Goal: Contribute content: Add original content to the website for others to see

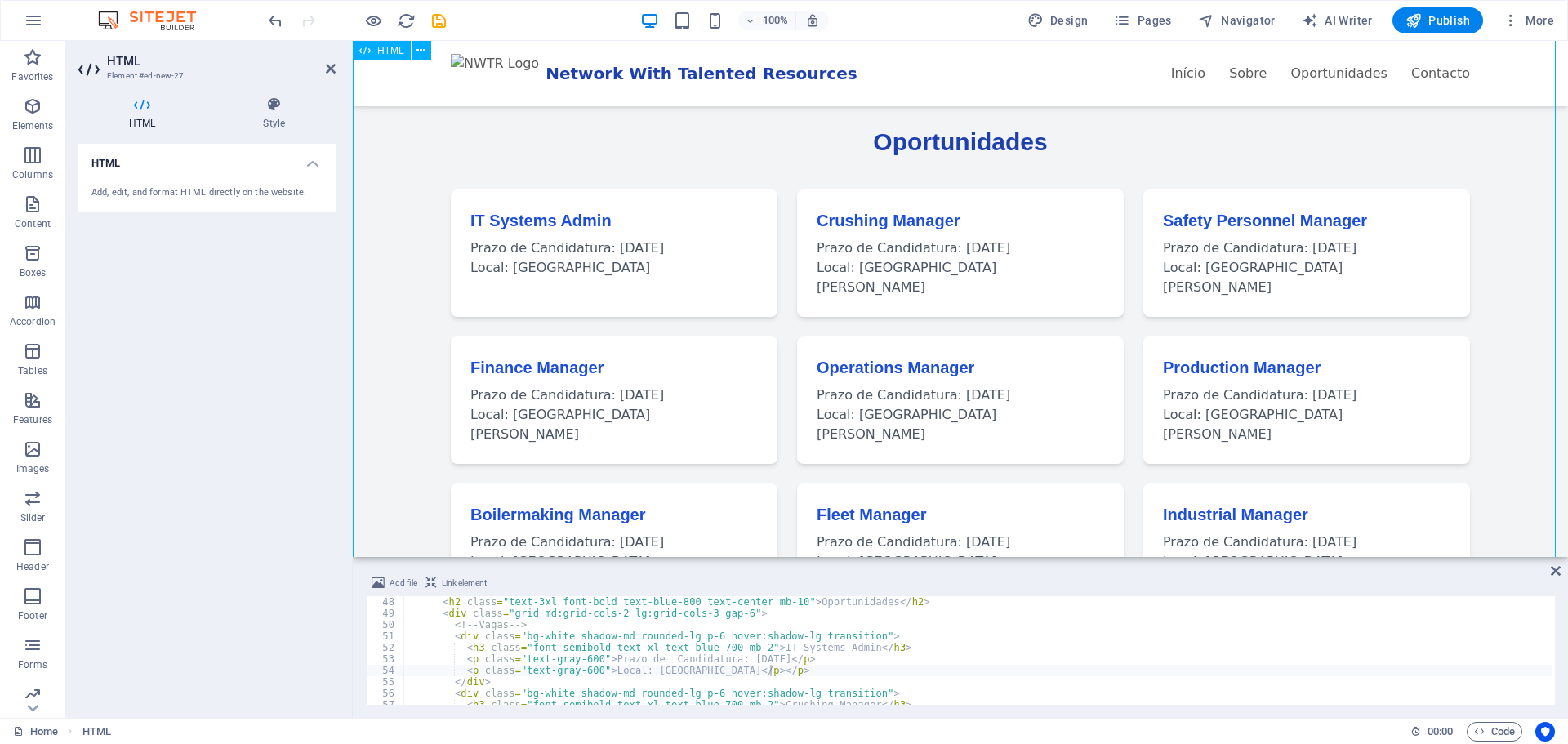
scroll to position [571, 0]
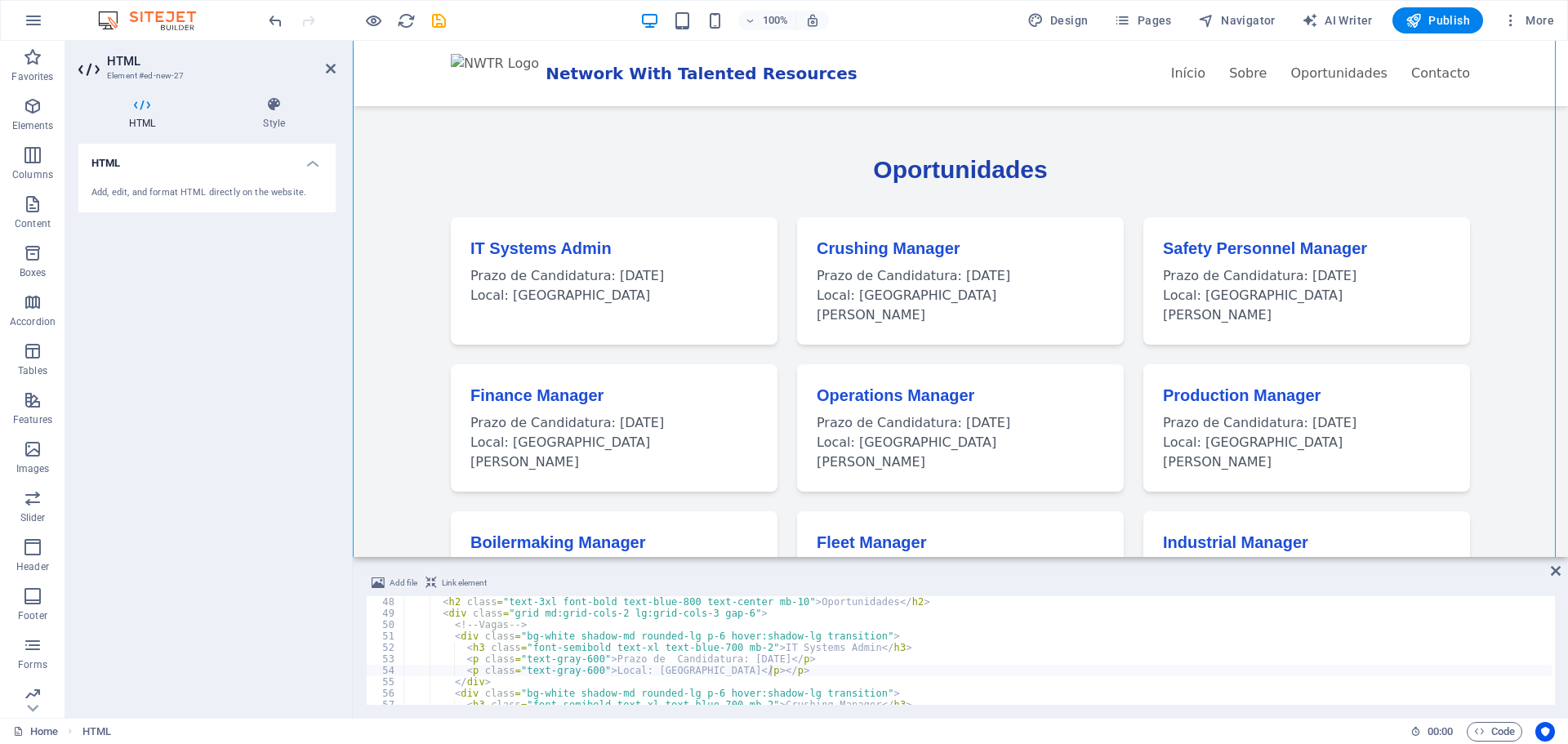
click at [551, 626] on div "< h2 class = "text-3xl font-bold text-blue-800 text-center mb-10" > Oportunidad…" at bounding box center [1161, 660] width 1514 height 129
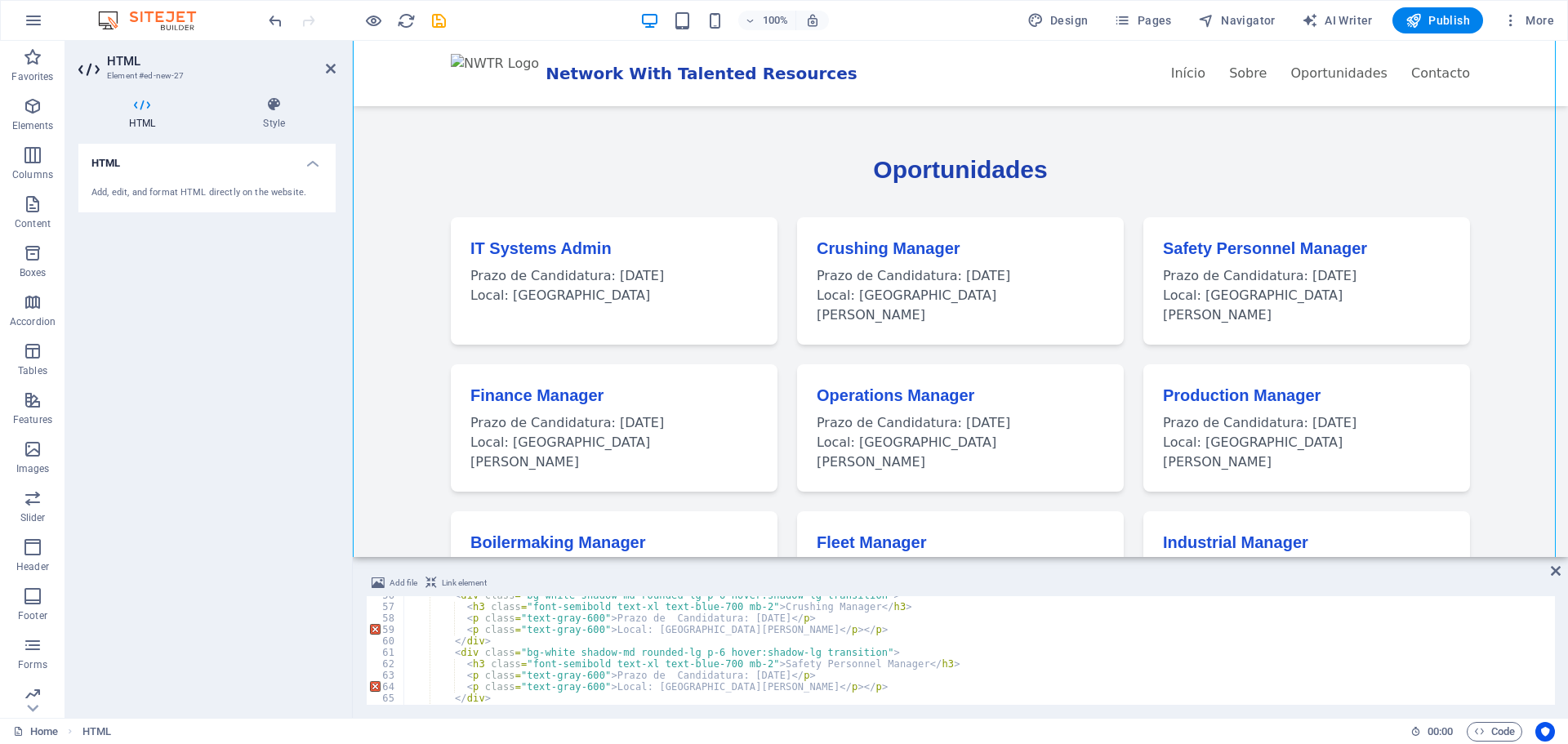
click at [617, 658] on div "< div class = "bg-white shadow-md rounded-lg p-6 hover:shadow-lg transition" > …" at bounding box center [1161, 653] width 1514 height 129
drag, startPoint x: 754, startPoint y: 607, endPoint x: 774, endPoint y: 609, distance: 20.1
click at [774, 609] on div "< div class = "bg-white shadow-md rounded-lg p-6 hover:shadow-lg transition" > …" at bounding box center [1161, 653] width 1514 height 129
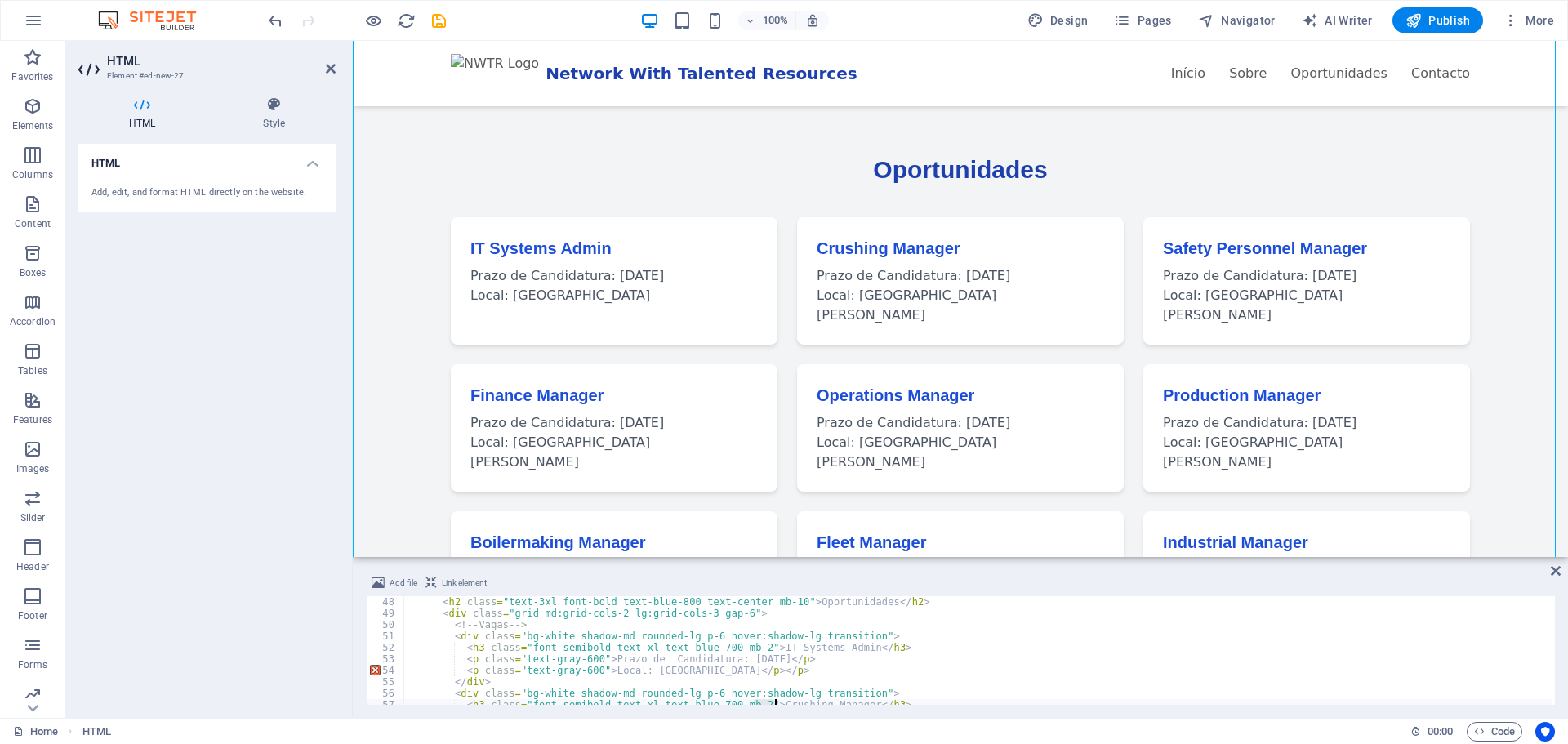
click at [754, 648] on div "< h2 class = "text-3xl font-bold text-blue-800 text-center mb-10" > Oportunidad…" at bounding box center [1161, 660] width 1514 height 129
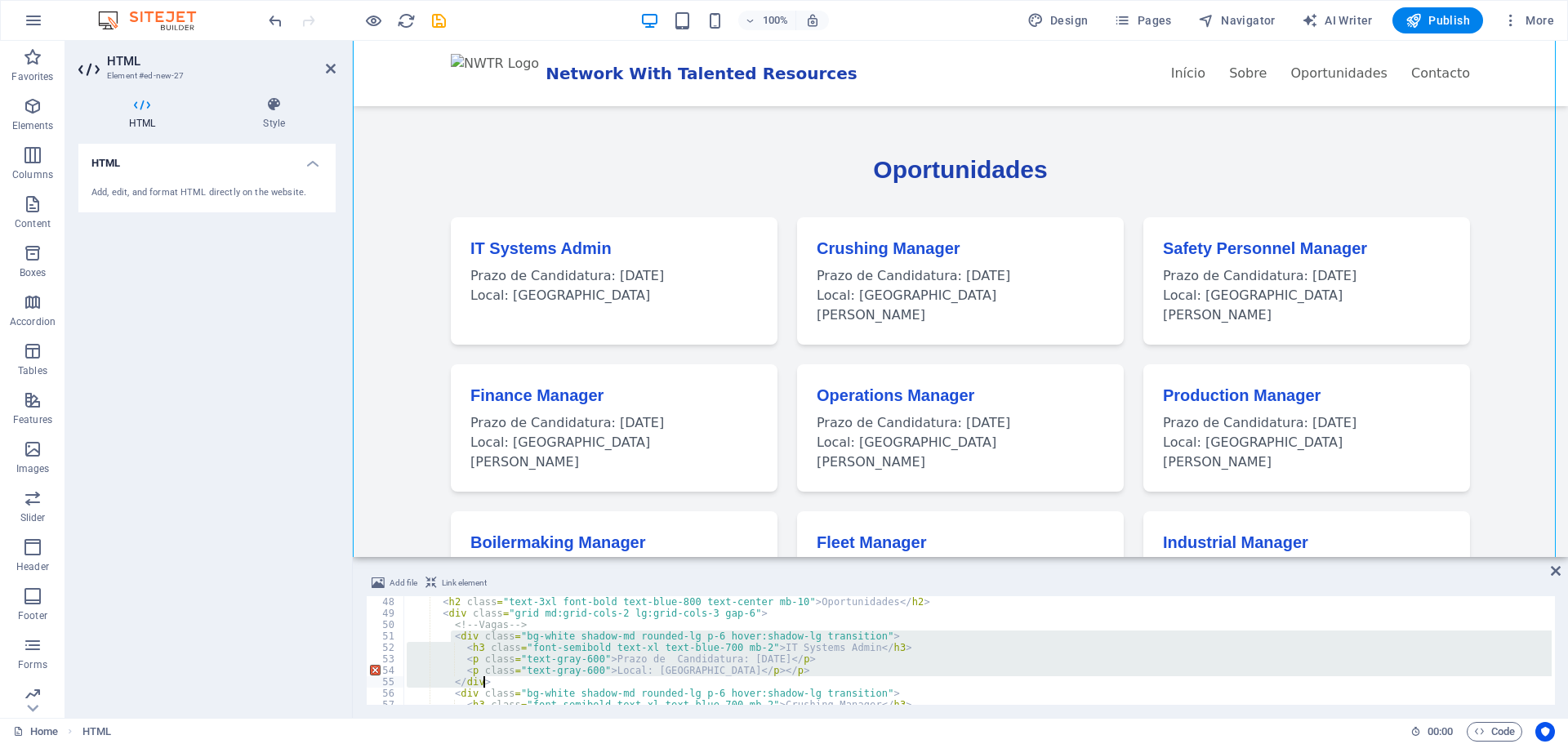
drag, startPoint x: 449, startPoint y: 636, endPoint x: 778, endPoint y: 686, distance: 332.8
click at [778, 686] on div "< h2 class = "text-3xl font-bold text-blue-800 text-center mb-10" > Oportunidad…" at bounding box center [1161, 660] width 1514 height 129
click at [543, 622] on div "< h2 class = "text-3xl font-bold text-blue-800 text-center mb-10" > Oportunidad…" at bounding box center [1161, 660] width 1514 height 129
type textarea "<!-- Vagas -->"
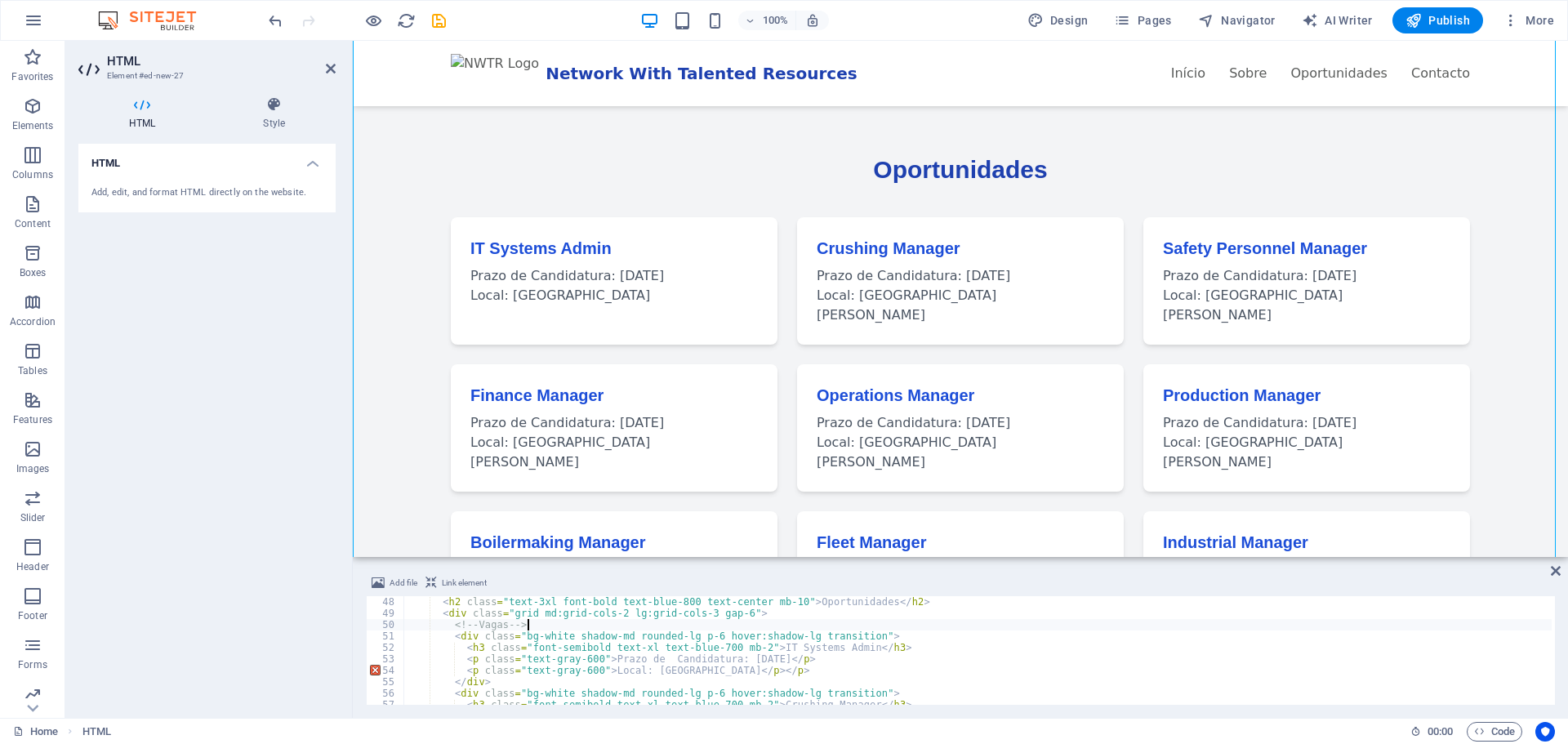
scroll to position [0, 2]
paste textarea "</div>"
click at [766, 650] on div "< h2 class = "text-3xl font-bold text-blue-800 text-center mb-10" > Oportunidad…" at bounding box center [1161, 660] width 1514 height 129
click at [750, 658] on div "< h2 class = "text-3xl font-bold text-blue-800 text-center mb-10" > Oportunidad…" at bounding box center [1161, 660] width 1514 height 129
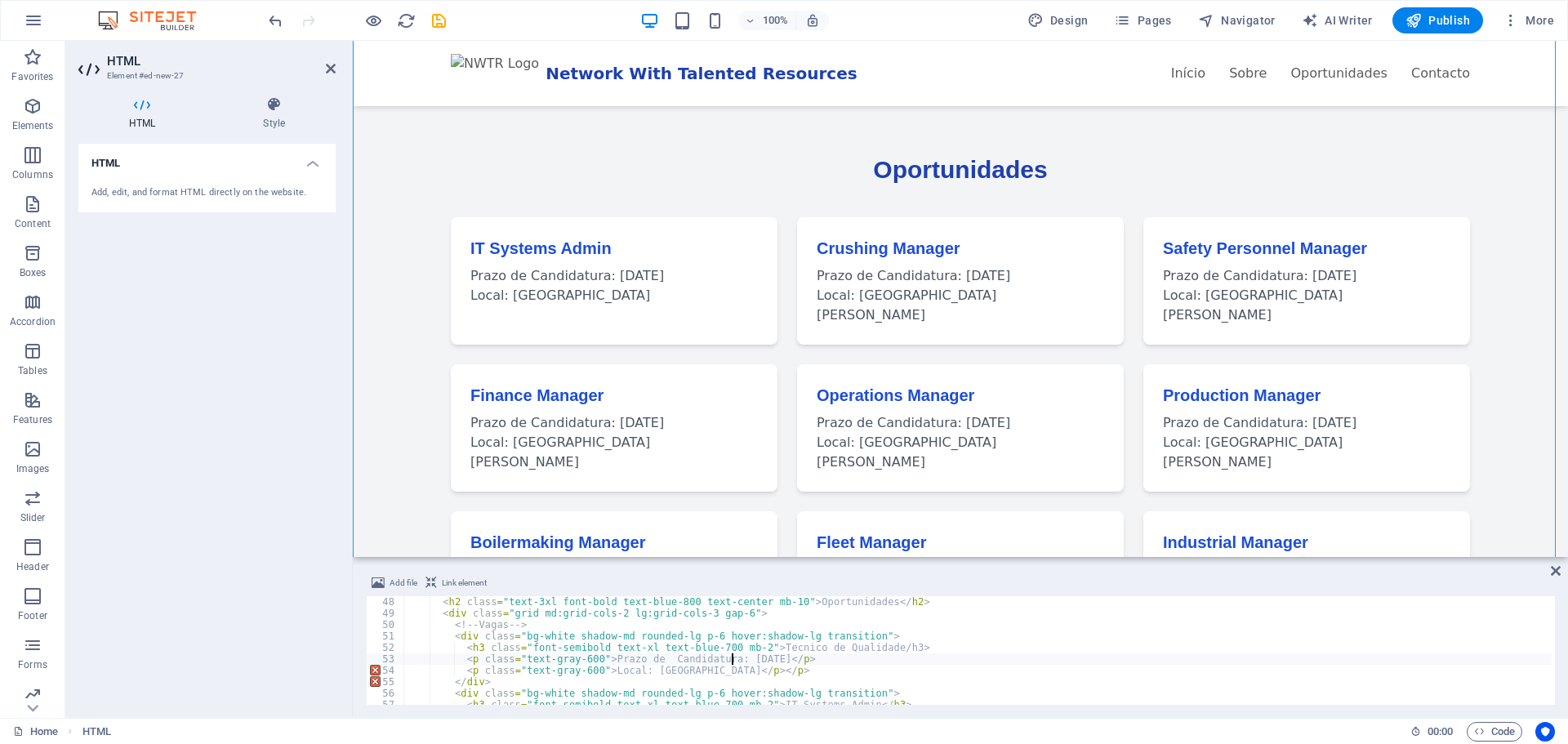
scroll to position [0, 27]
click at [1011, 657] on div "< h2 class = "text-3xl font-bold text-blue-800 text-center mb-10" > Oportunidad…" at bounding box center [1161, 660] width 1514 height 129
click at [728, 669] on div "< h2 class = "text-3xl font-bold text-blue-800 text-center mb-10" > Oportunidad…" at bounding box center [1161, 660] width 1514 height 129
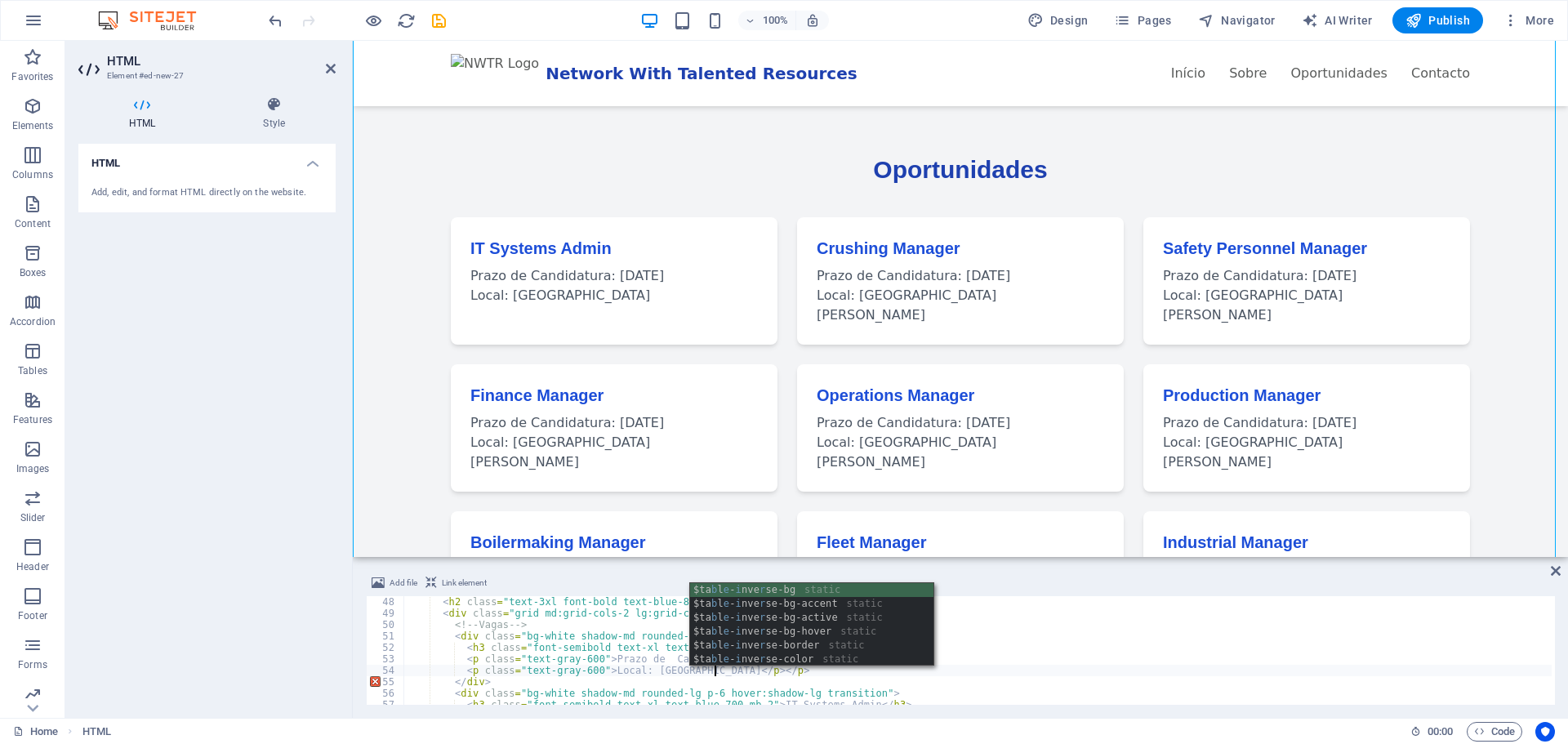
scroll to position [0, 26]
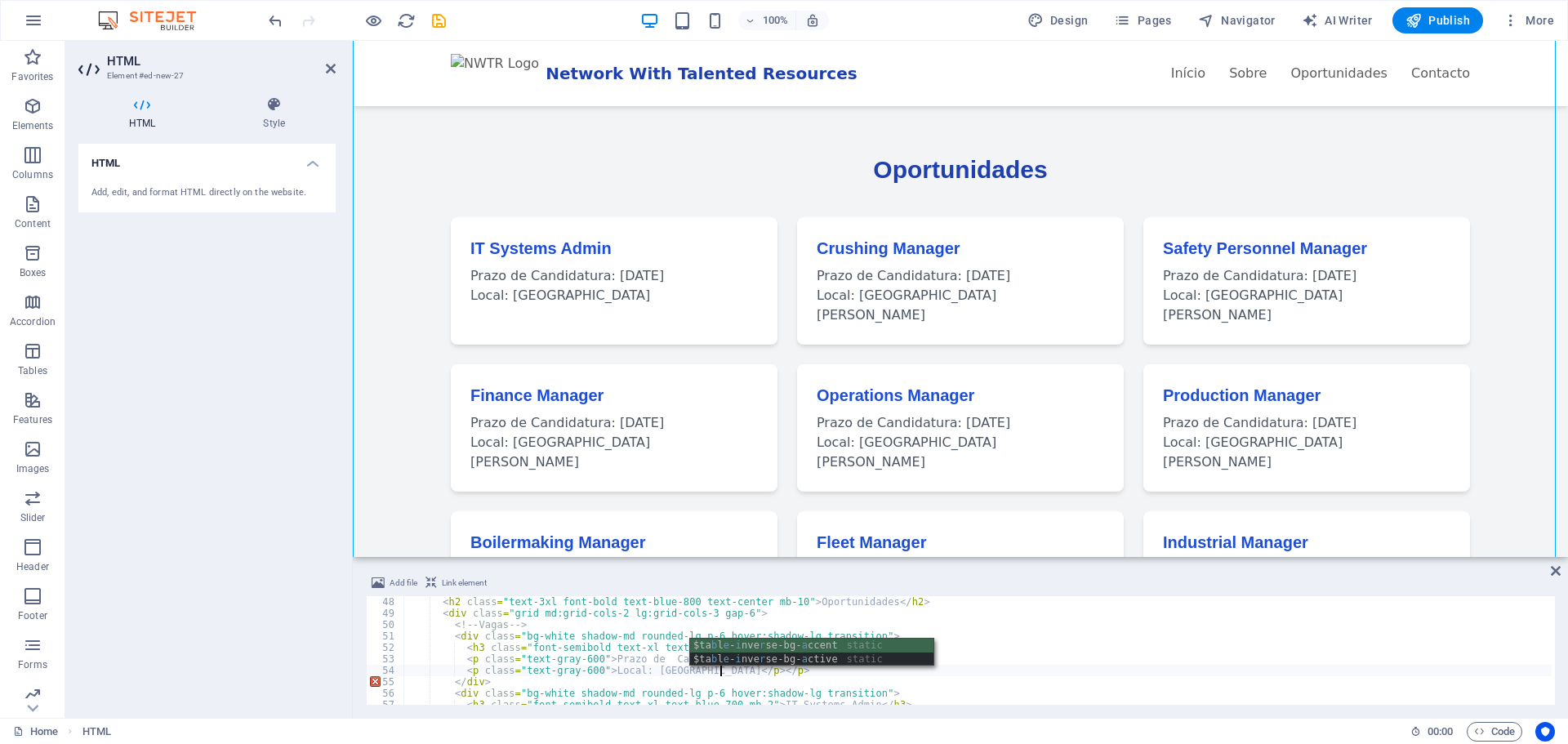
click at [913, 676] on div "< h2 class = "text-3xl font-bold text-blue-800 text-center mb-10" > Oportunidad…" at bounding box center [1161, 660] width 1514 height 129
type textarea "</div>"
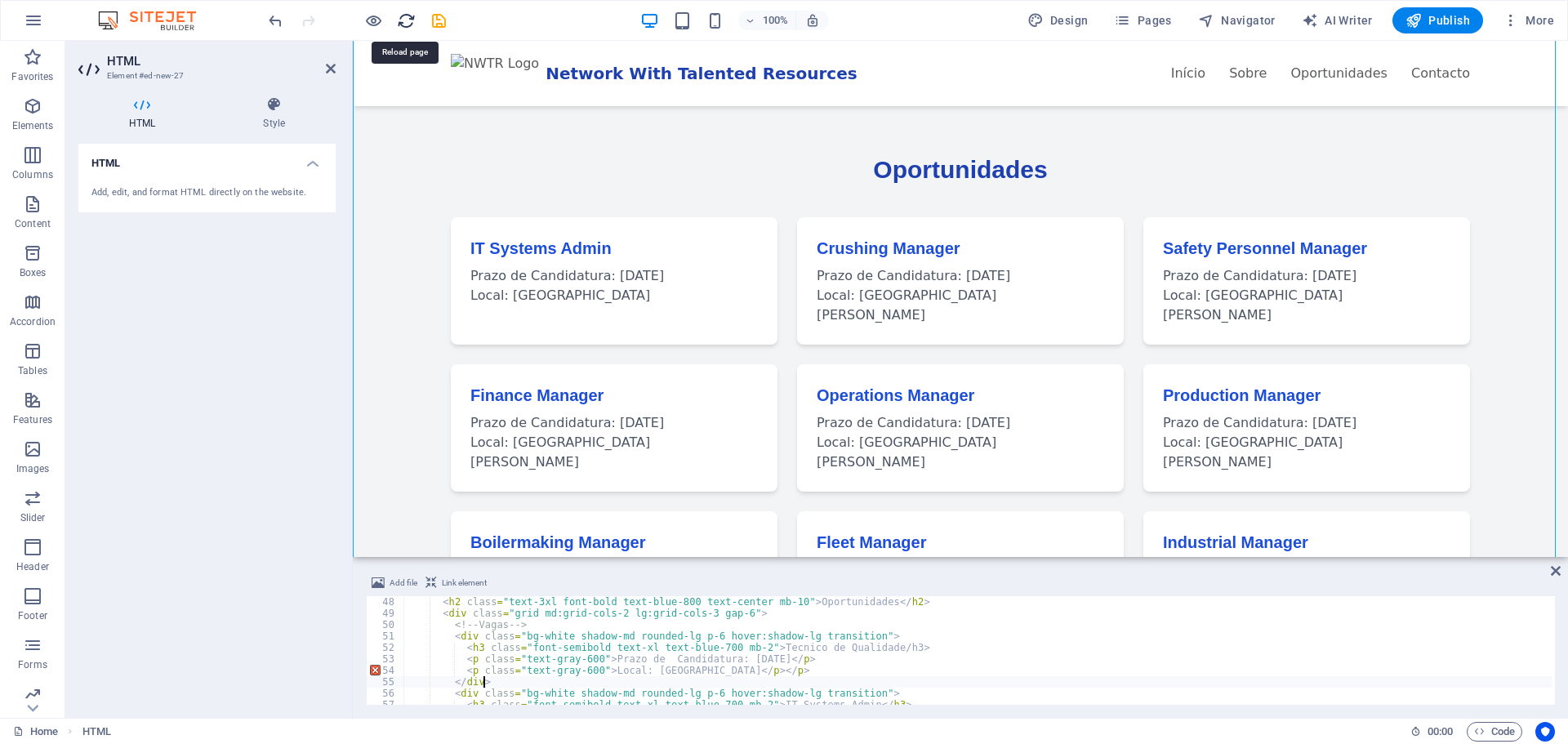
click at [406, 22] on icon "reload" at bounding box center [406, 21] width 19 height 19
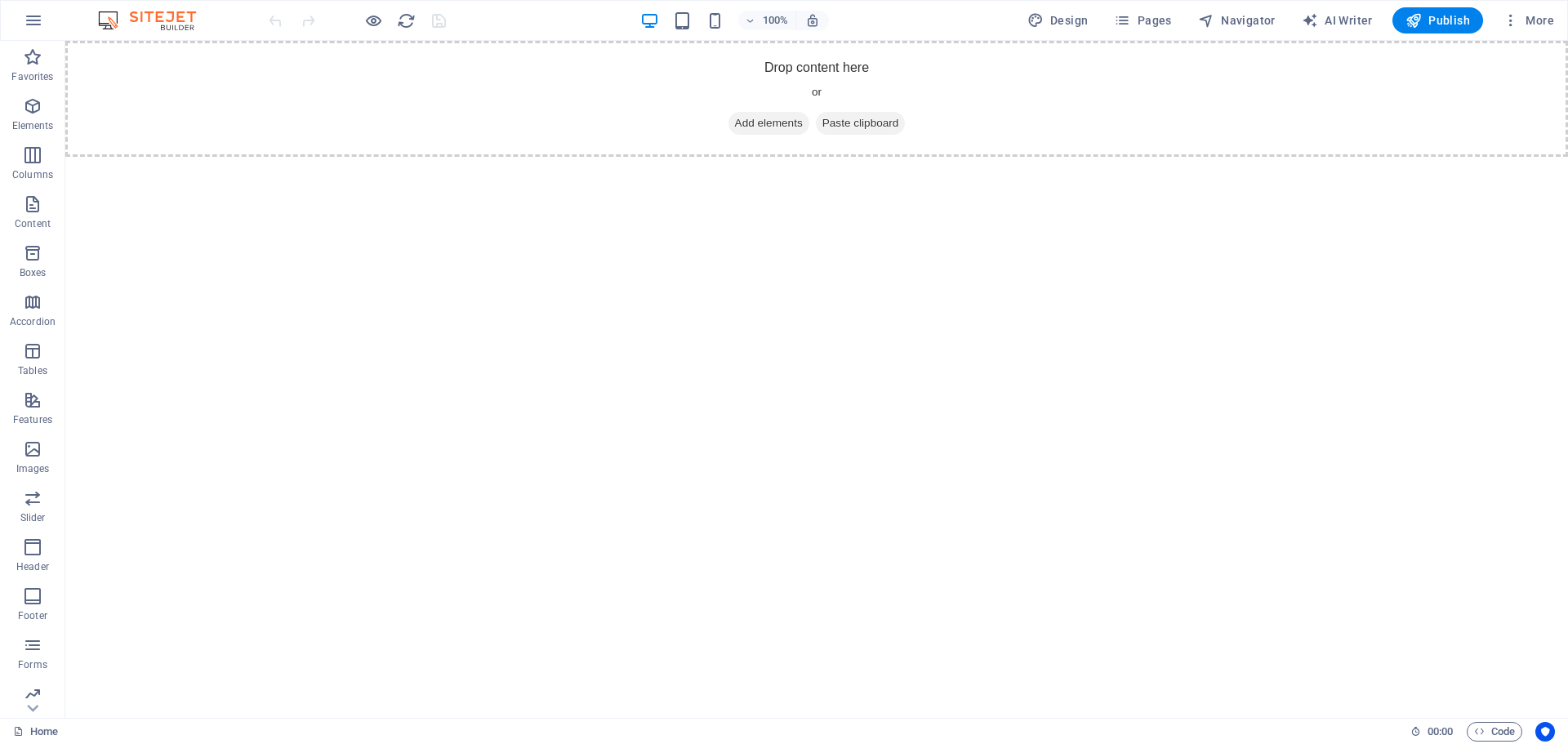
click at [398, 157] on html "Skip to main content Drop content here or Add elements Paste clipboard" at bounding box center [817, 99] width 1502 height 116
click at [768, 122] on span "Add elements" at bounding box center [769, 123] width 81 height 23
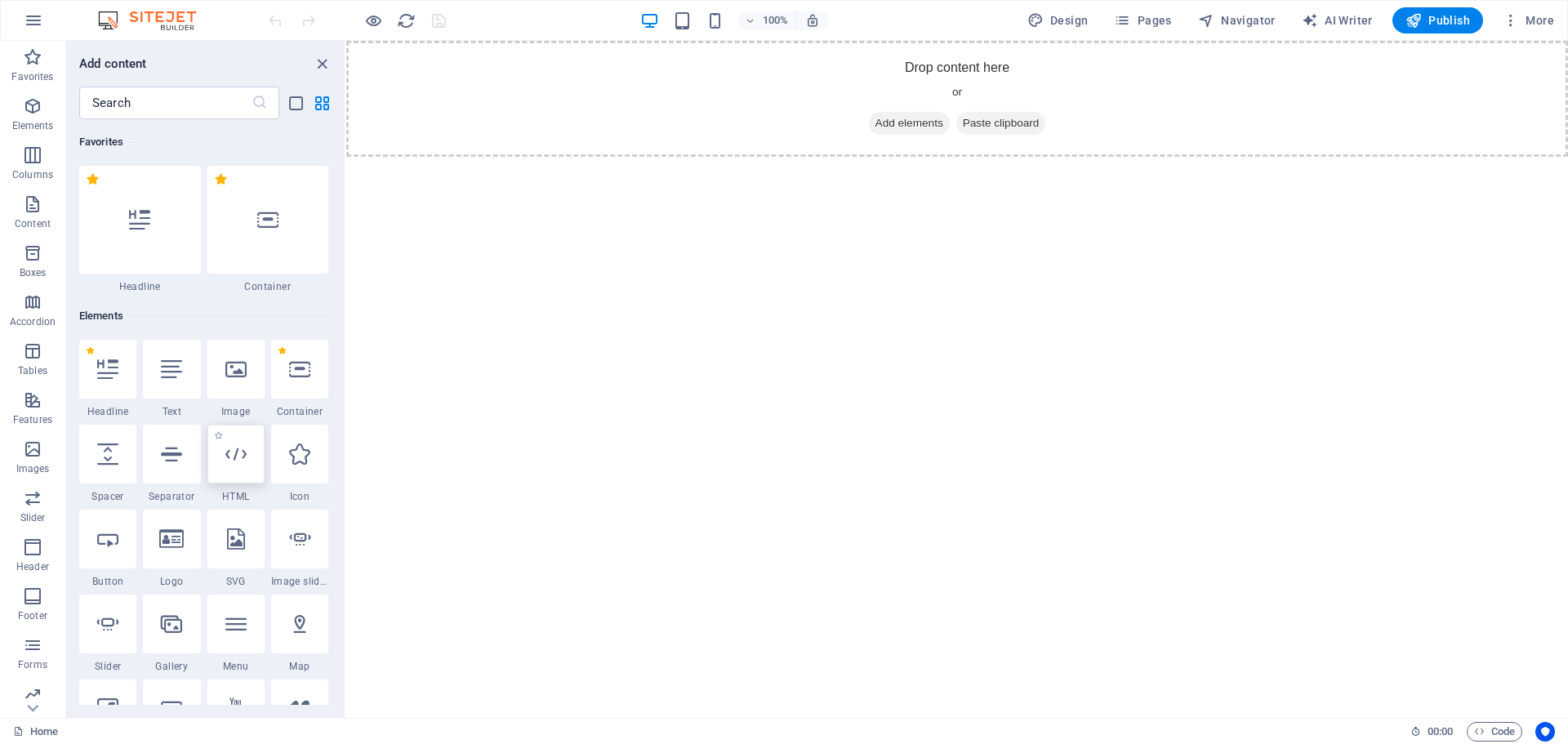
drag, startPoint x: 229, startPoint y: 462, endPoint x: 276, endPoint y: 429, distance: 57.4
click at [229, 462] on icon at bounding box center [237, 454] width 22 height 22
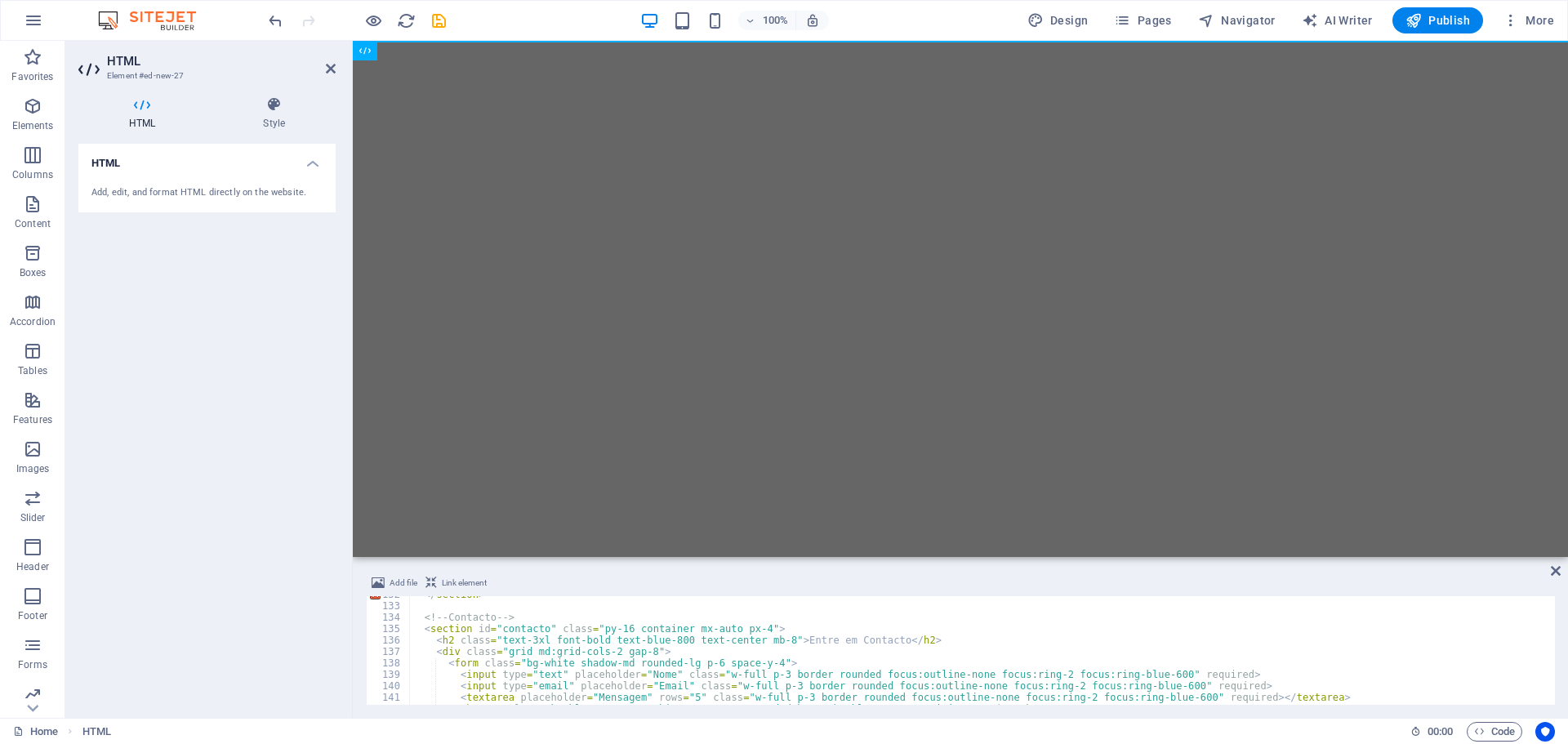
scroll to position [1456, 0]
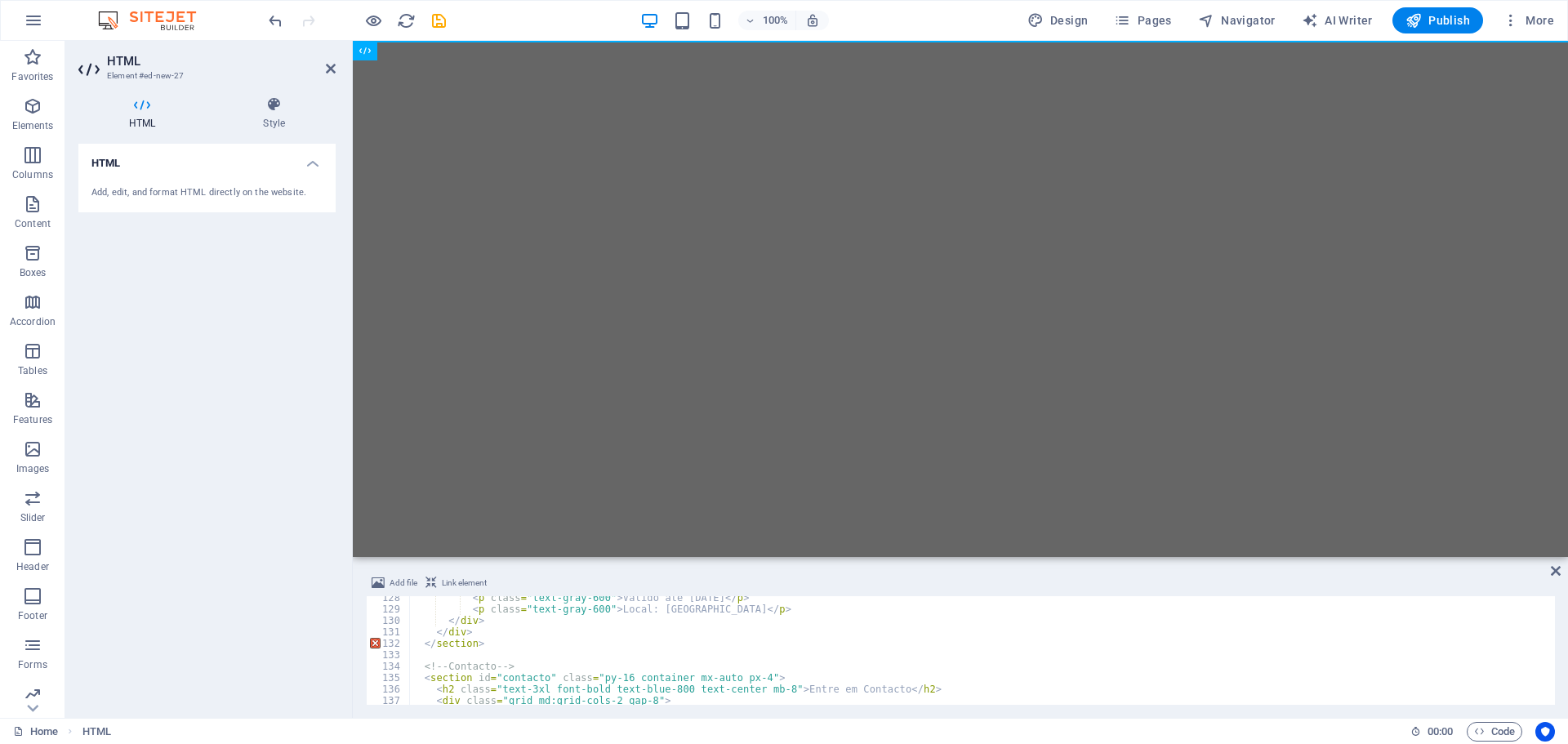
click at [462, 641] on div "< p class = "text-gray-600" > Valido ate 11/01/2025 </ p > < p class = "text-gr…" at bounding box center [1166, 656] width 1514 height 129
type textarea "</section>"
click at [438, 653] on div "< p class = "text-gray-600" > Valido ate 11/01/2025 </ p > < p class = "text-gr…" at bounding box center [1166, 656] width 1514 height 129
type textarea "</section>"
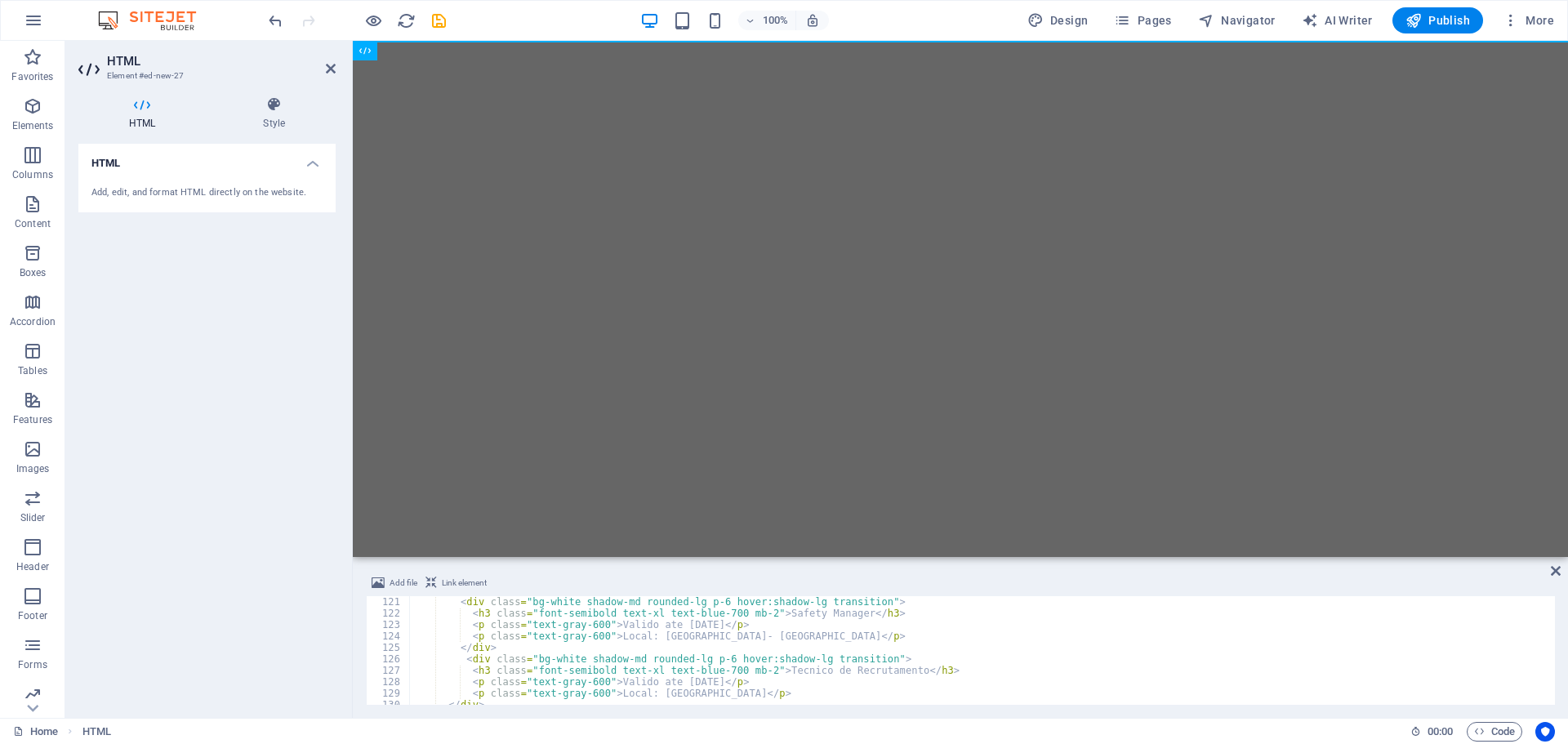
scroll to position [1688, 0]
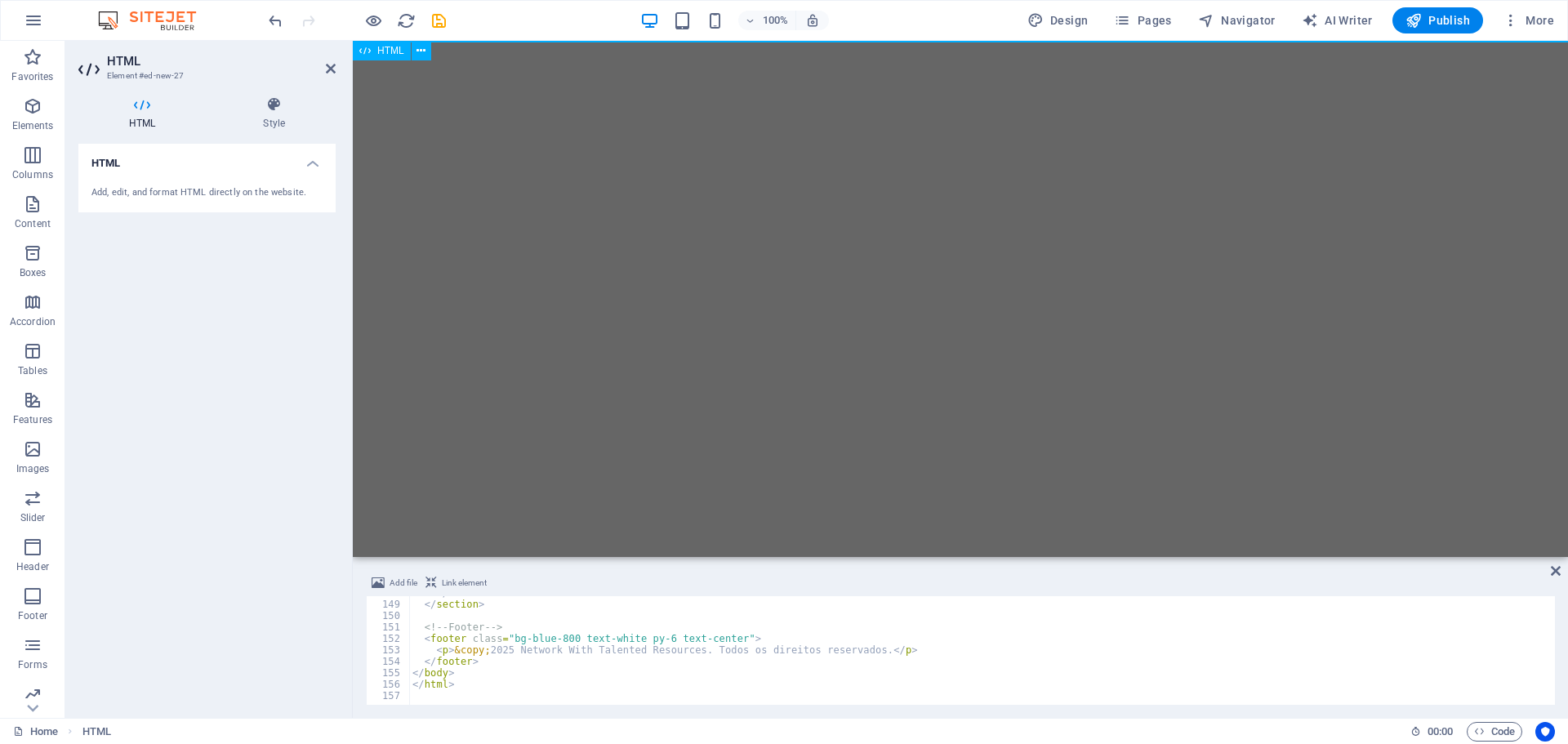
click at [396, 53] on span "HTML" at bounding box center [390, 51] width 27 height 10
click at [421, 51] on icon at bounding box center [420, 50] width 9 height 17
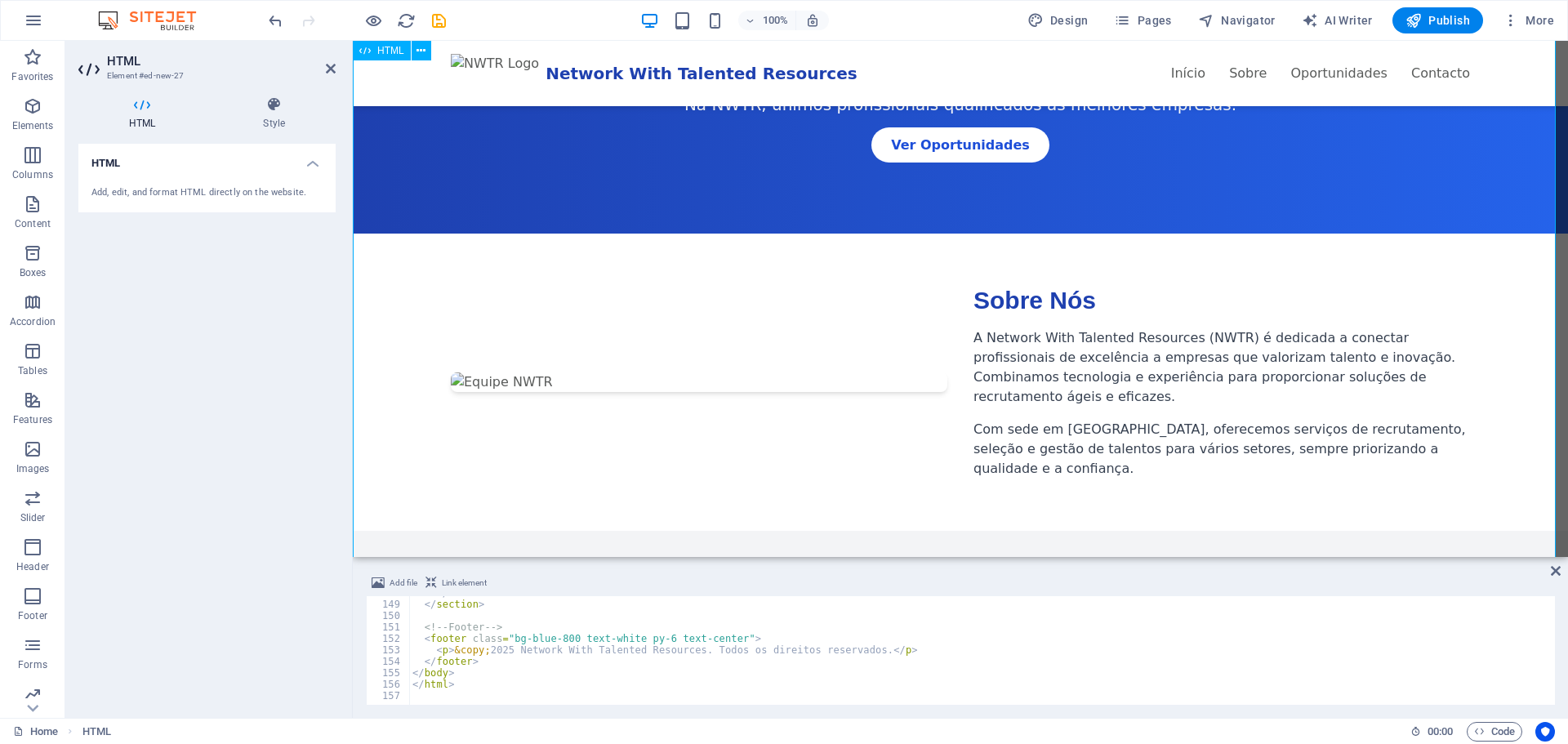
scroll to position [0, 0]
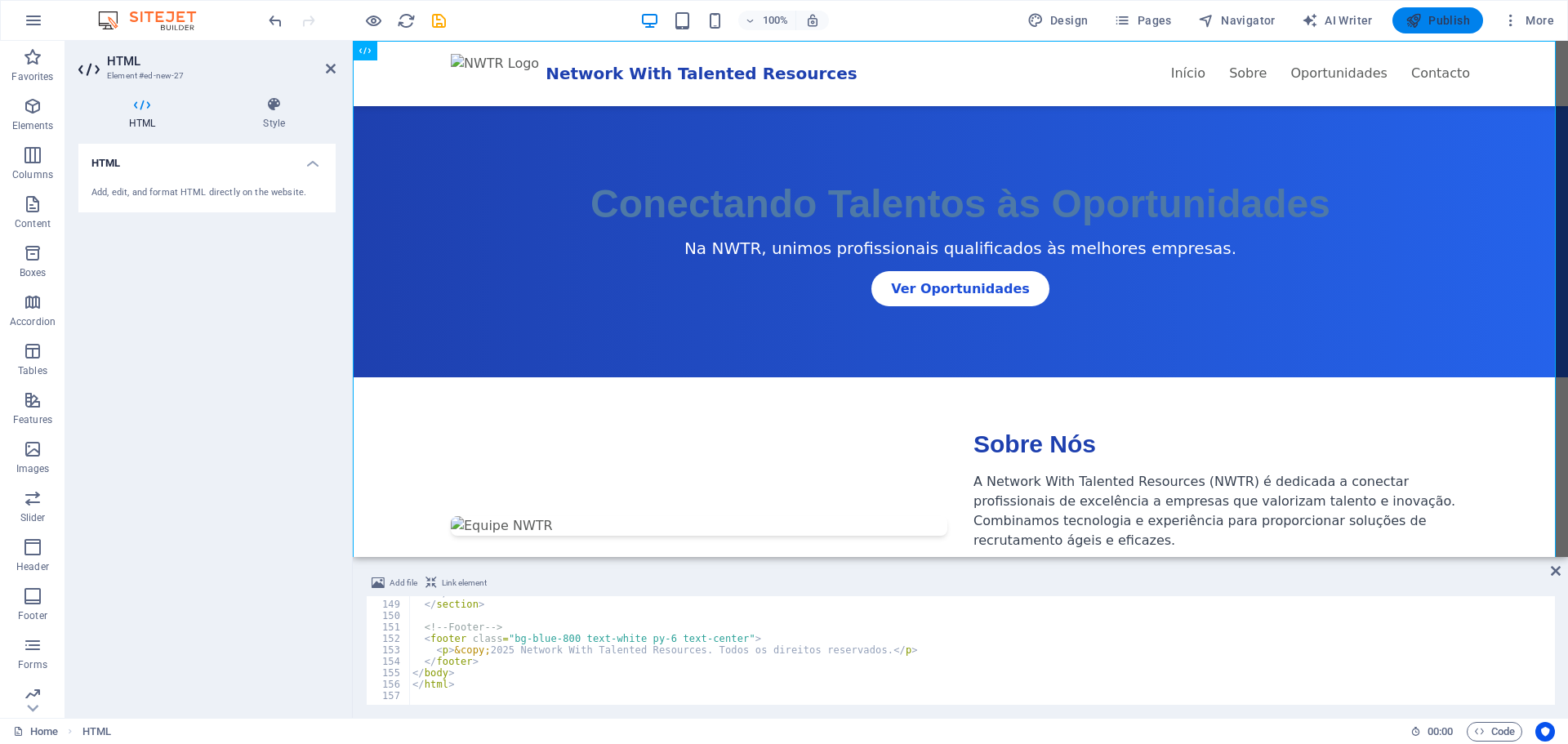
drag, startPoint x: 1439, startPoint y: 24, endPoint x: 1379, endPoint y: 92, distance: 90.7
click at [1439, 24] on span "Publish" at bounding box center [1437, 20] width 65 height 17
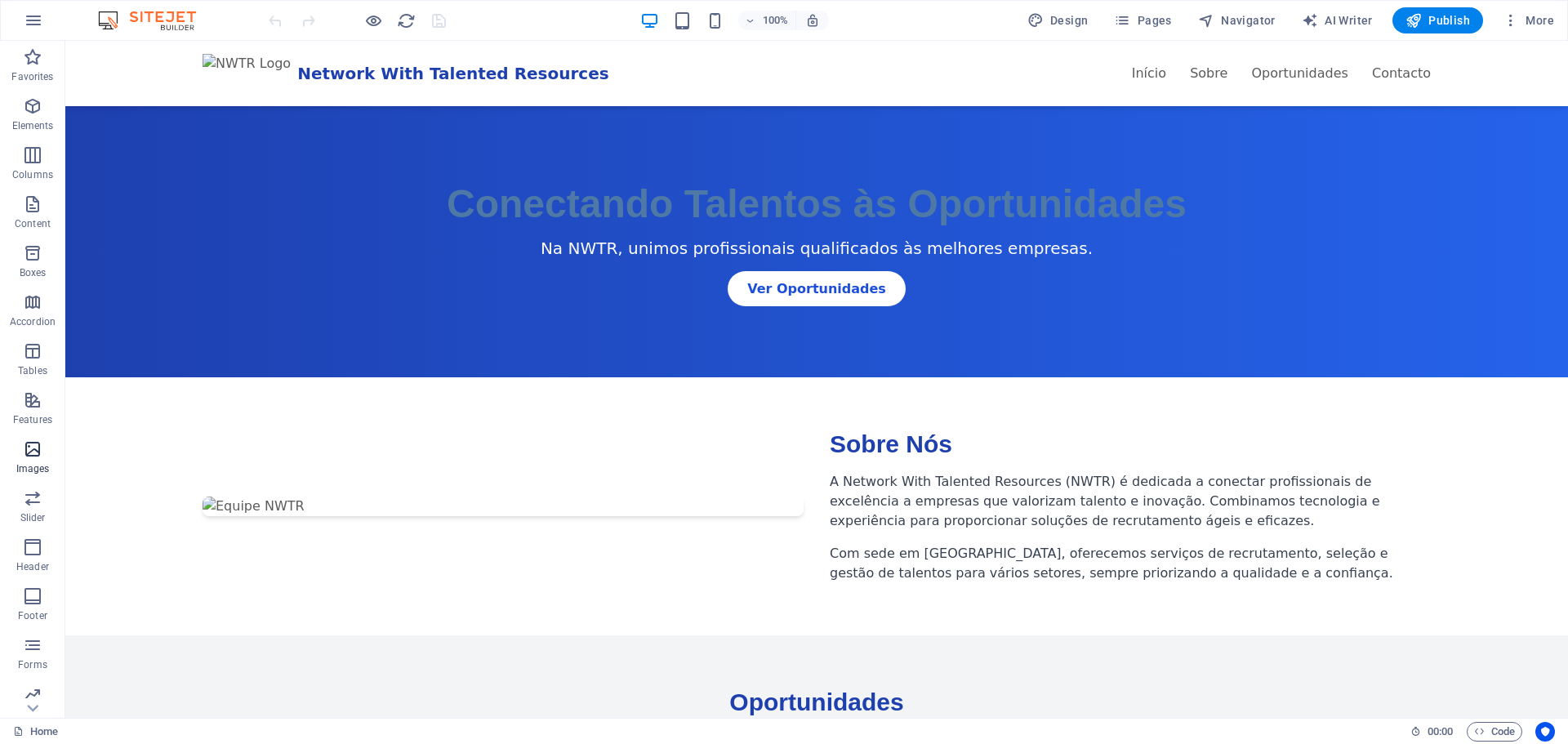
click at [36, 452] on icon "button" at bounding box center [32, 449] width 20 height 20
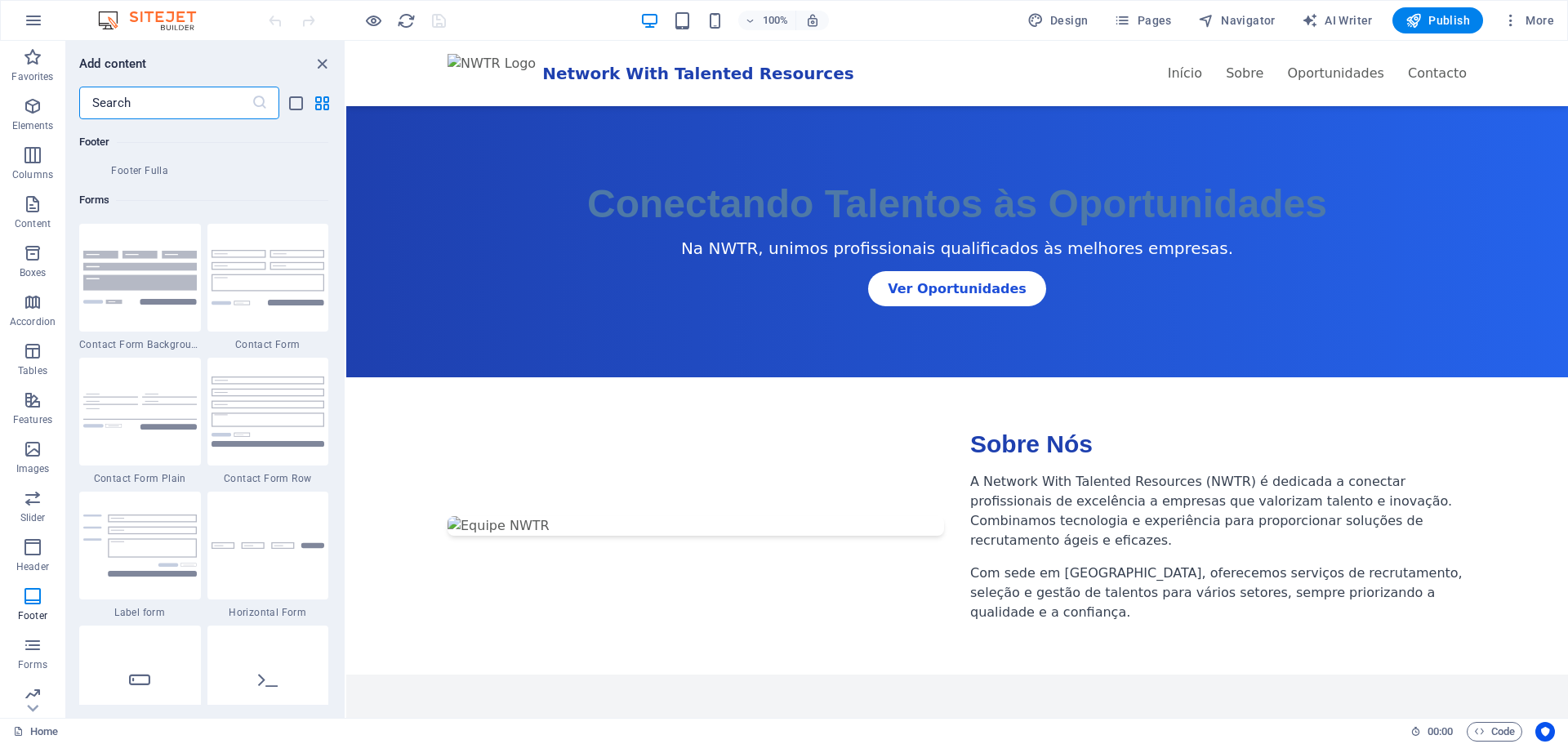
scroll to position [11998, 0]
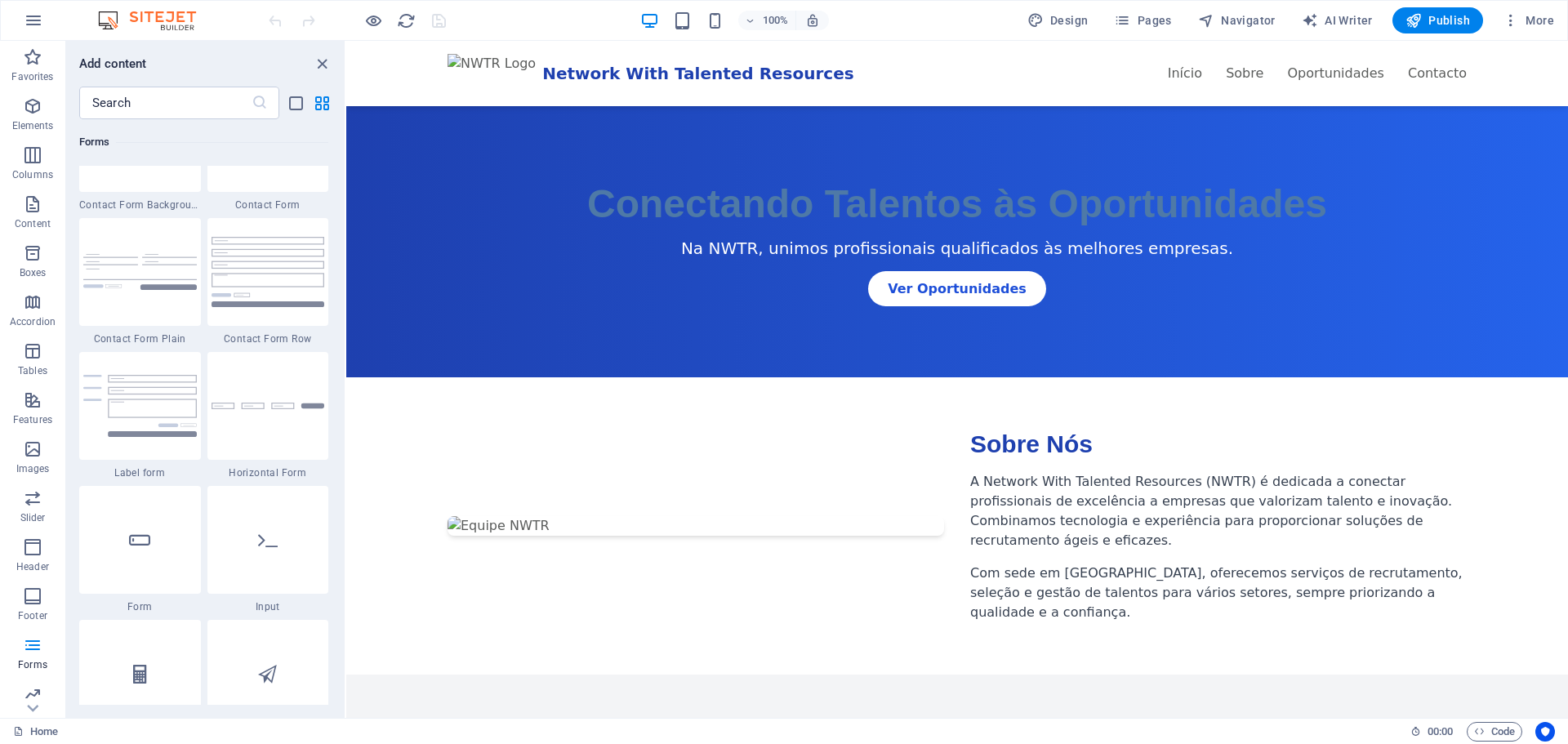
drag, startPoint x: 341, startPoint y: 559, endPoint x: 341, endPoint y: 584, distance: 25.0
click at [342, 614] on div "Favorites 1 Star Headline 1 Star Container Elements 1 Star Headline 1 Star Text…" at bounding box center [205, 411] width 279 height 585
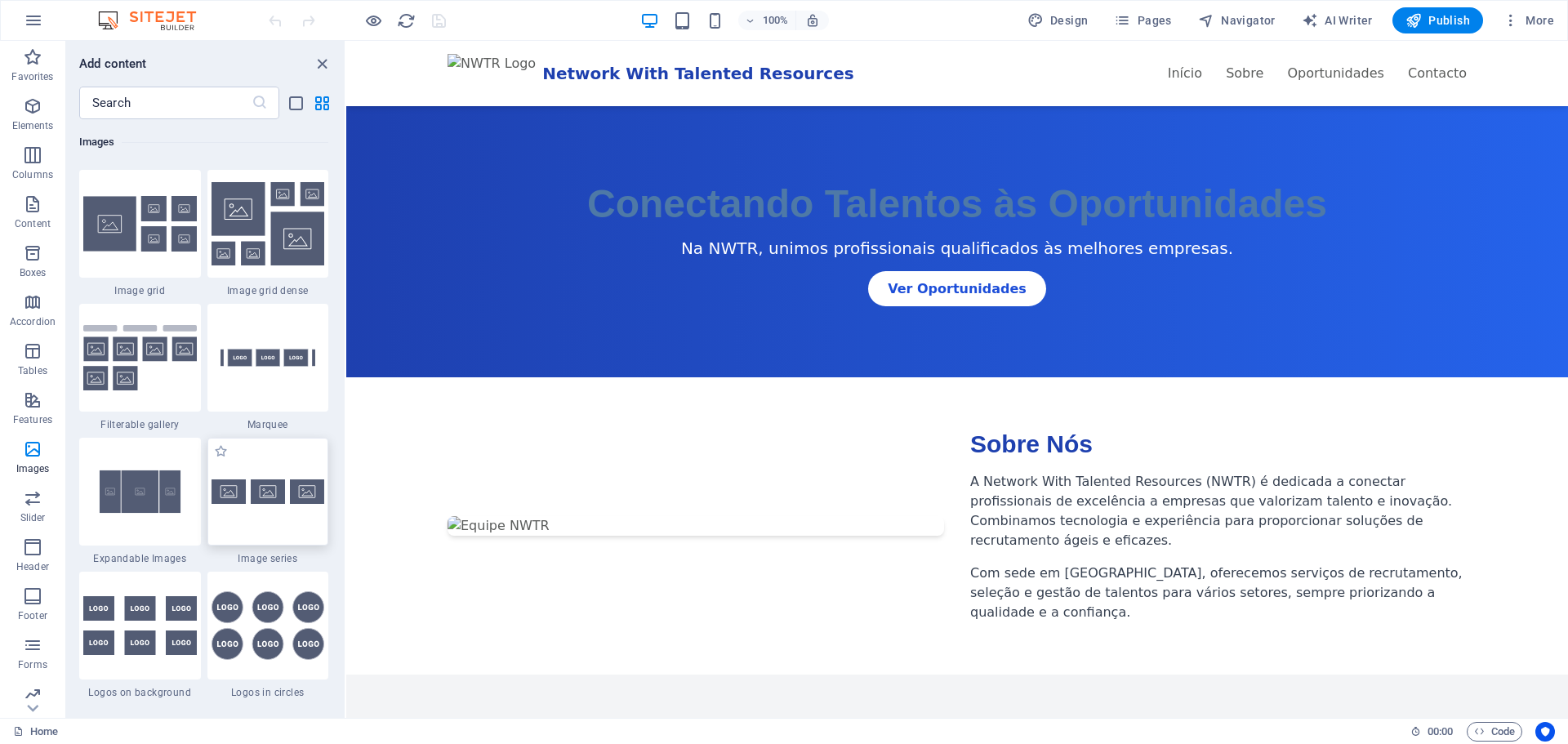
scroll to position [8297, 0]
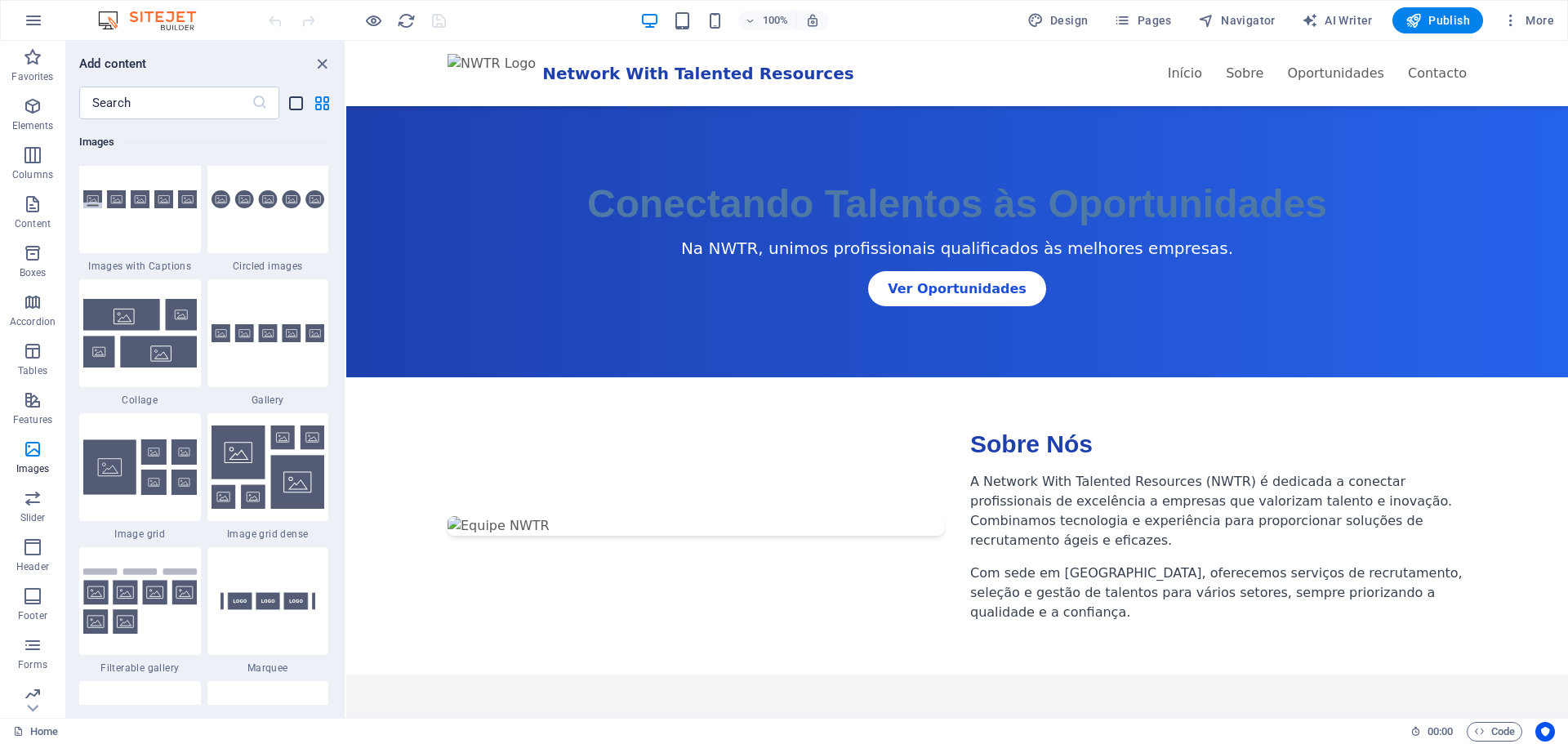
click at [297, 101] on icon "list-view" at bounding box center [296, 103] width 19 height 19
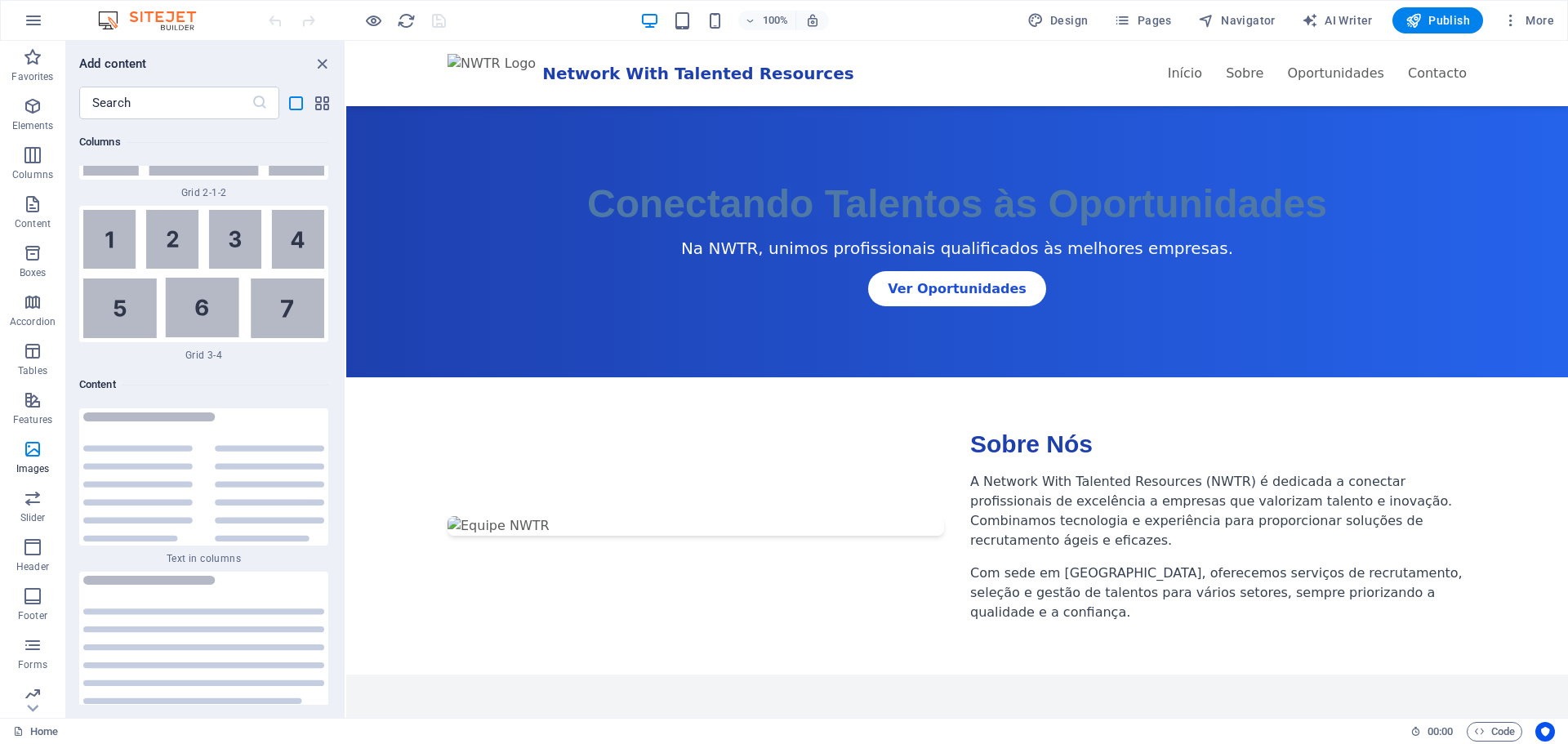
scroll to position [19103, 0]
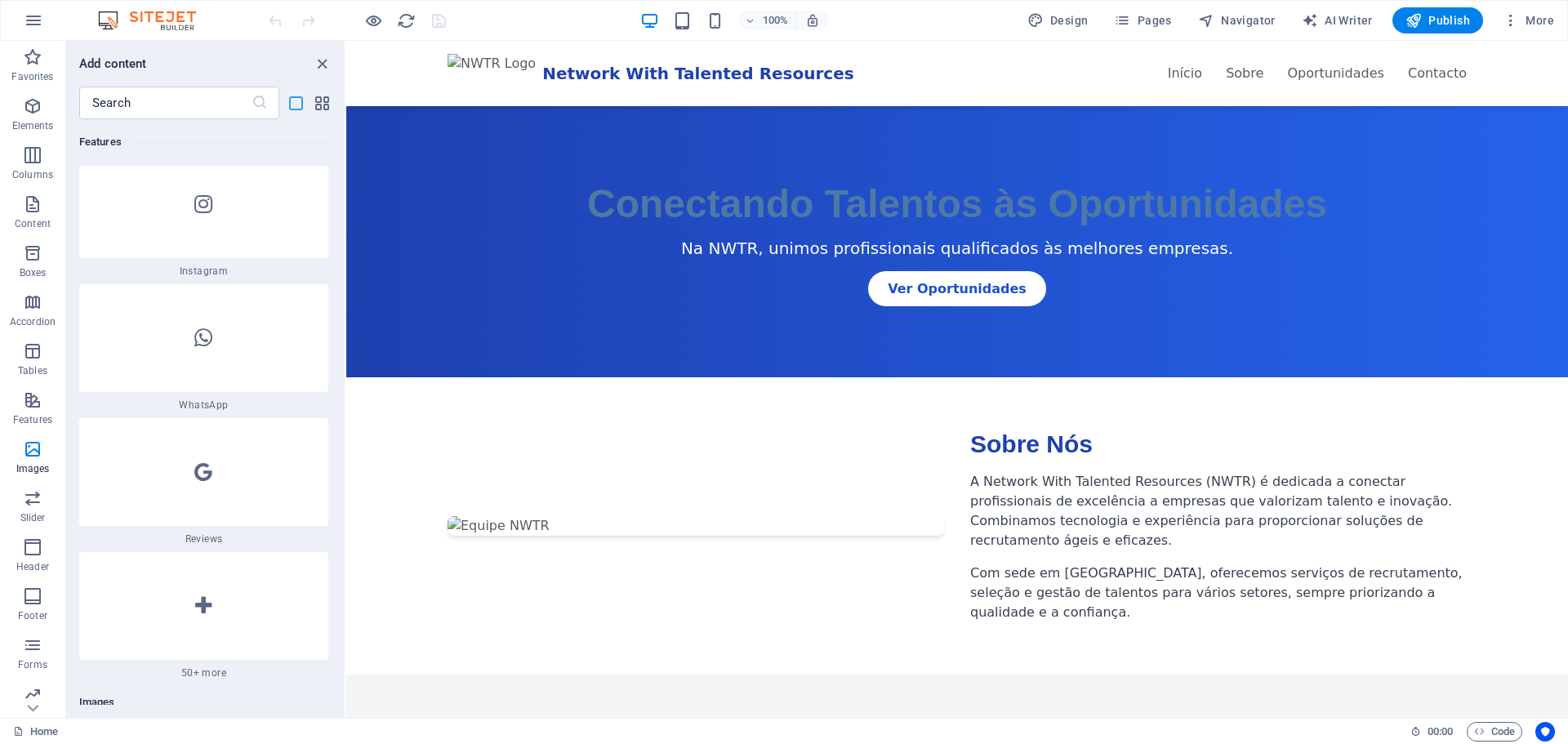
click at [296, 104] on icon "list-view" at bounding box center [296, 103] width 19 height 19
click at [320, 104] on icon "grid-view" at bounding box center [321, 103] width 19 height 19
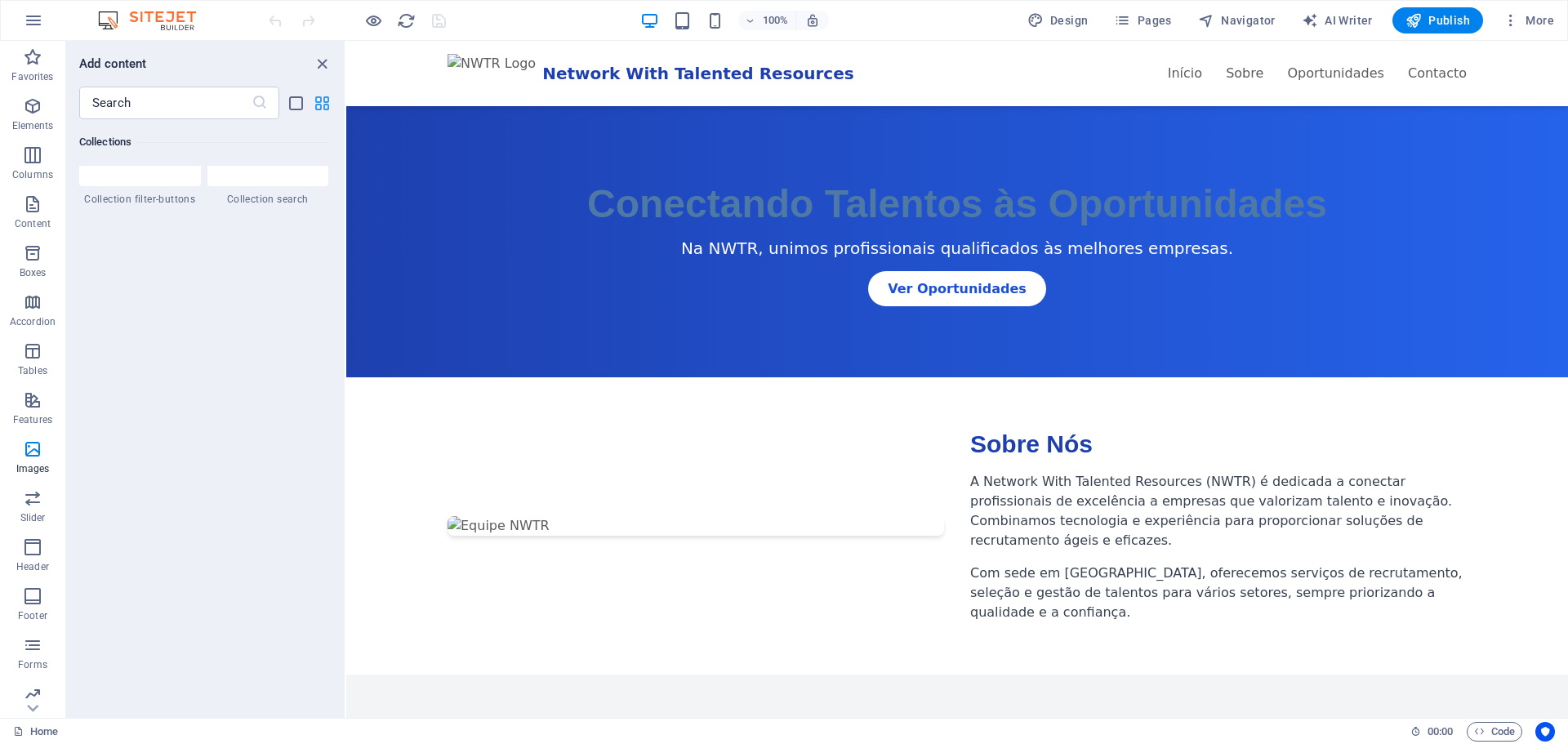
scroll to position [8297, 0]
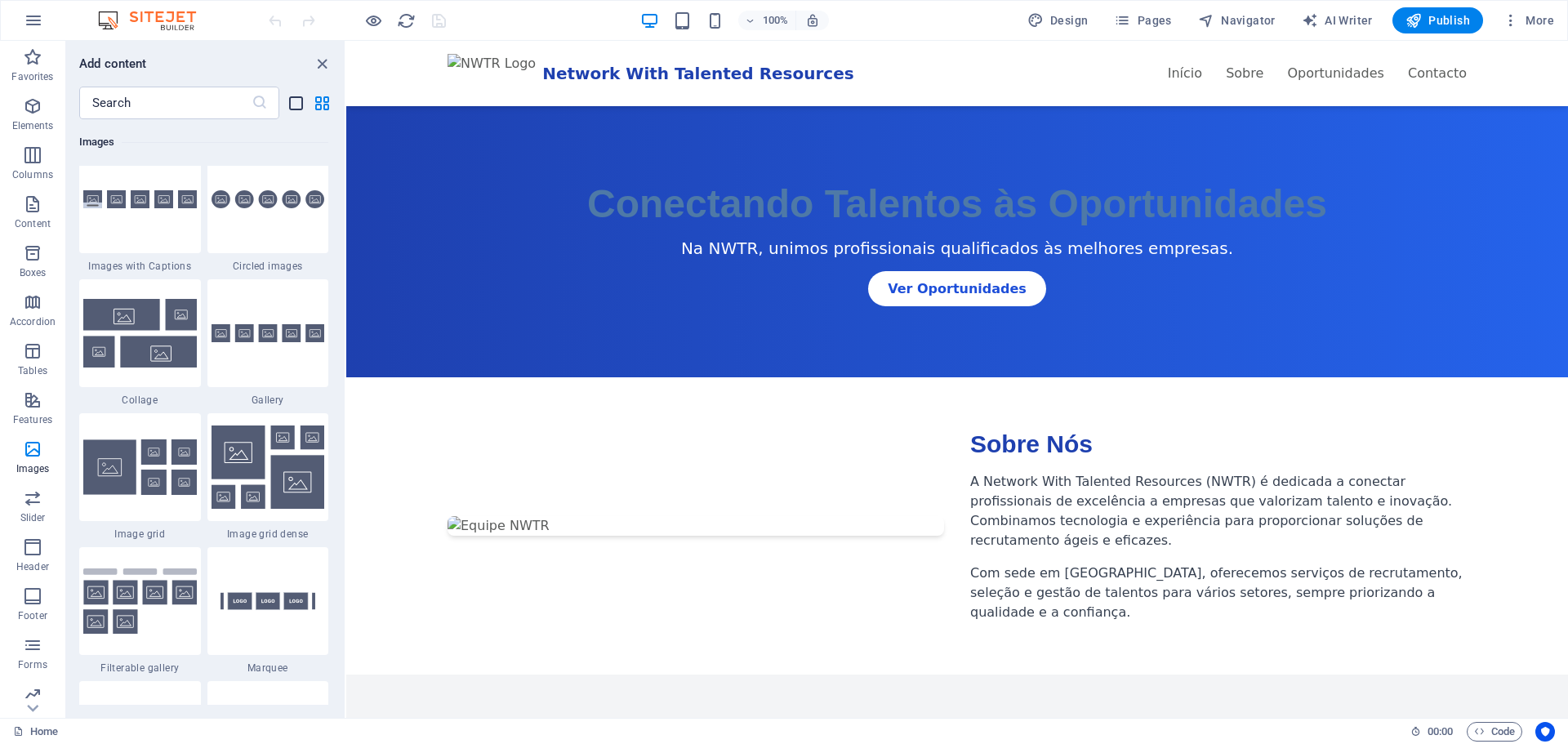
click at [294, 104] on icon "list-view" at bounding box center [296, 103] width 19 height 19
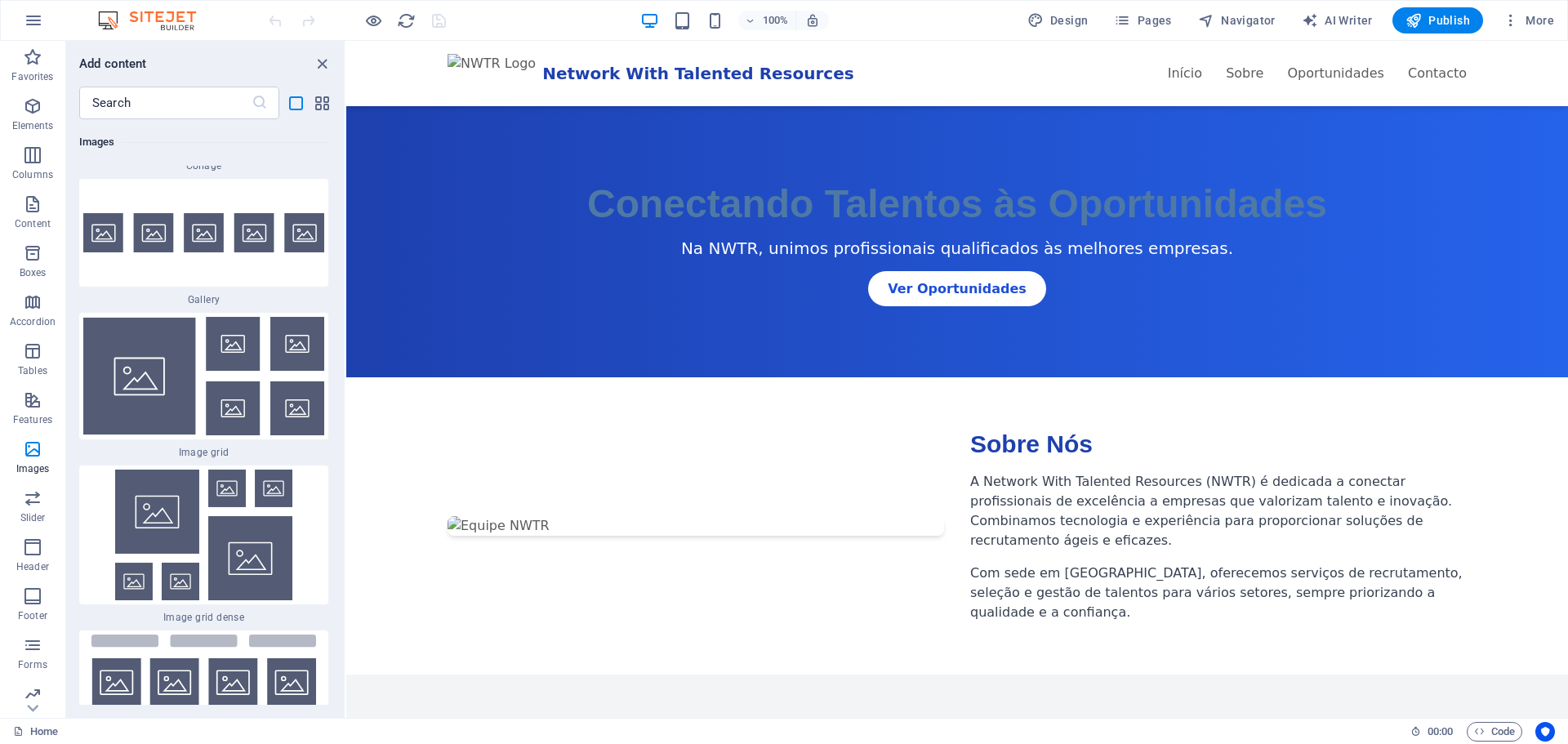
scroll to position [20245, 0]
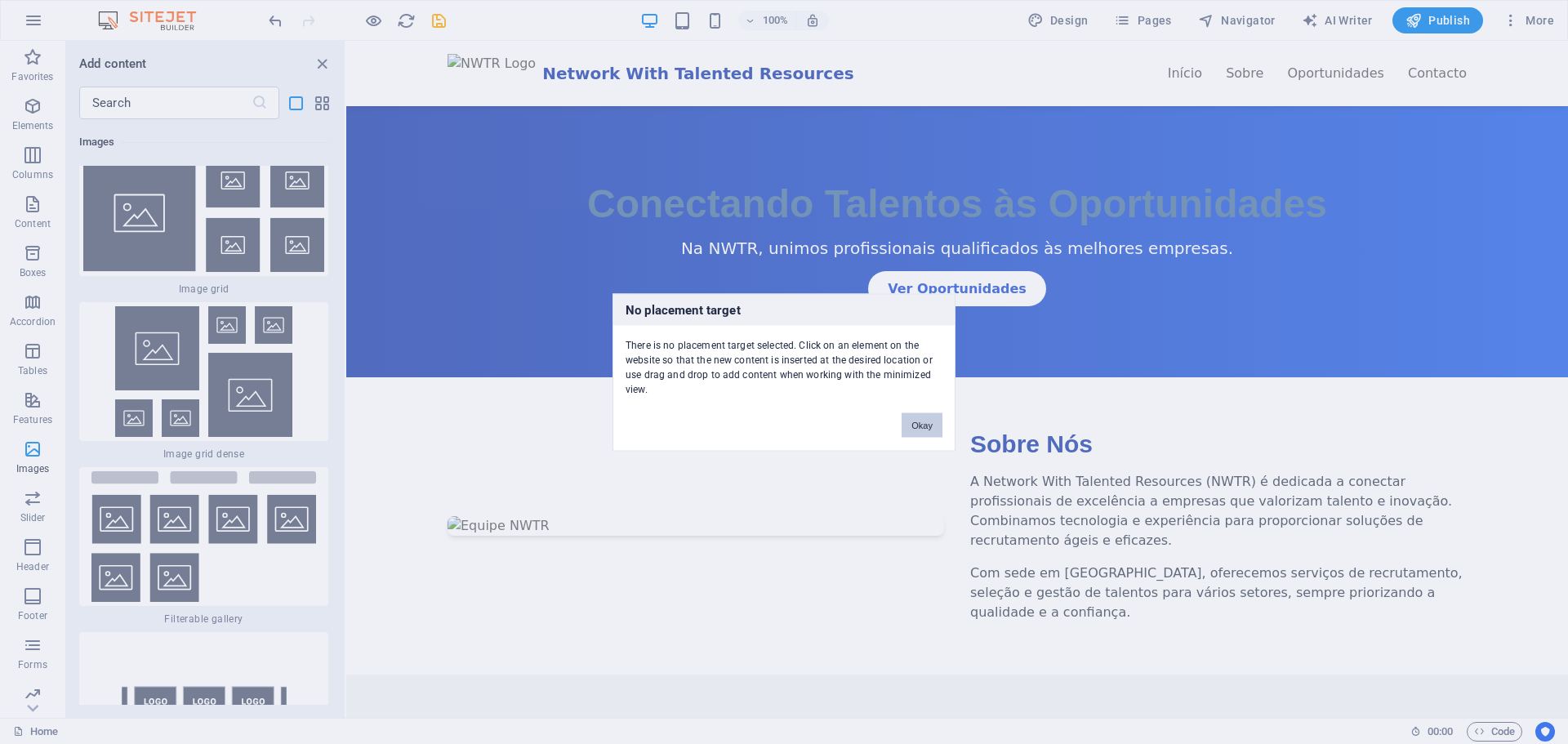
drag, startPoint x: 921, startPoint y: 426, endPoint x: 568, endPoint y: 388, distance: 355.0
click at [921, 426] on button "Okay" at bounding box center [922, 424] width 41 height 25
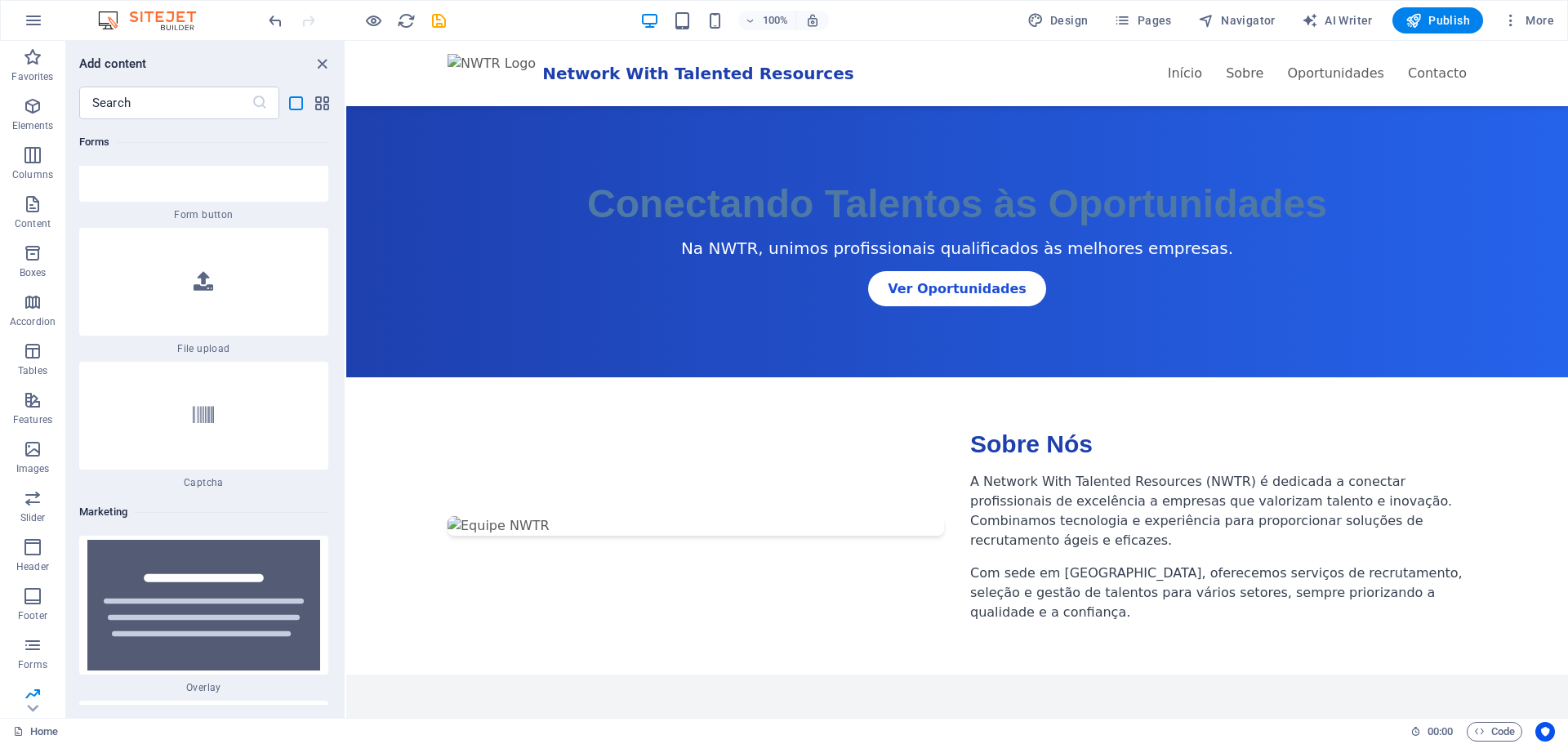
scroll to position [29876, 0]
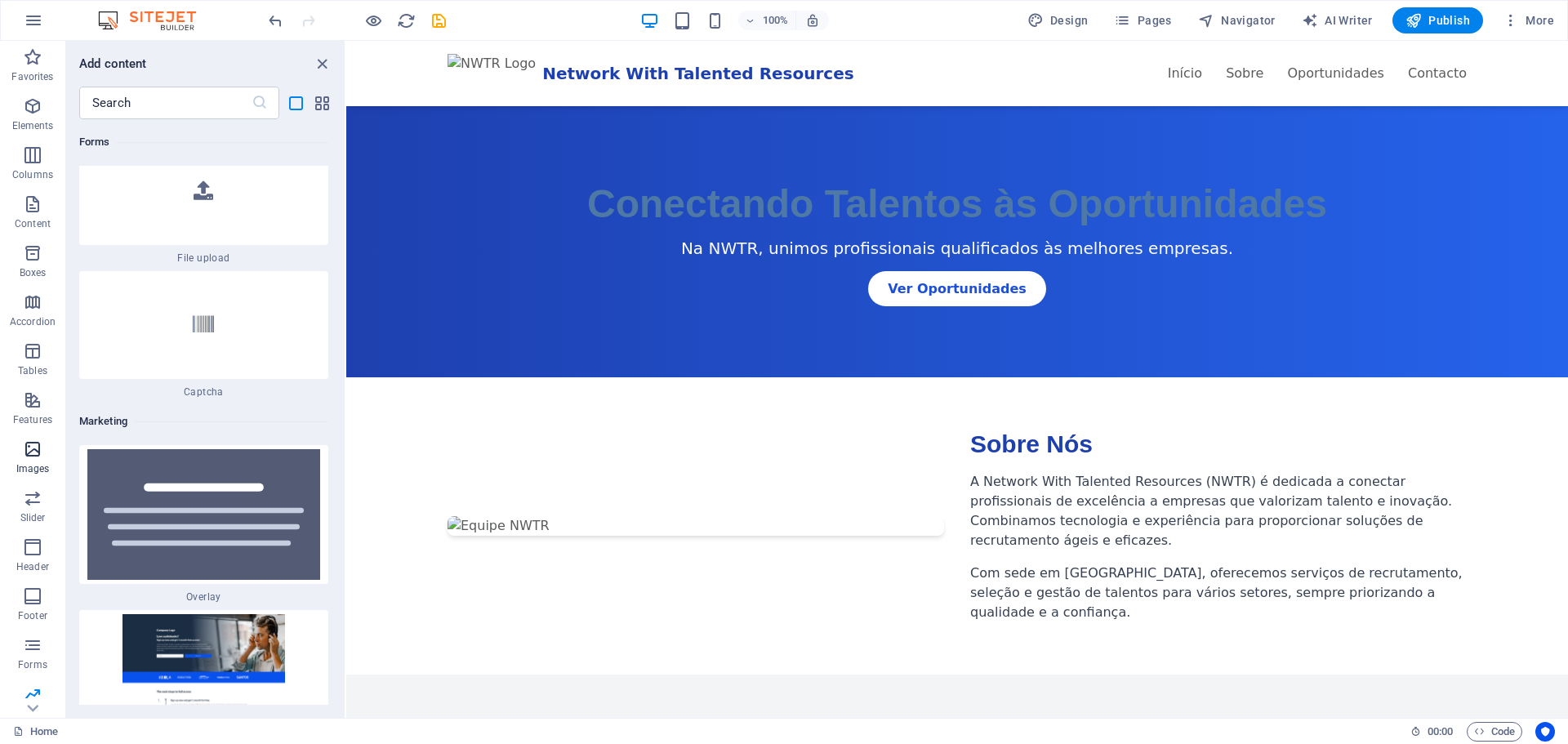
click at [29, 449] on icon "button" at bounding box center [32, 449] width 20 height 20
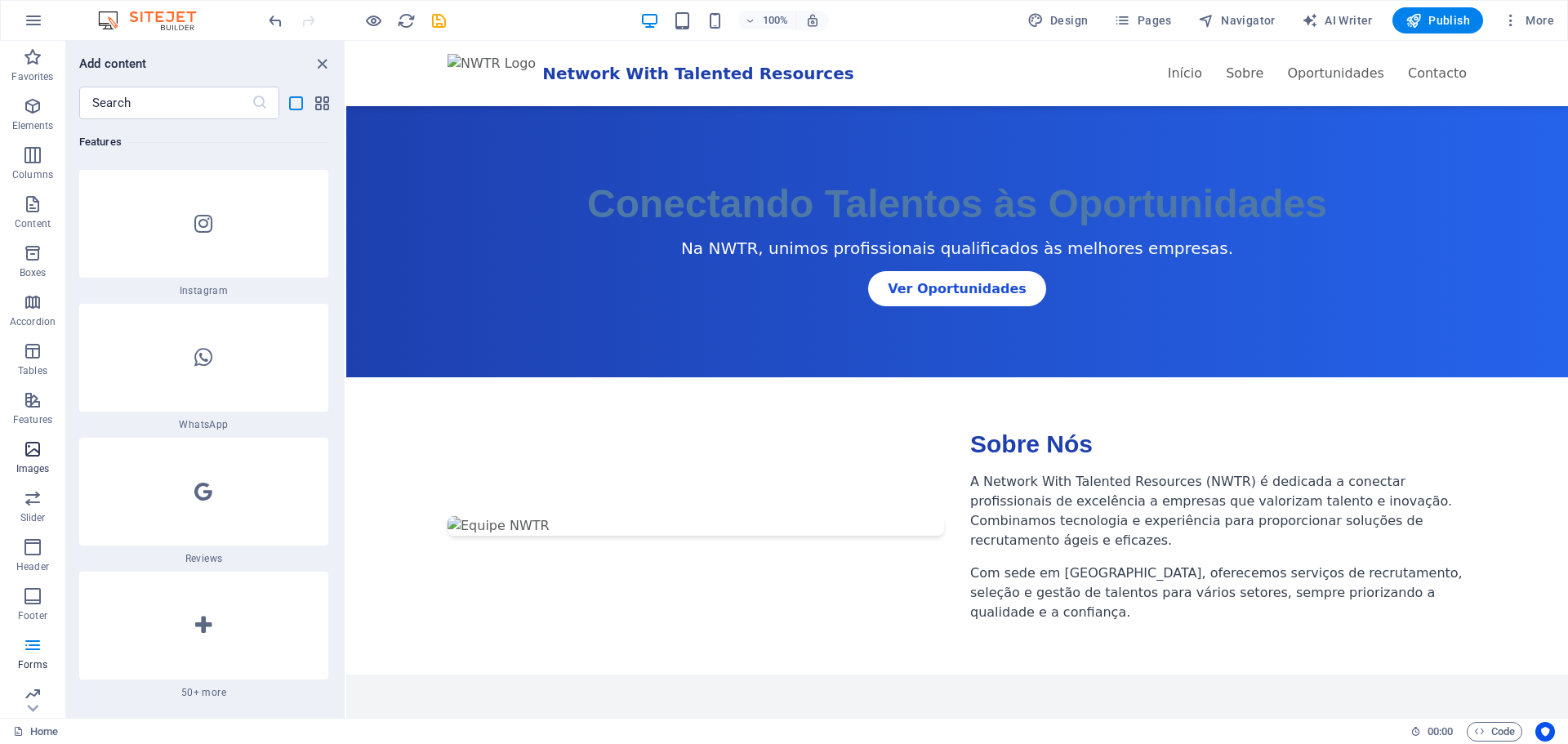
scroll to position [19082, 0]
click at [166, 110] on input "text" at bounding box center [165, 102] width 172 height 32
click at [99, 713] on h6 "Images" at bounding box center [204, 722] width 249 height 20
click at [36, 2] on button "button" at bounding box center [33, 21] width 39 height 39
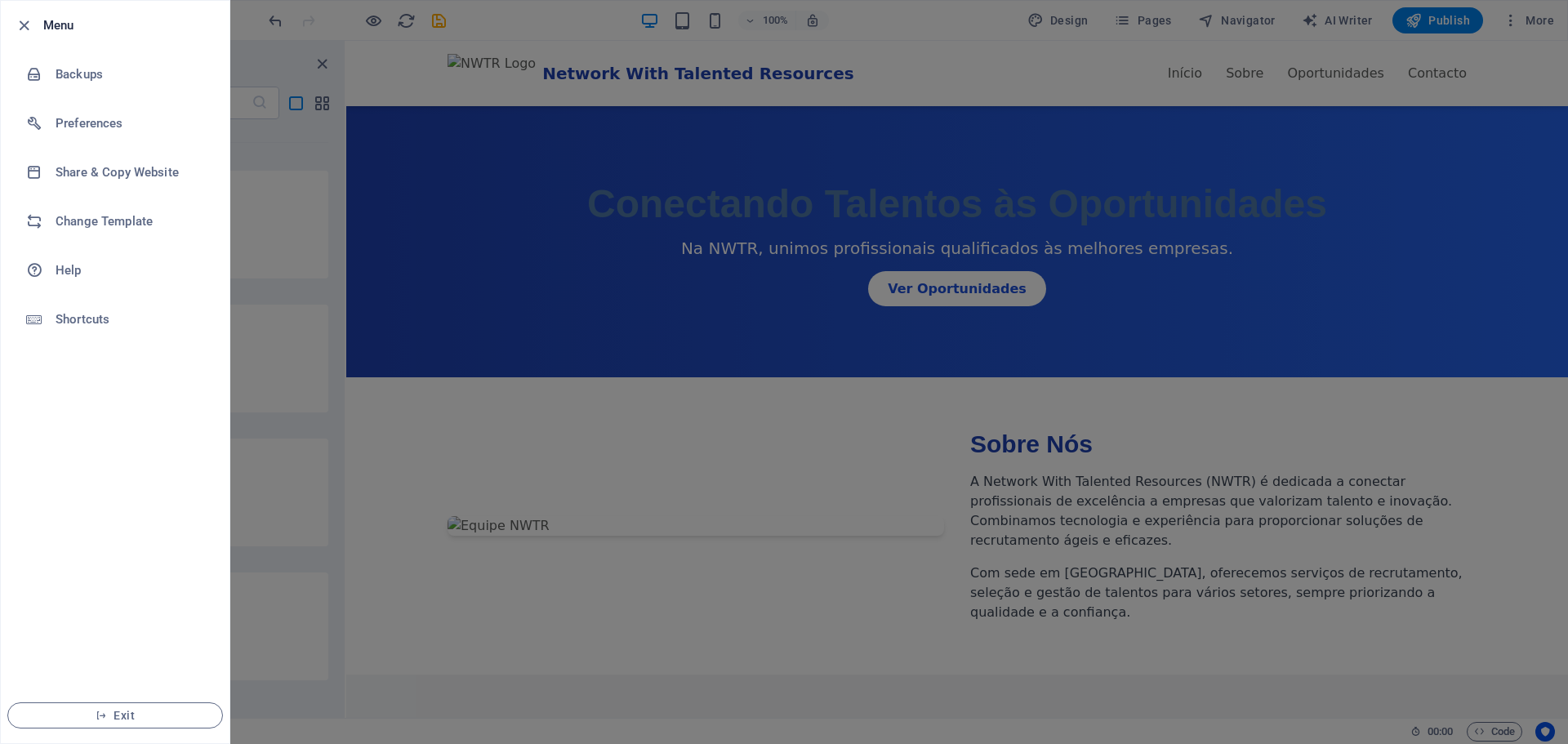
click at [367, 288] on div at bounding box center [784, 372] width 1568 height 744
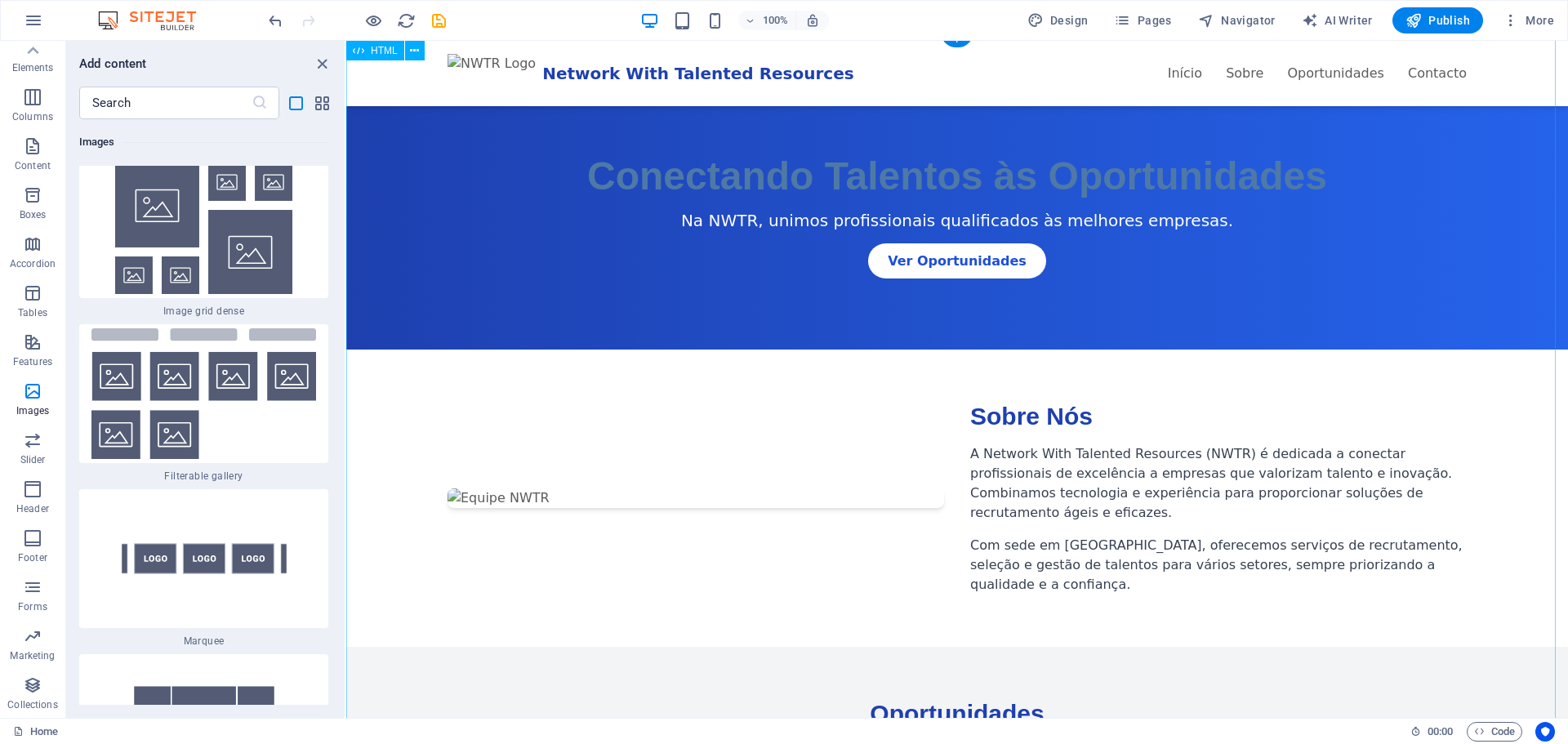
scroll to position [0, 0]
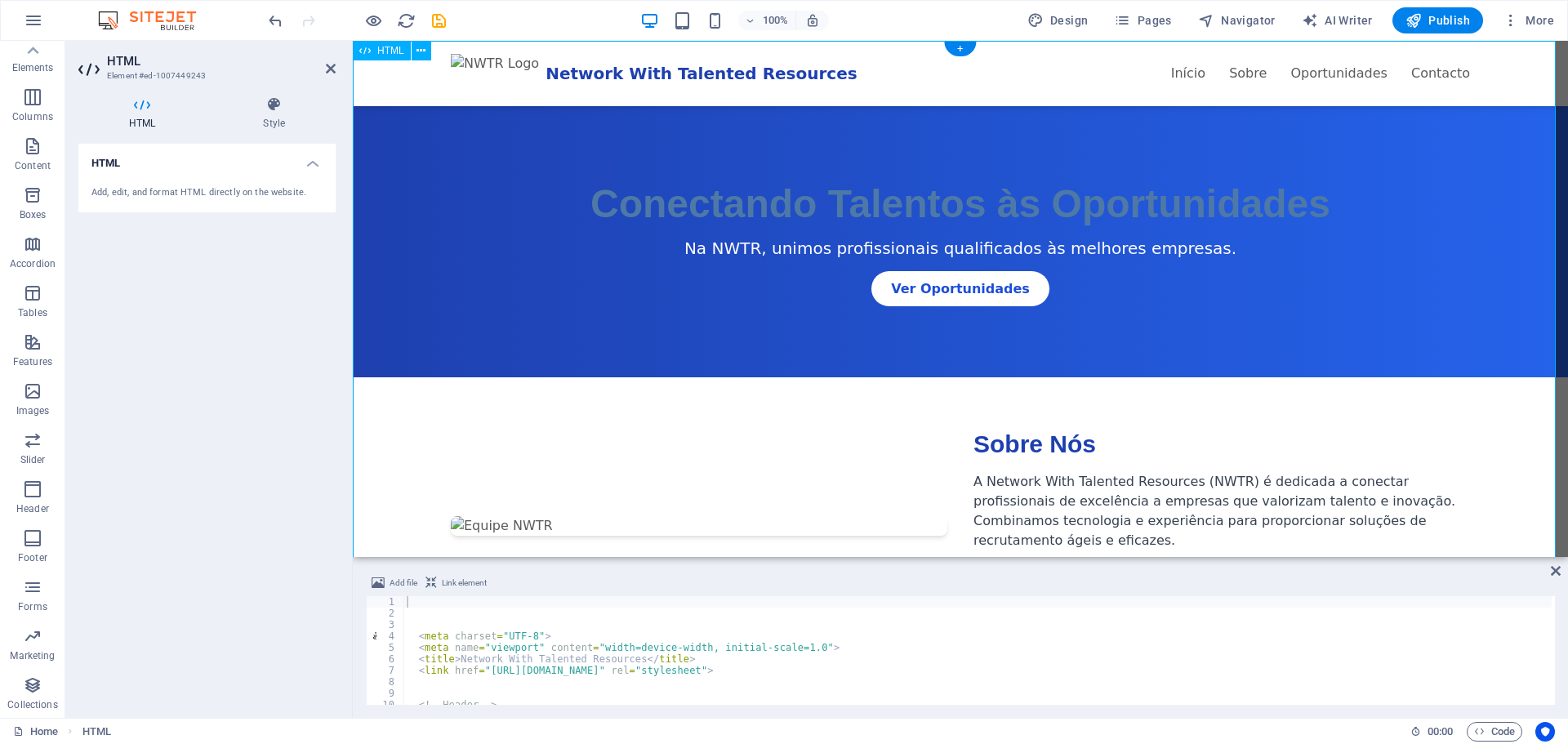
click at [417, 54] on icon at bounding box center [420, 50] width 9 height 17
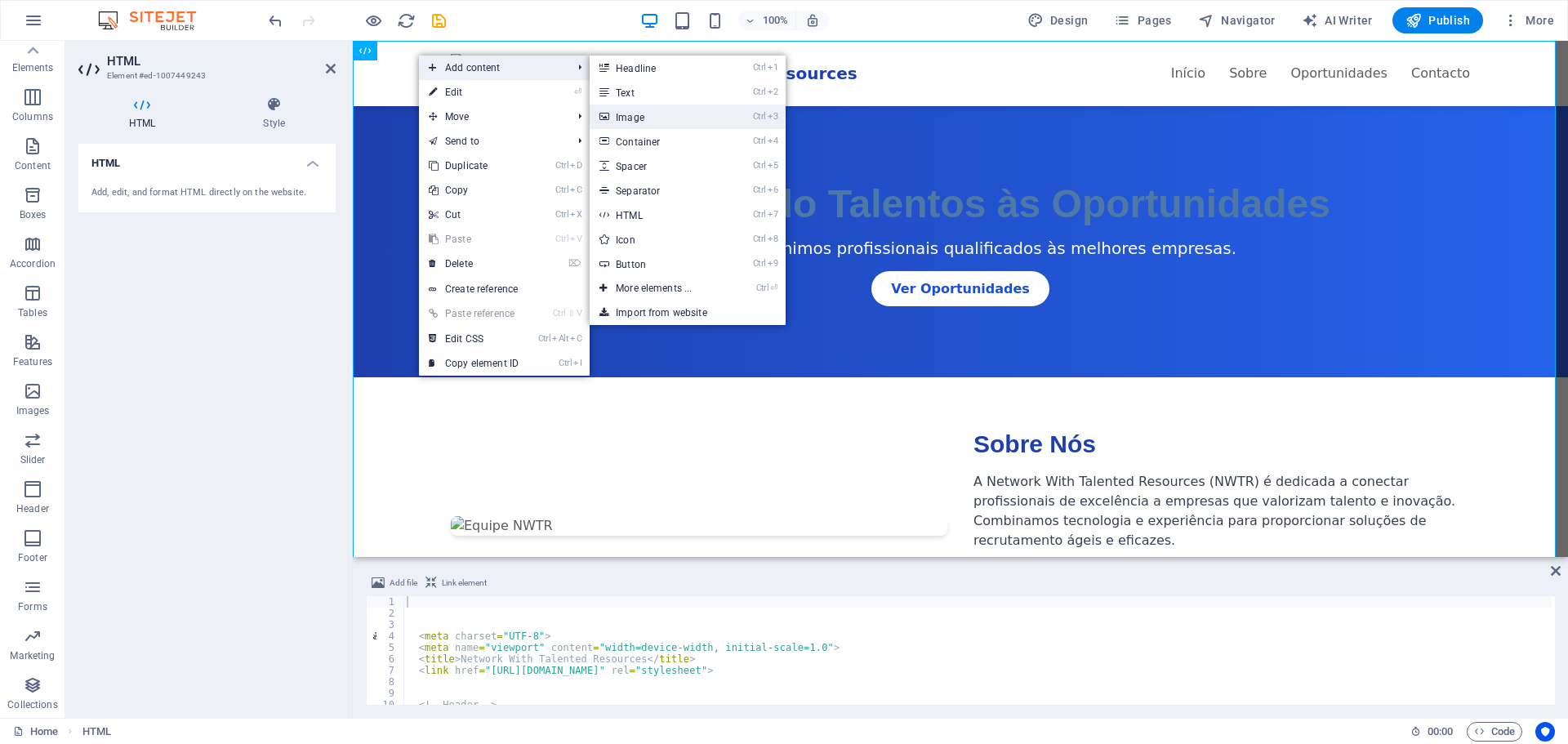
click at [676, 119] on link "Ctrl 3 Image" at bounding box center [656, 116] width 135 height 25
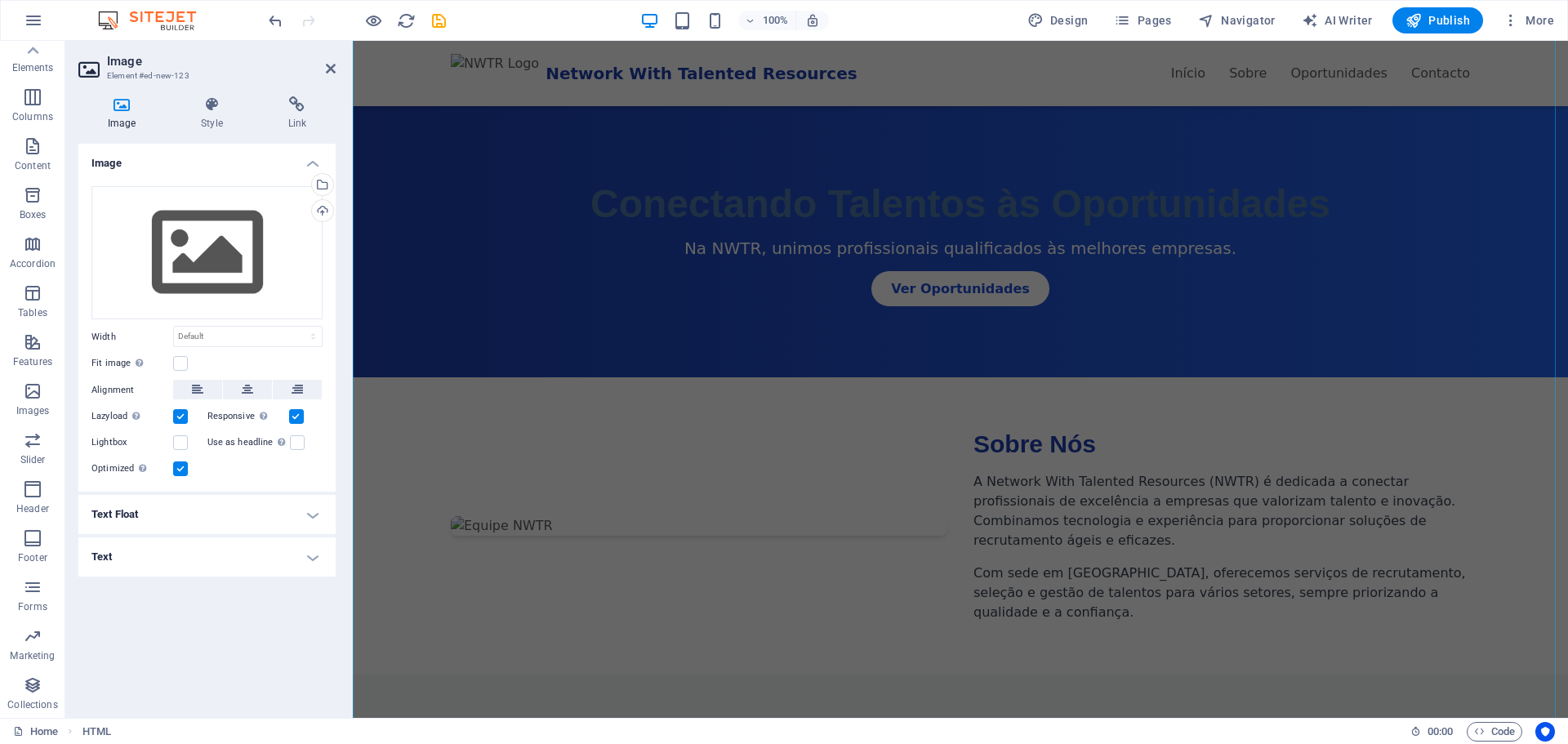
scroll to position [1370, 0]
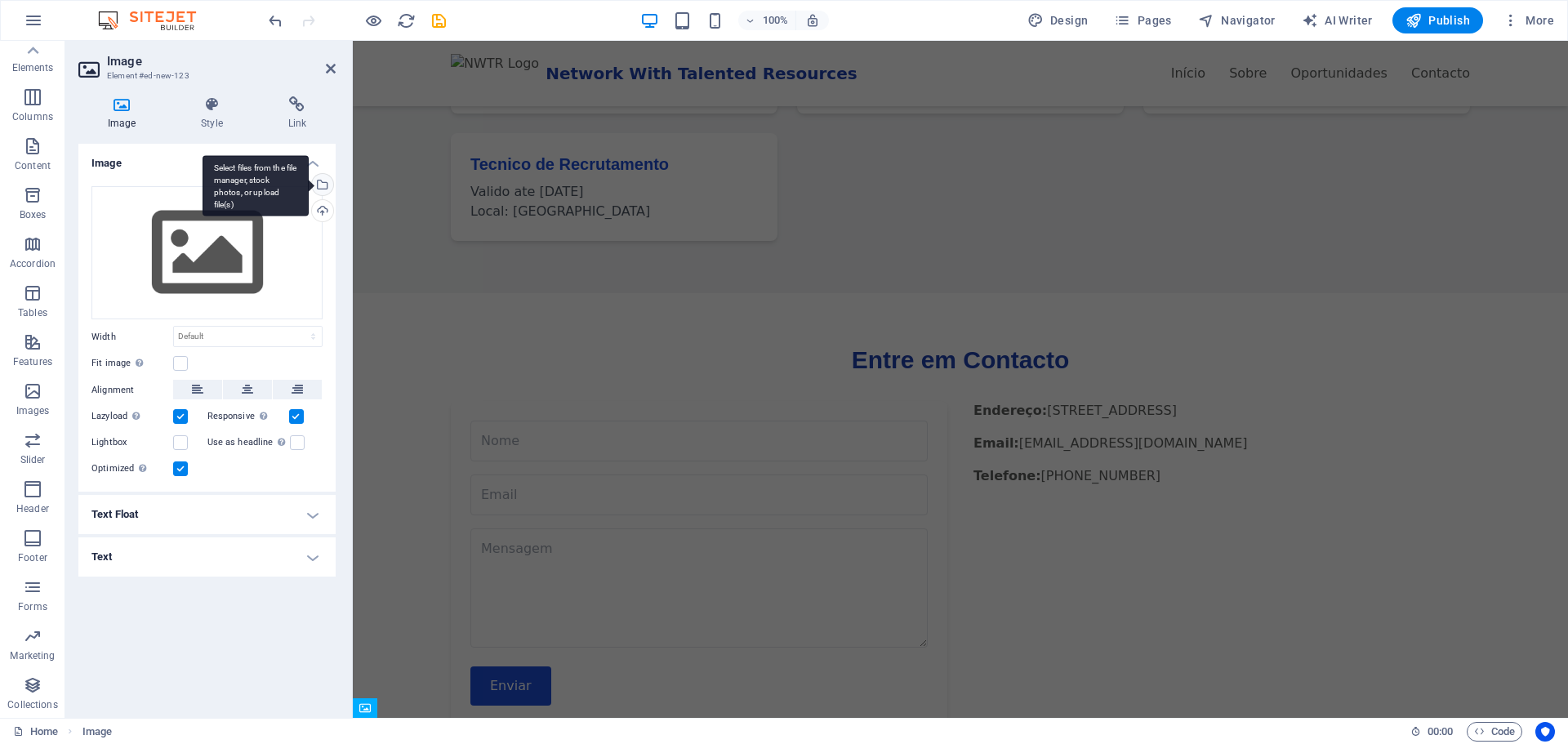
click at [308, 185] on div "Select files from the file manager, stock photos, or upload file(s)" at bounding box center [255, 186] width 106 height 61
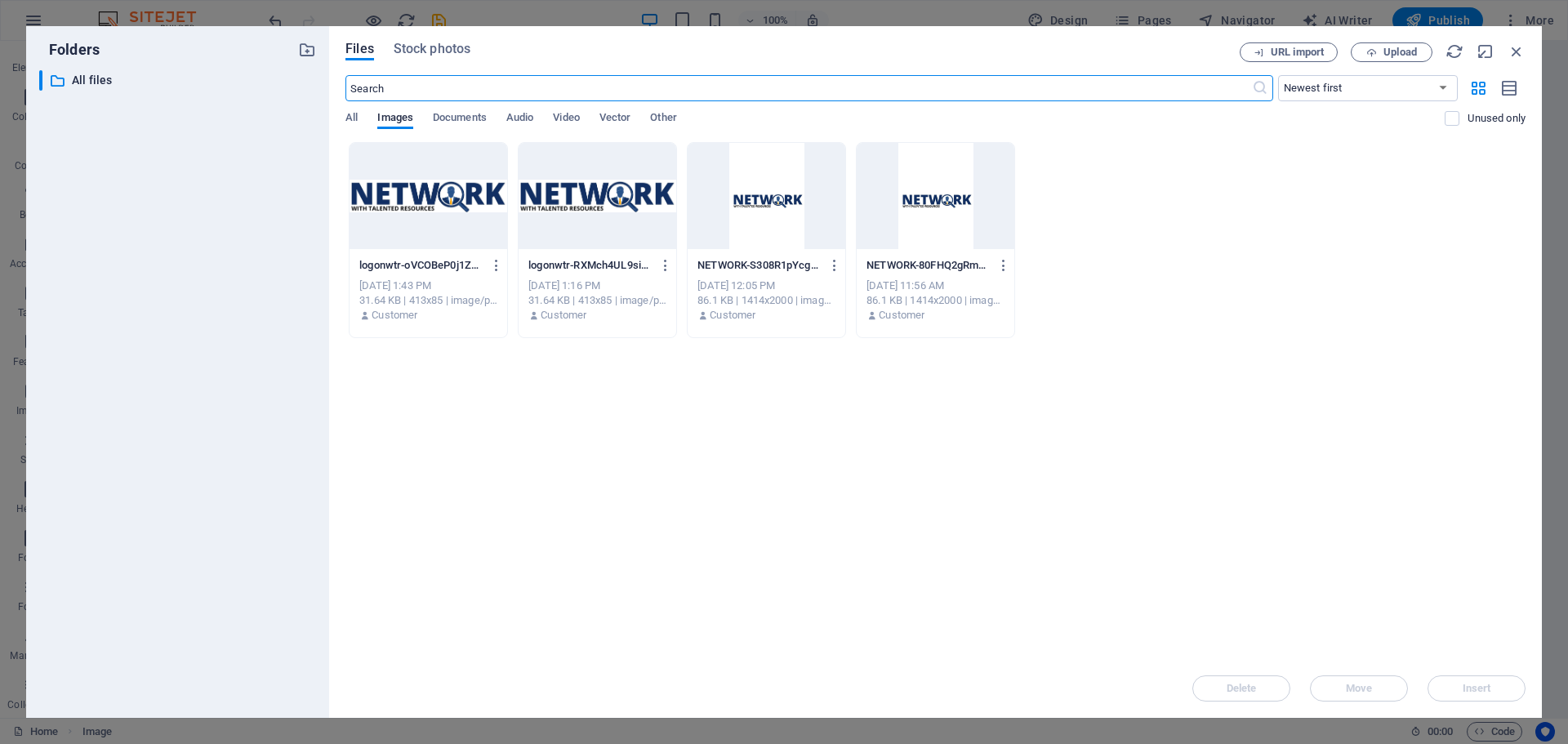
scroll to position [1913, 0]
click at [467, 197] on div at bounding box center [428, 196] width 157 height 106
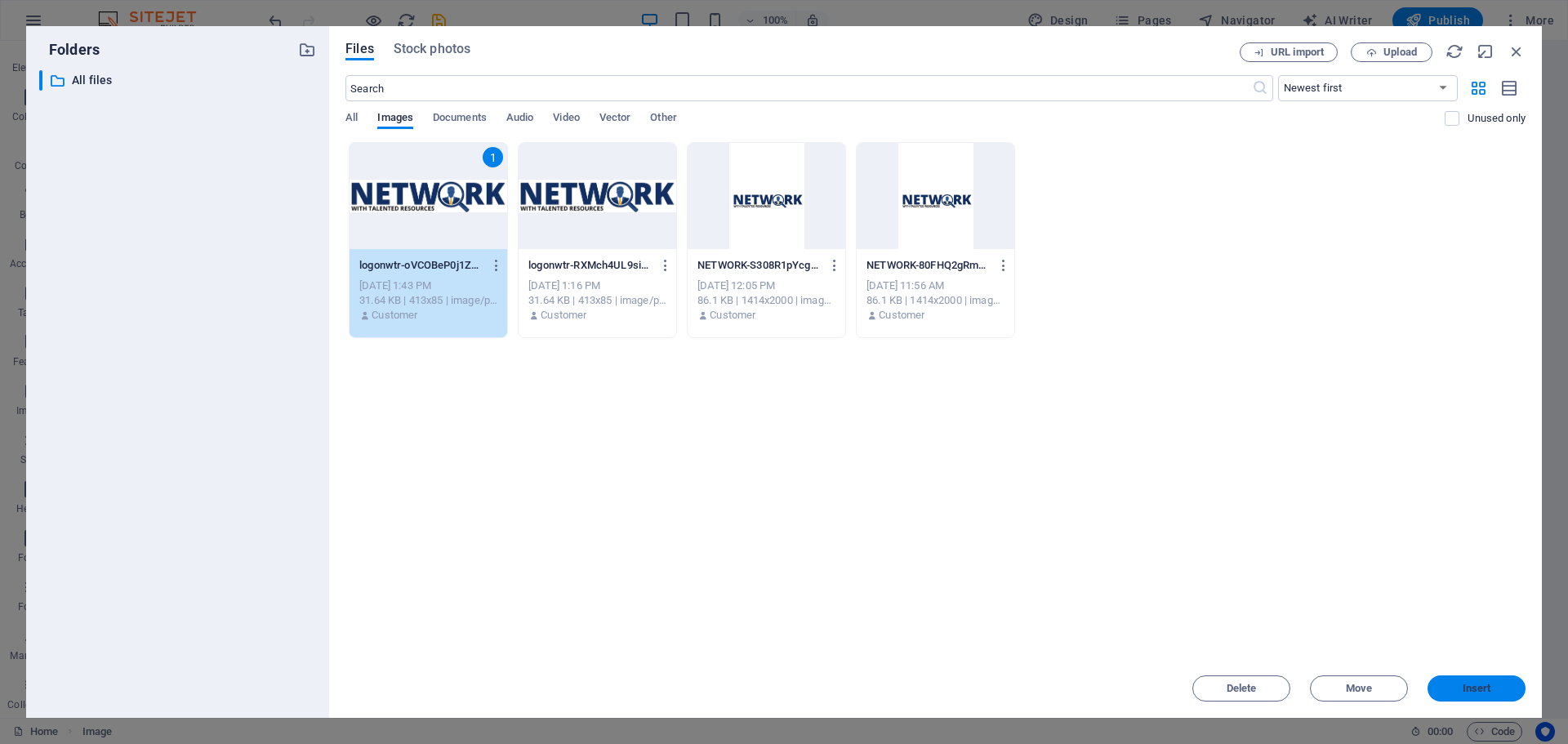
click at [1501, 689] on span "Insert" at bounding box center [1476, 688] width 84 height 10
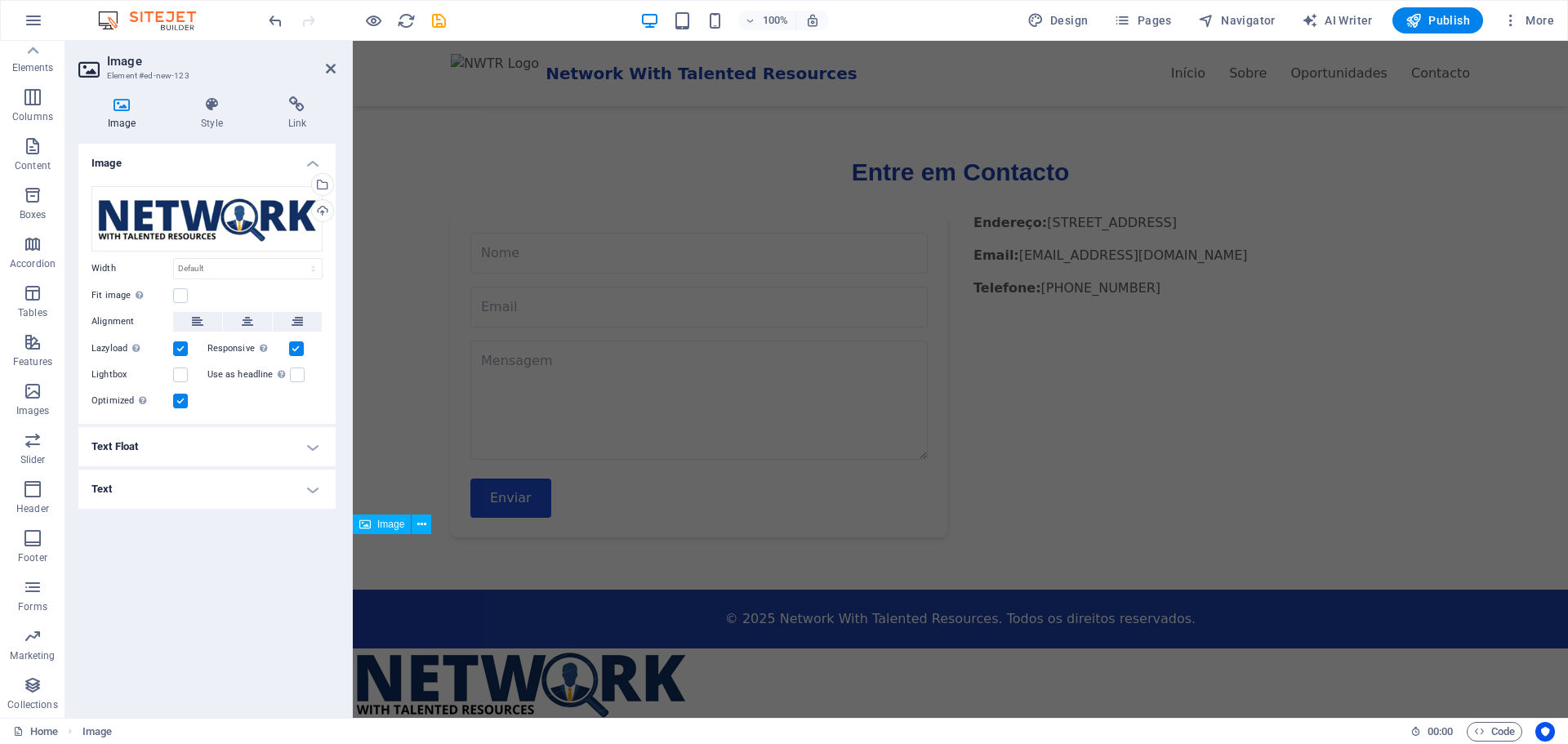
scroll to position [1440, 0]
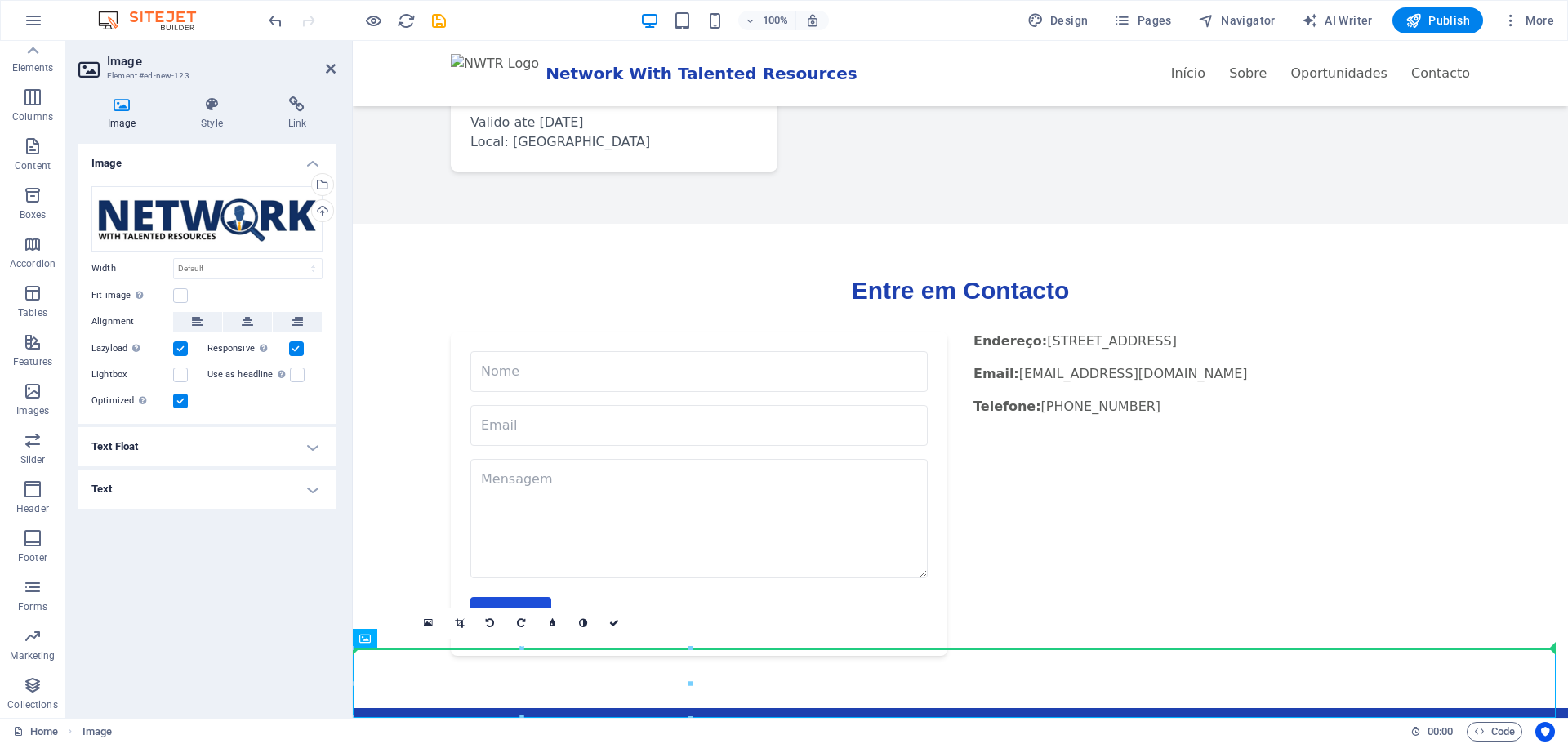
drag, startPoint x: 614, startPoint y: 681, endPoint x: 652, endPoint y: 381, distance: 302.4
drag, startPoint x: 514, startPoint y: 684, endPoint x: 514, endPoint y: 635, distance: 49.0
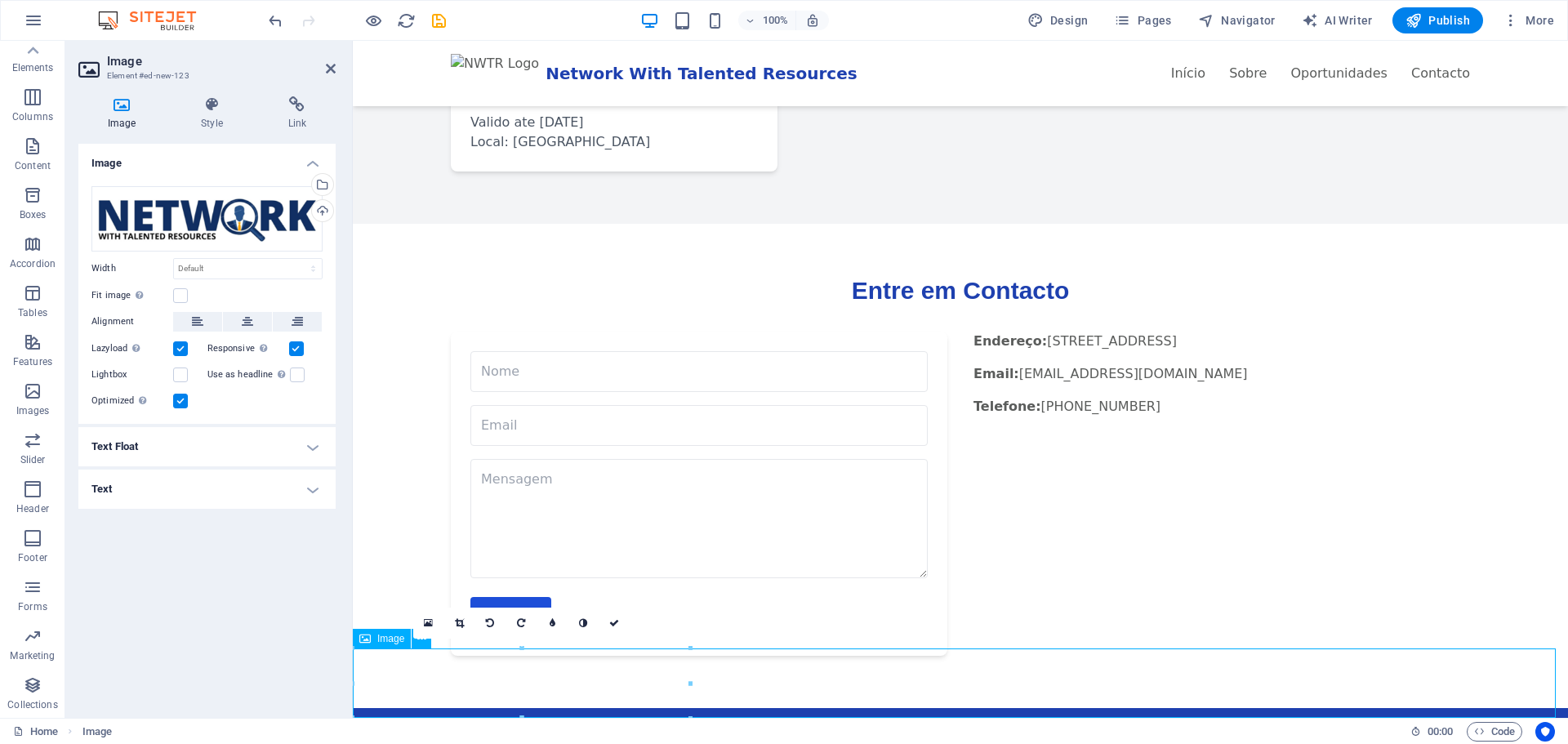
drag, startPoint x: 498, startPoint y: 676, endPoint x: 654, endPoint y: 699, distance: 157.7
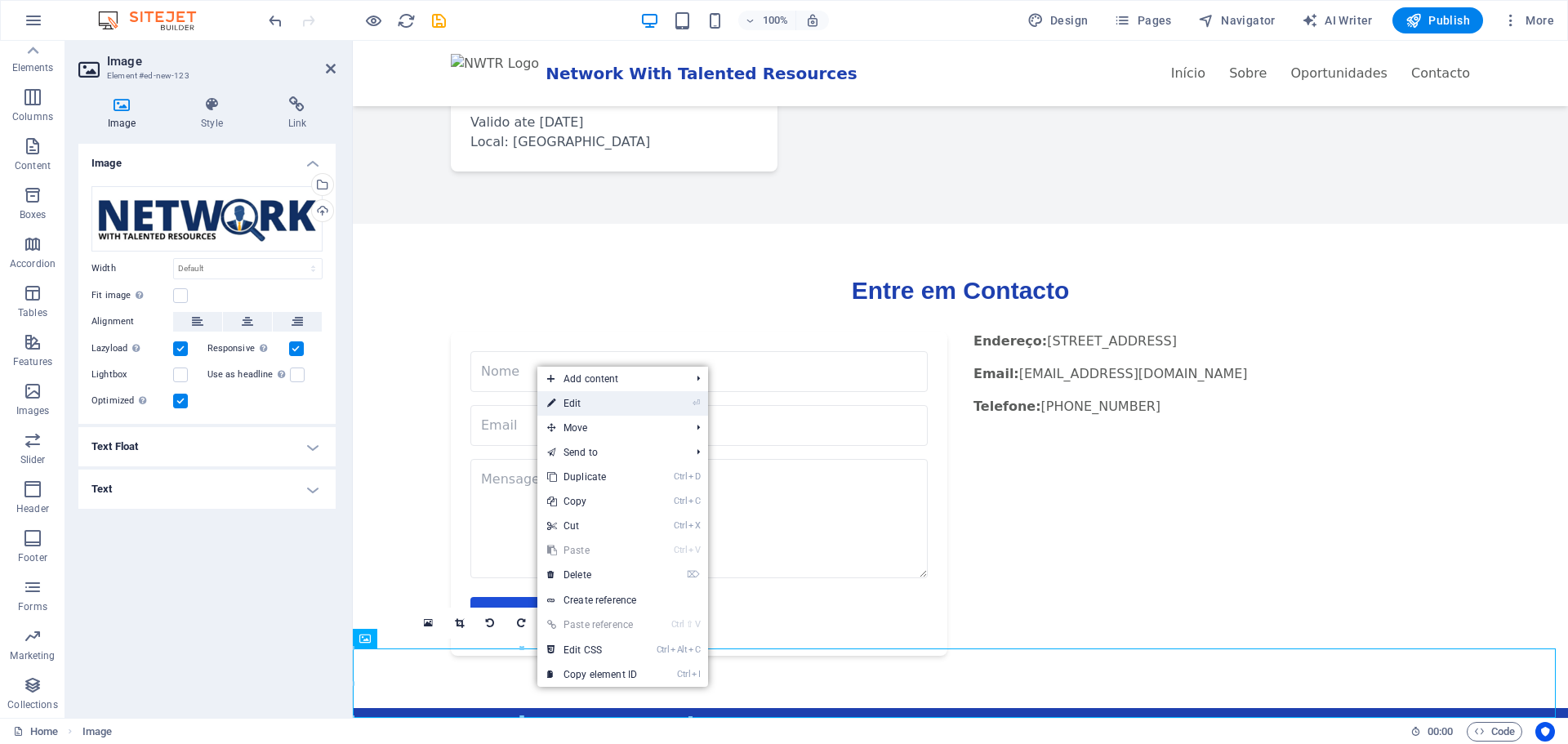
drag, startPoint x: 591, startPoint y: 394, endPoint x: 247, endPoint y: 374, distance: 344.6
click at [591, 394] on link "⏎ Edit" at bounding box center [591, 402] width 109 height 25
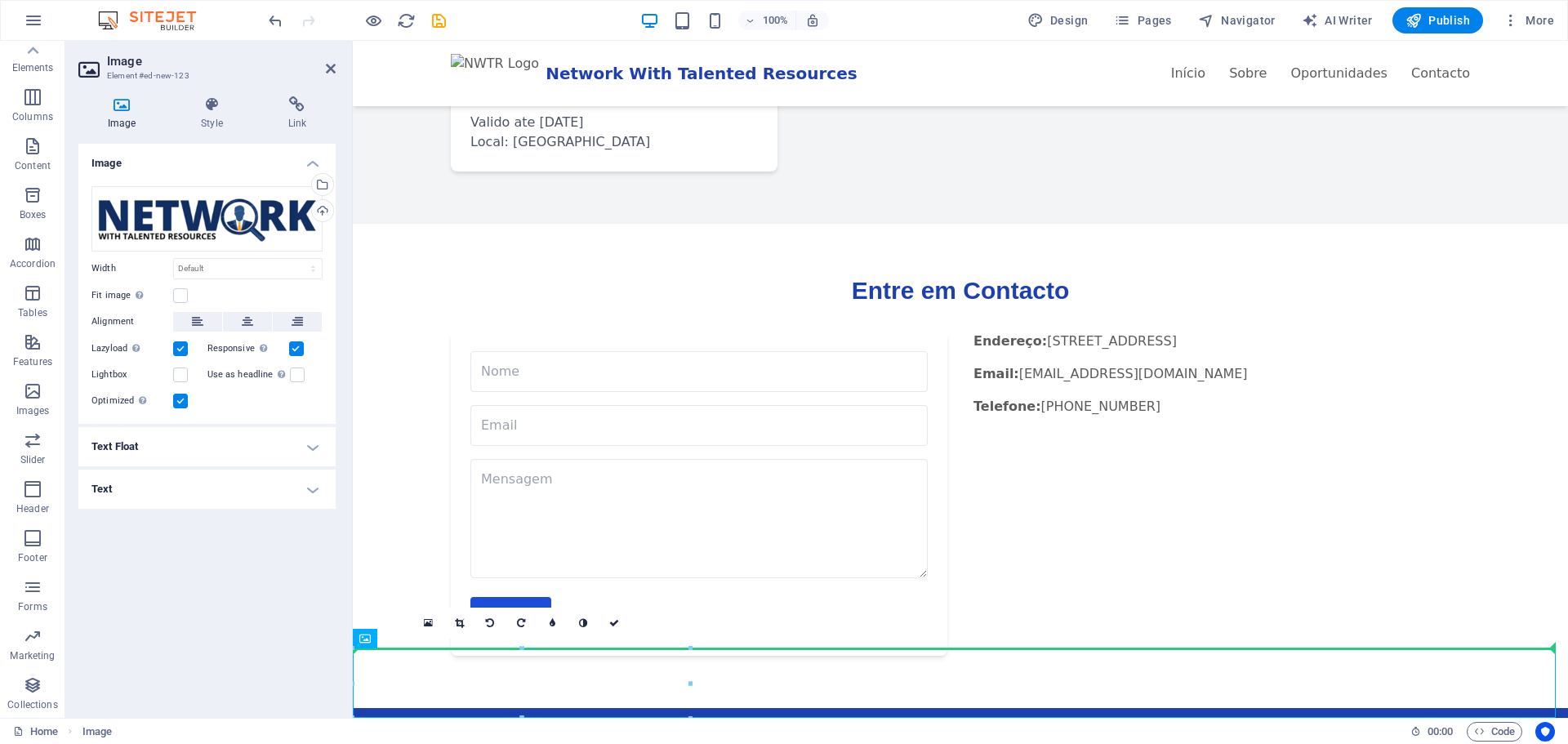
drag, startPoint x: 535, startPoint y: 687, endPoint x: 569, endPoint y: 589, distance: 103.7
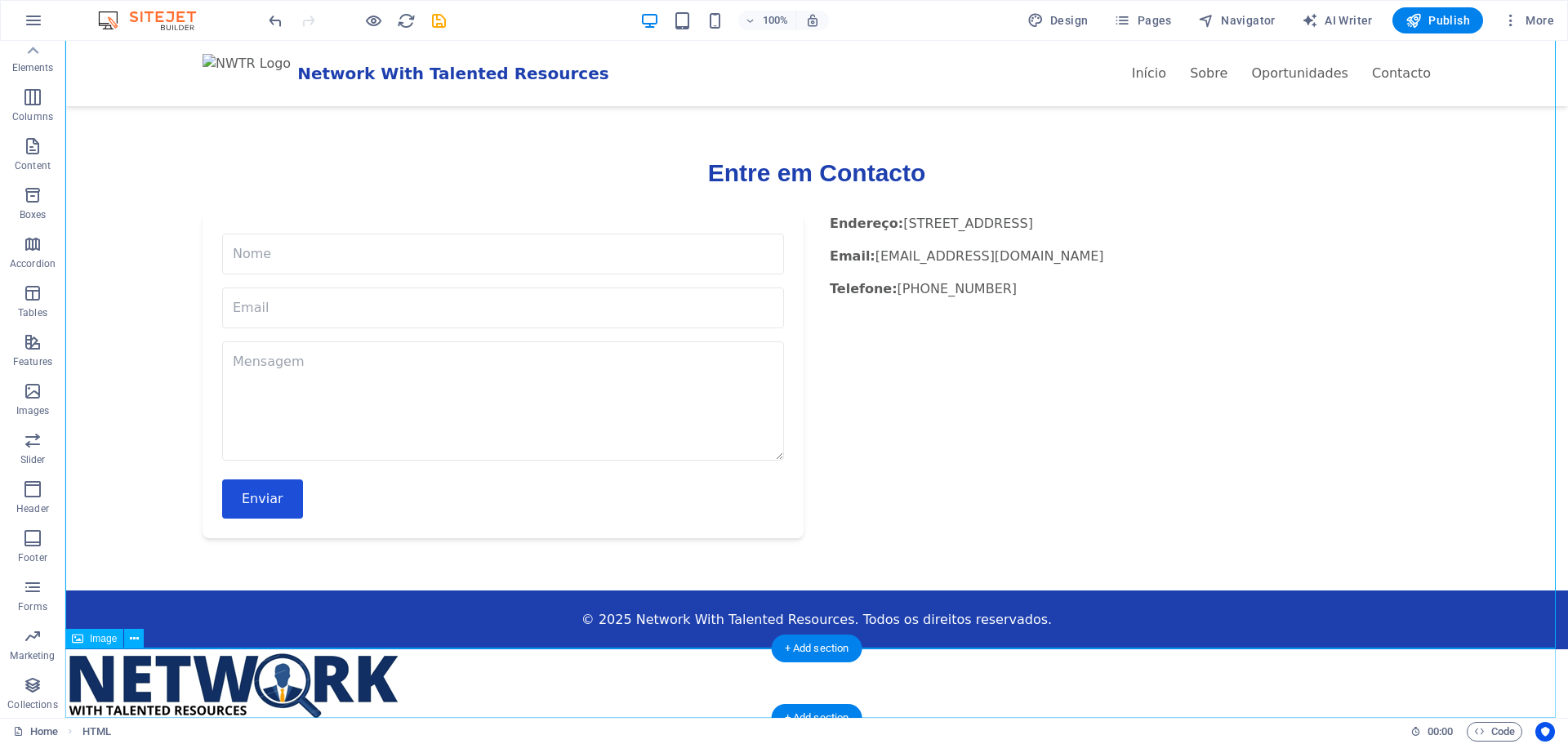
click at [261, 685] on figure at bounding box center [817, 683] width 1502 height 70
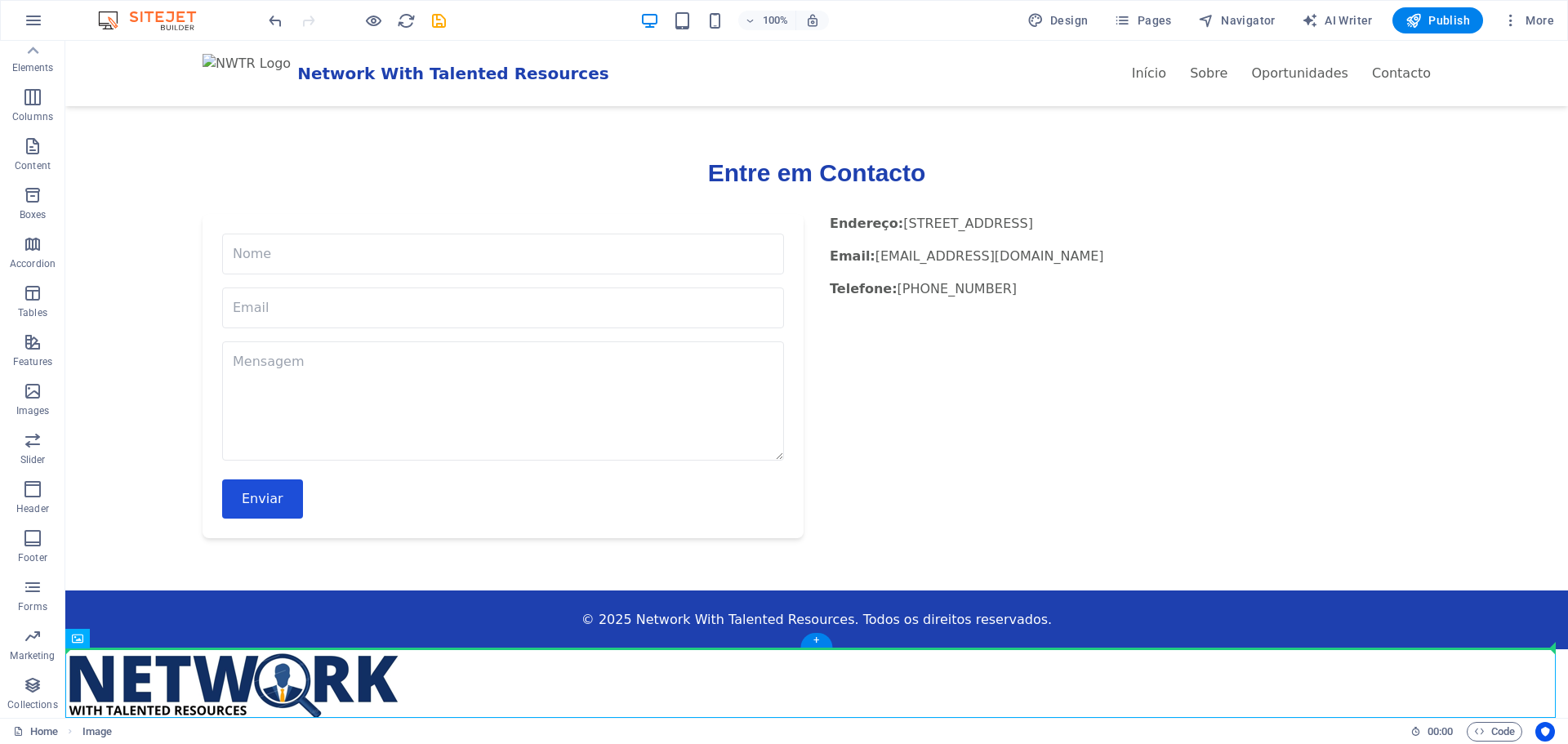
drag, startPoint x: 140, startPoint y: 678, endPoint x: 84, endPoint y: 453, distance: 231.9
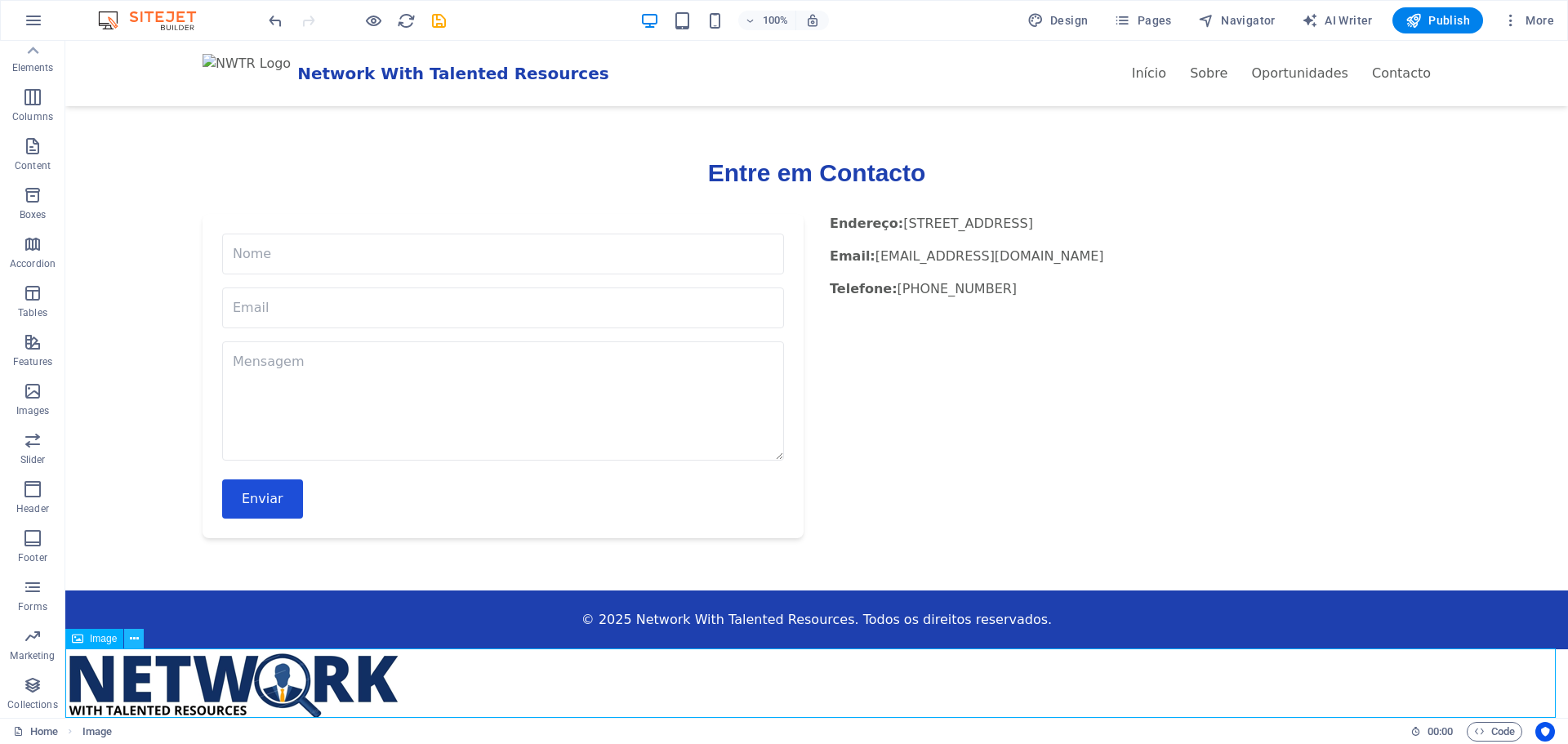
click at [134, 639] on icon at bounding box center [134, 638] width 9 height 17
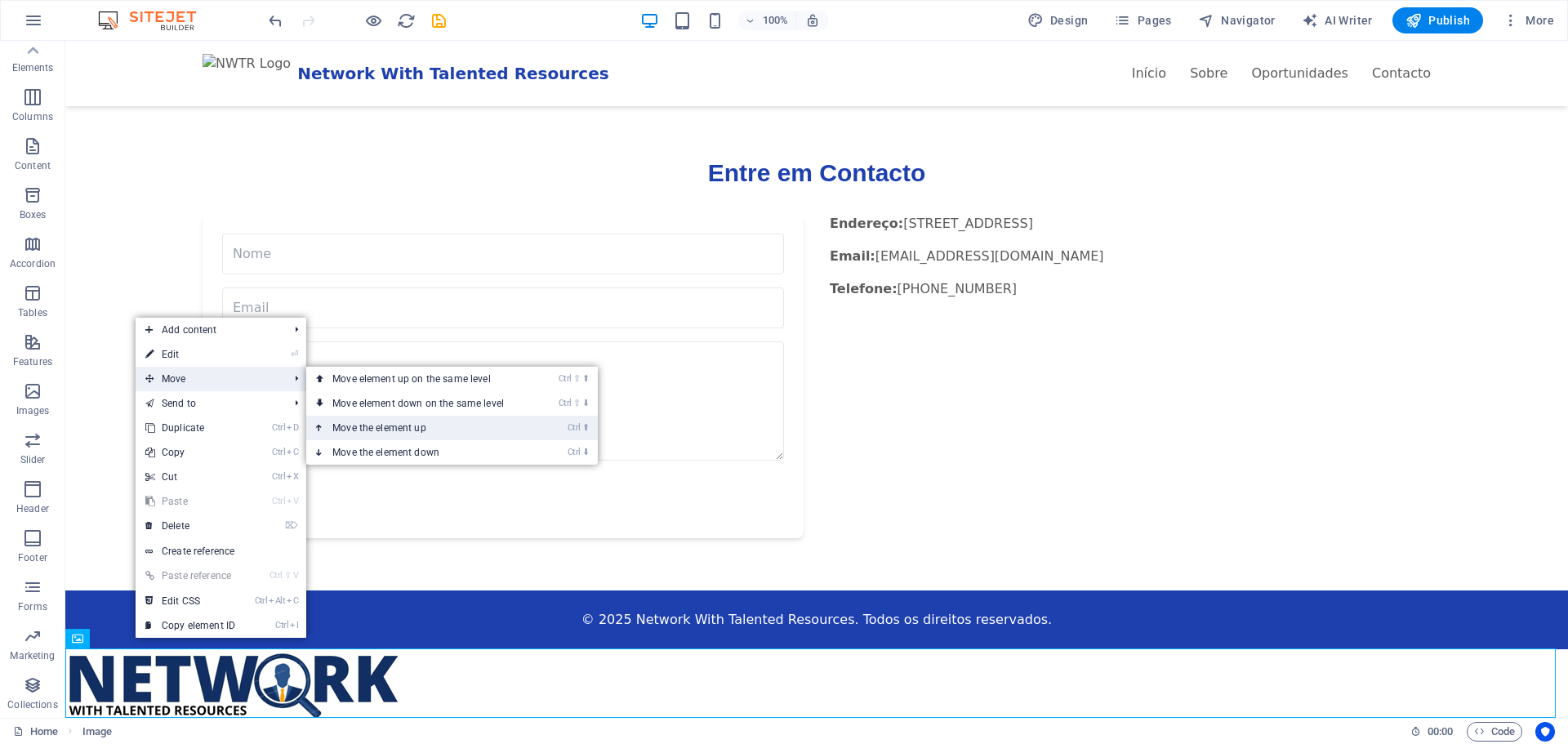
click at [380, 428] on link "Ctrl ⬆ Move the element up" at bounding box center [421, 427] width 230 height 25
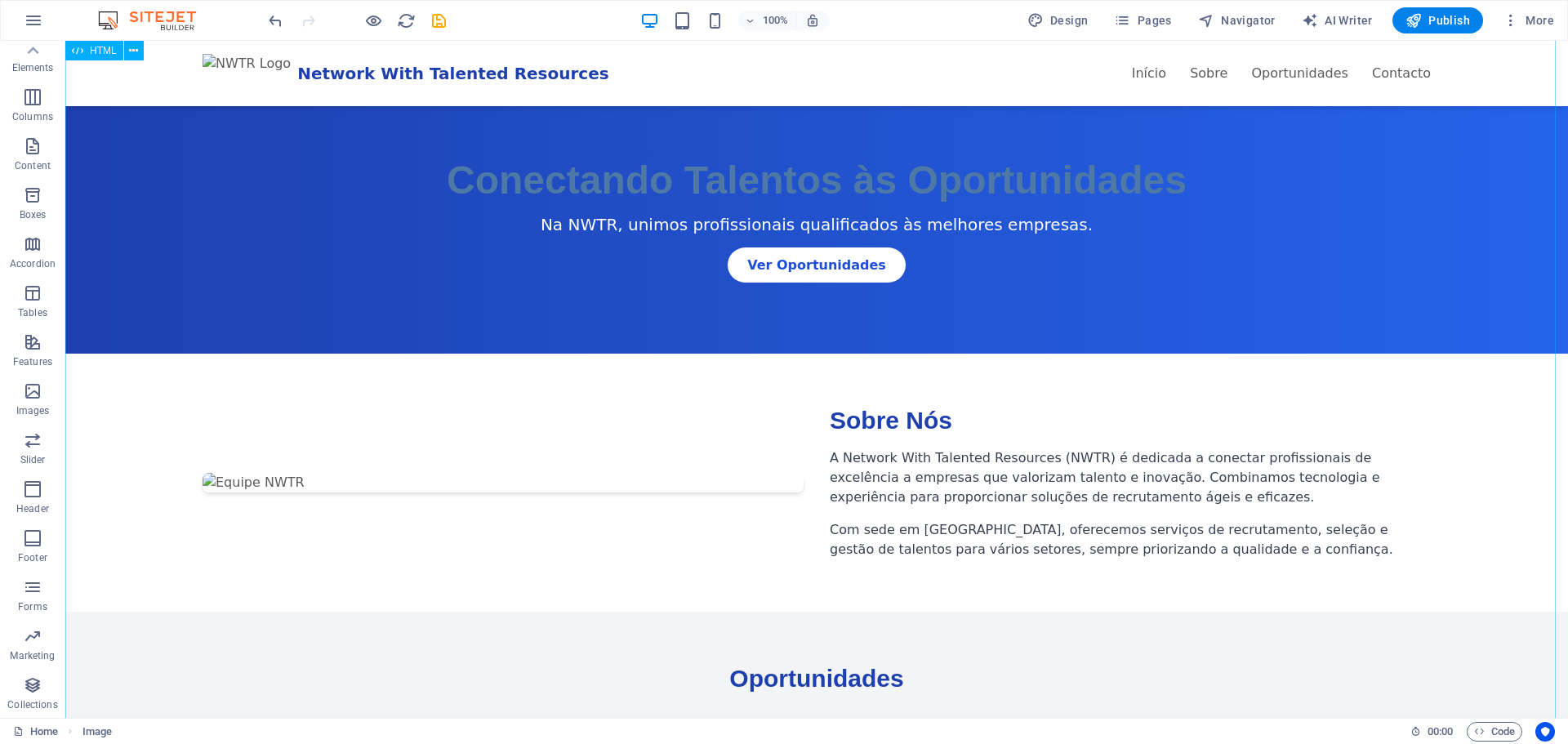
scroll to position [0, 0]
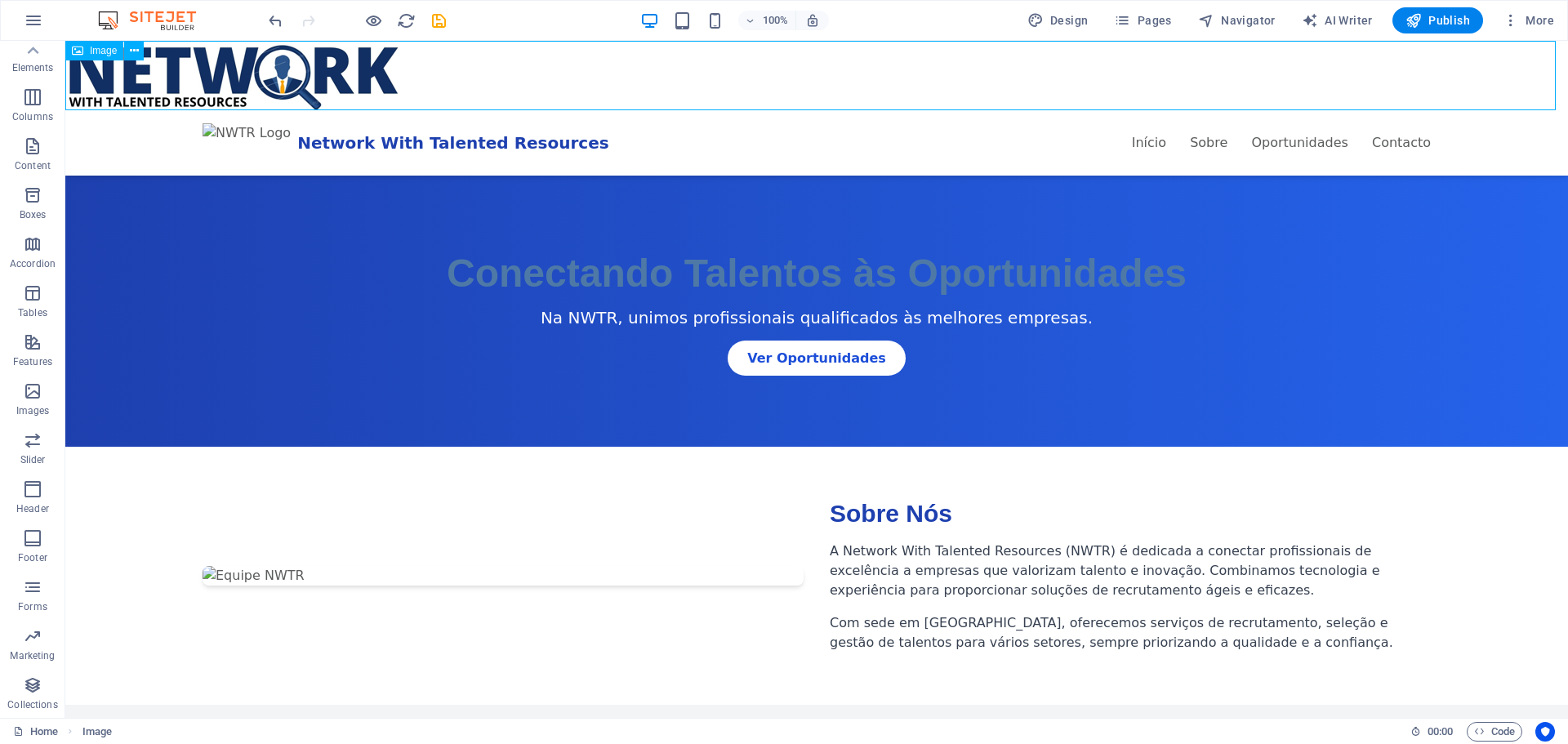
drag, startPoint x: 228, startPoint y: 68, endPoint x: 510, endPoint y: 104, distance: 284.3
click at [510, 104] on figure at bounding box center [817, 76] width 1502 height 70
click at [136, 49] on icon at bounding box center [134, 50] width 9 height 17
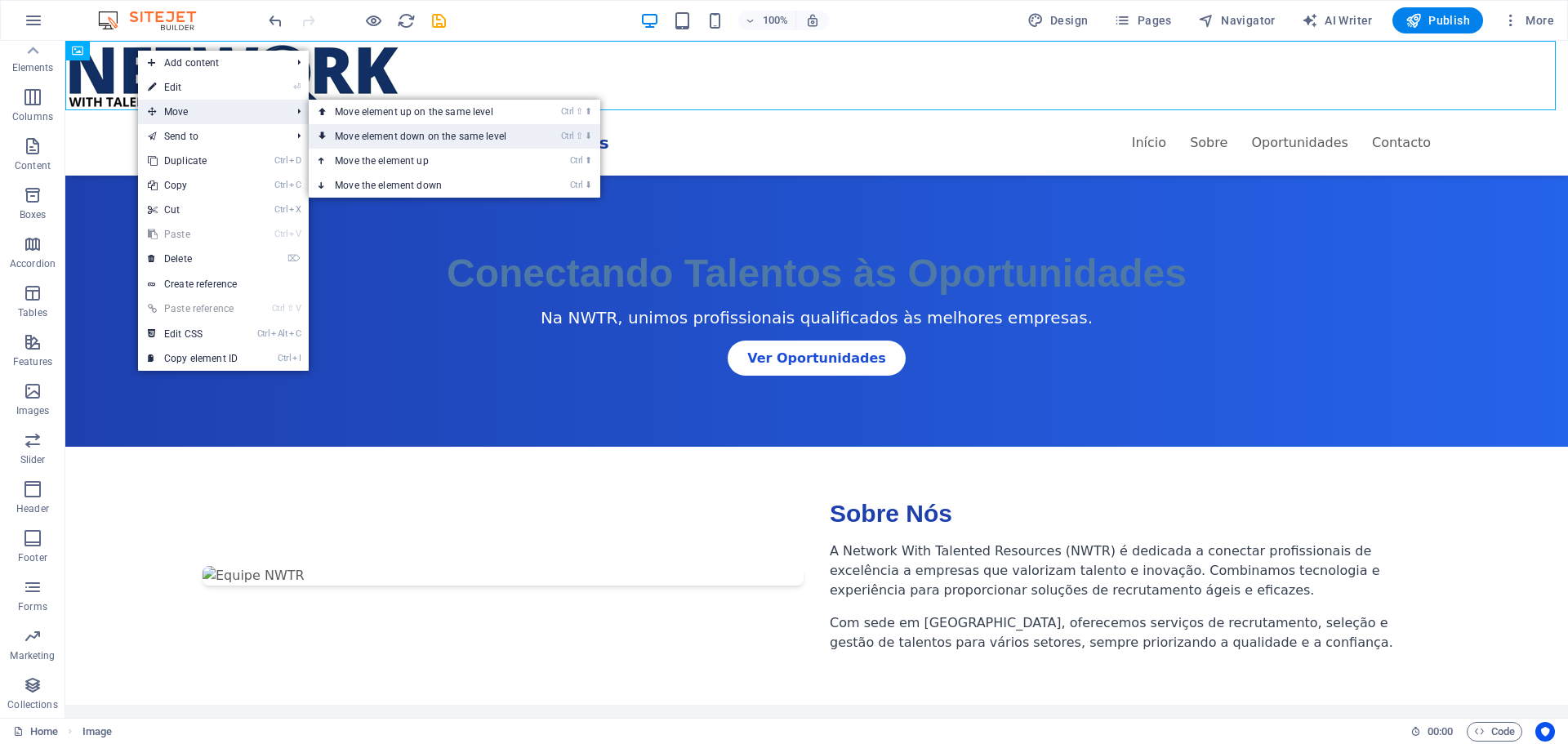
click at [339, 135] on link "Ctrl ⇧ ⬇ Move element down on the same level" at bounding box center [423, 135] width 230 height 25
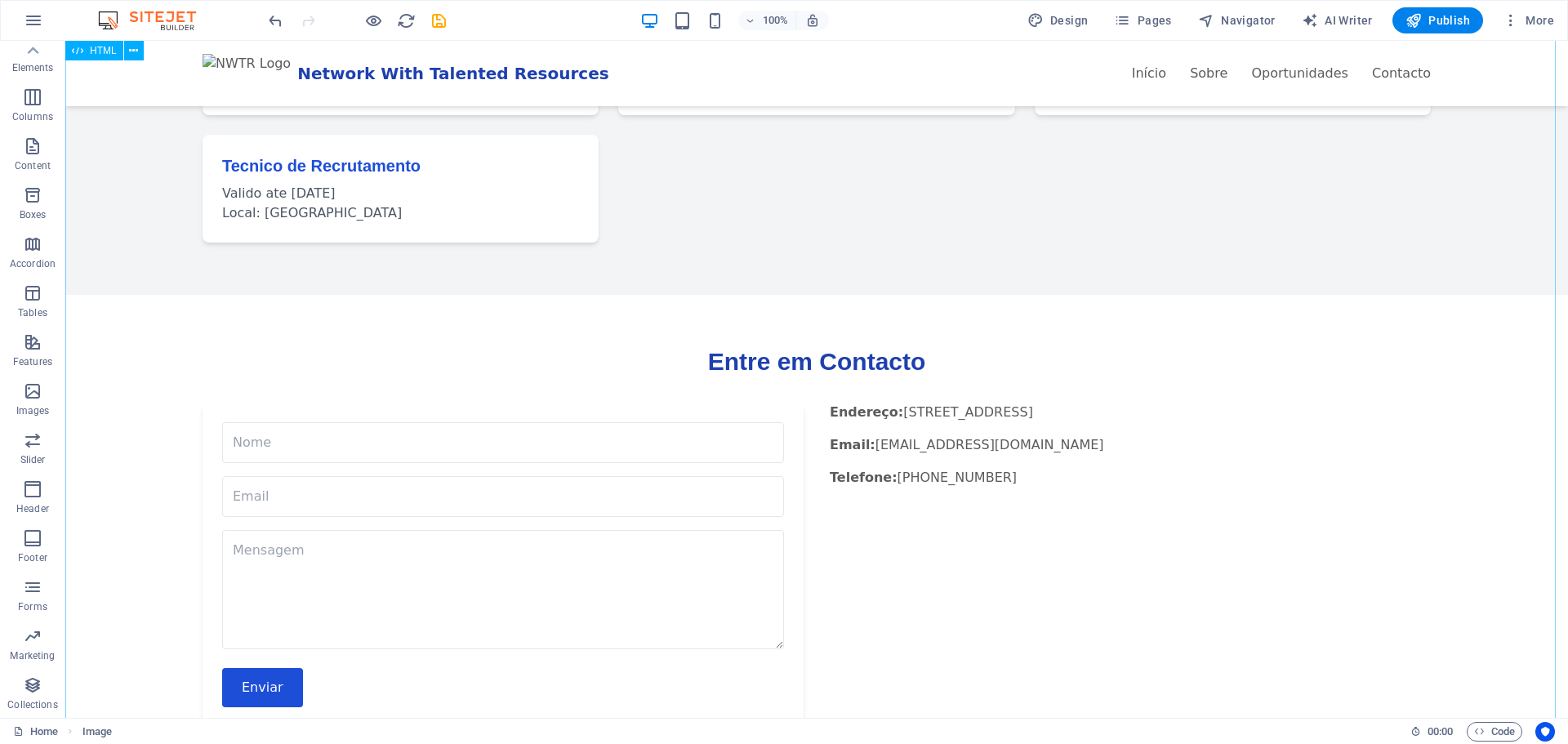
scroll to position [1440, 0]
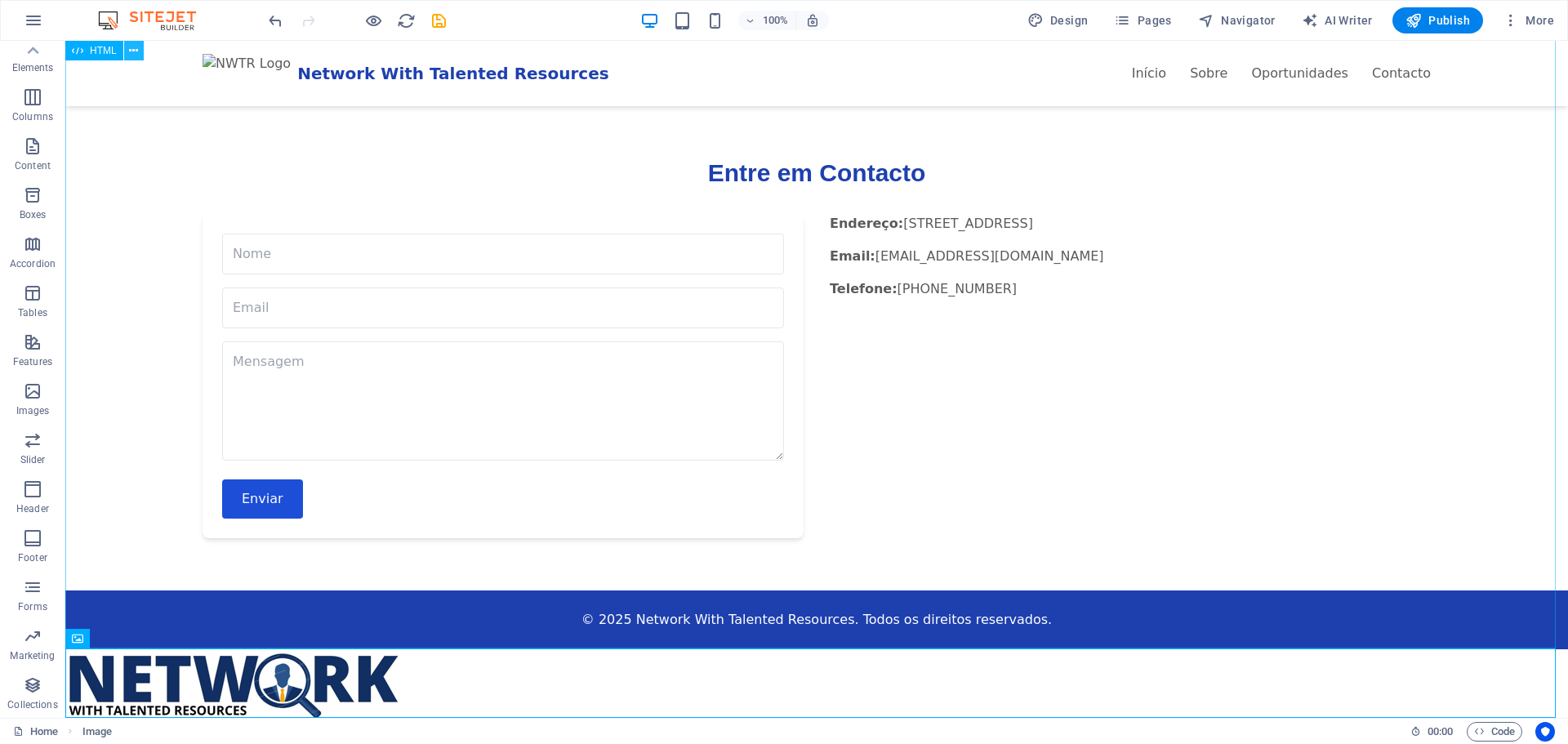
click at [138, 49] on icon at bounding box center [133, 50] width 9 height 17
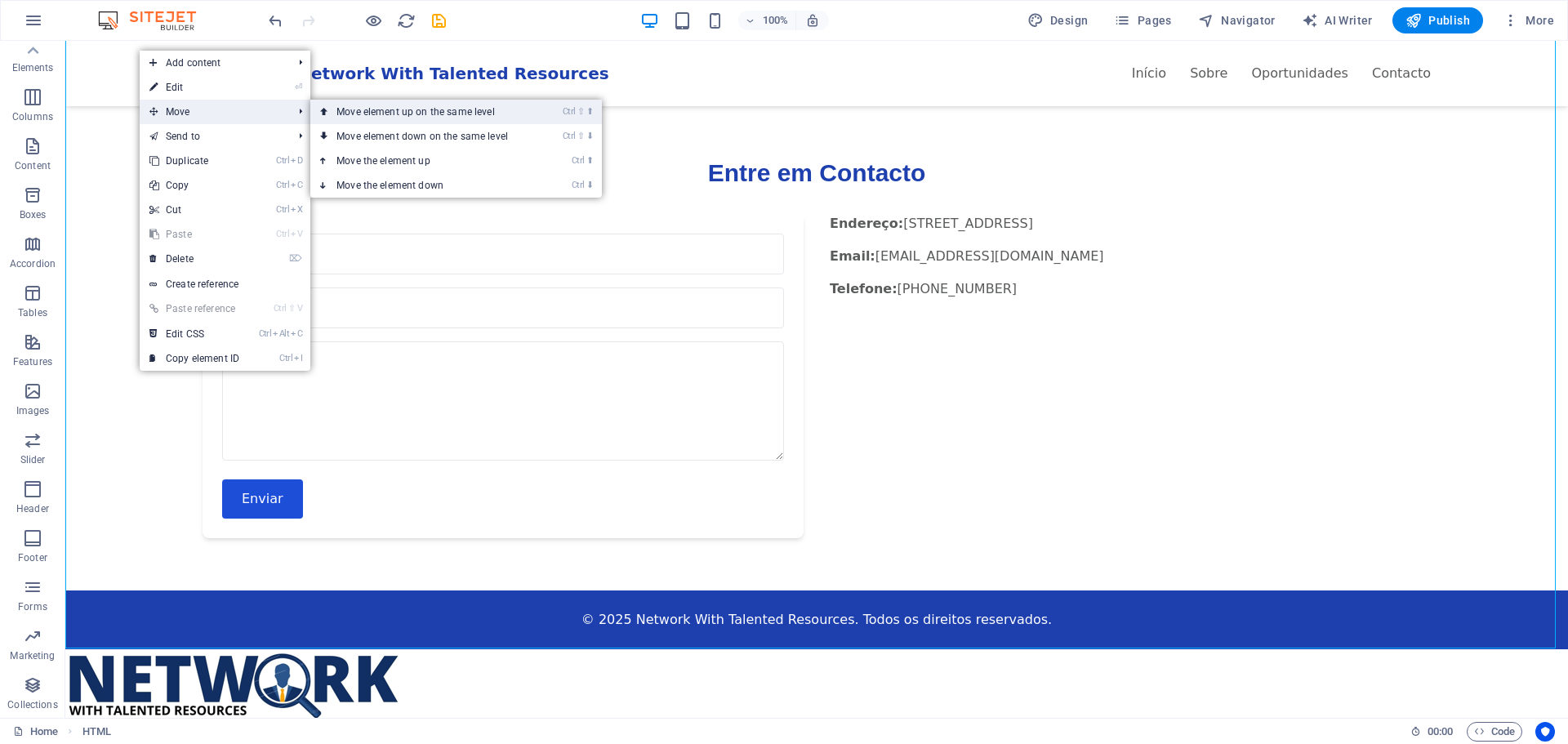
click at [371, 111] on link "Ctrl ⇧ ⬆ Move element up on the same level" at bounding box center [425, 111] width 230 height 25
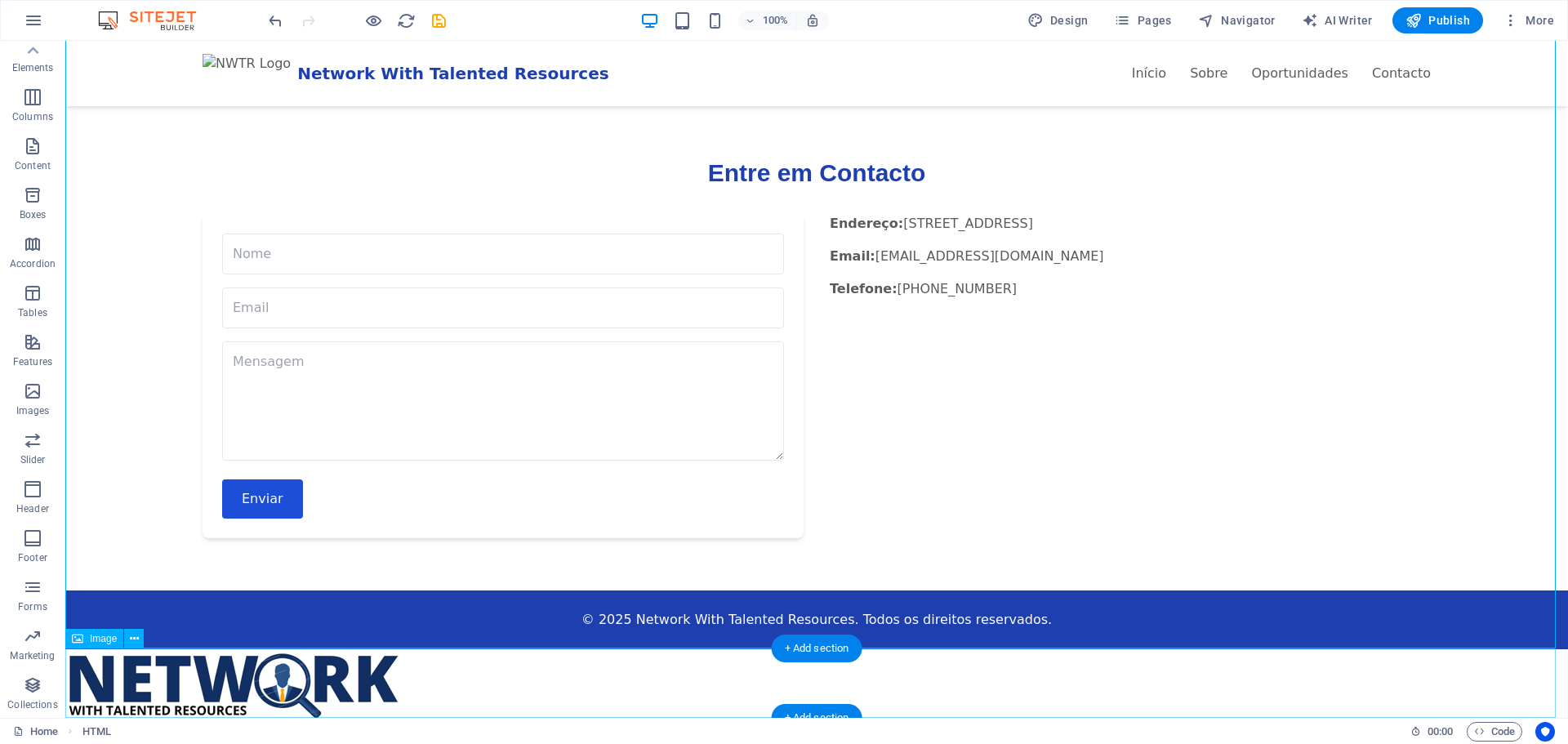
click at [332, 668] on figure at bounding box center [817, 683] width 1502 height 70
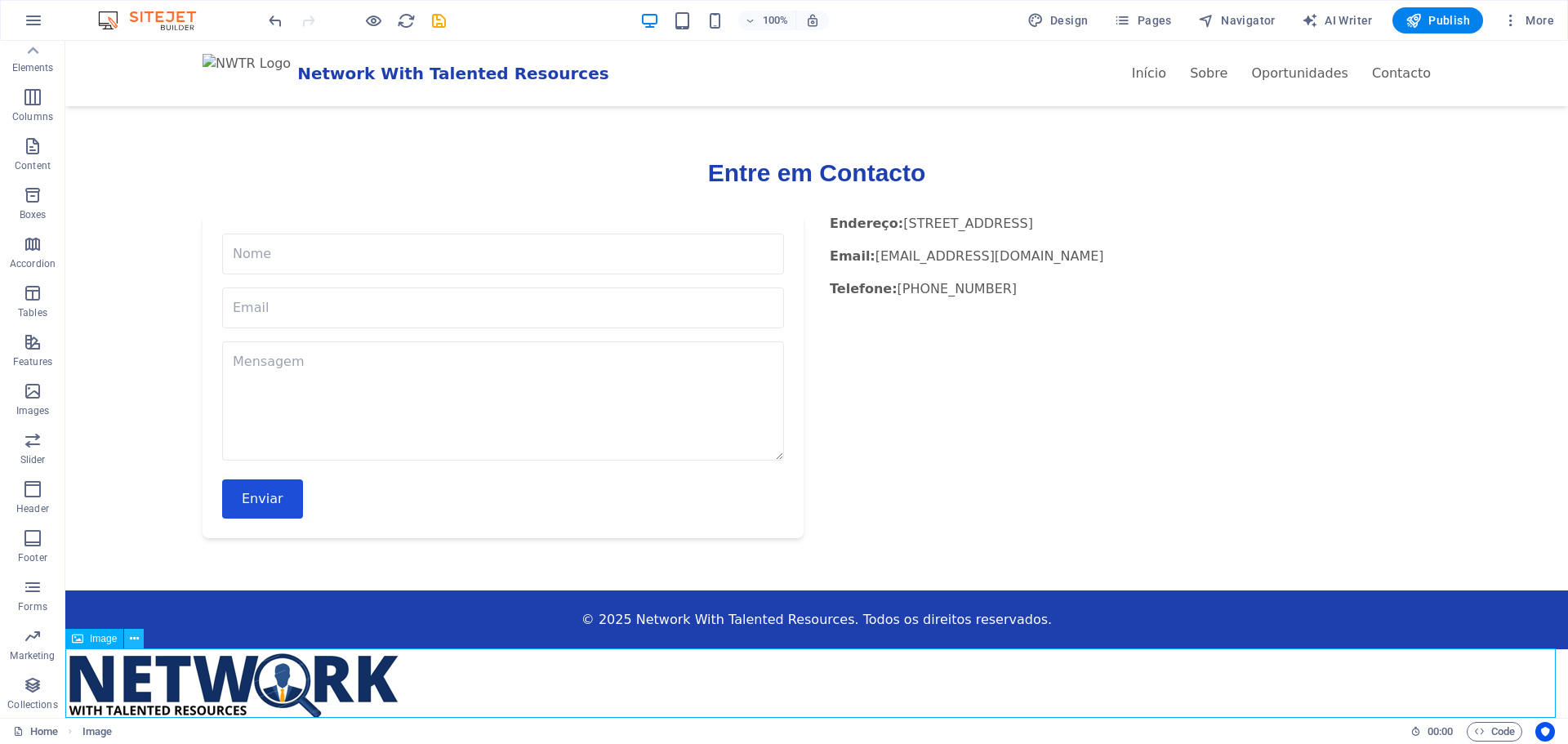
click at [134, 642] on icon at bounding box center [134, 638] width 9 height 17
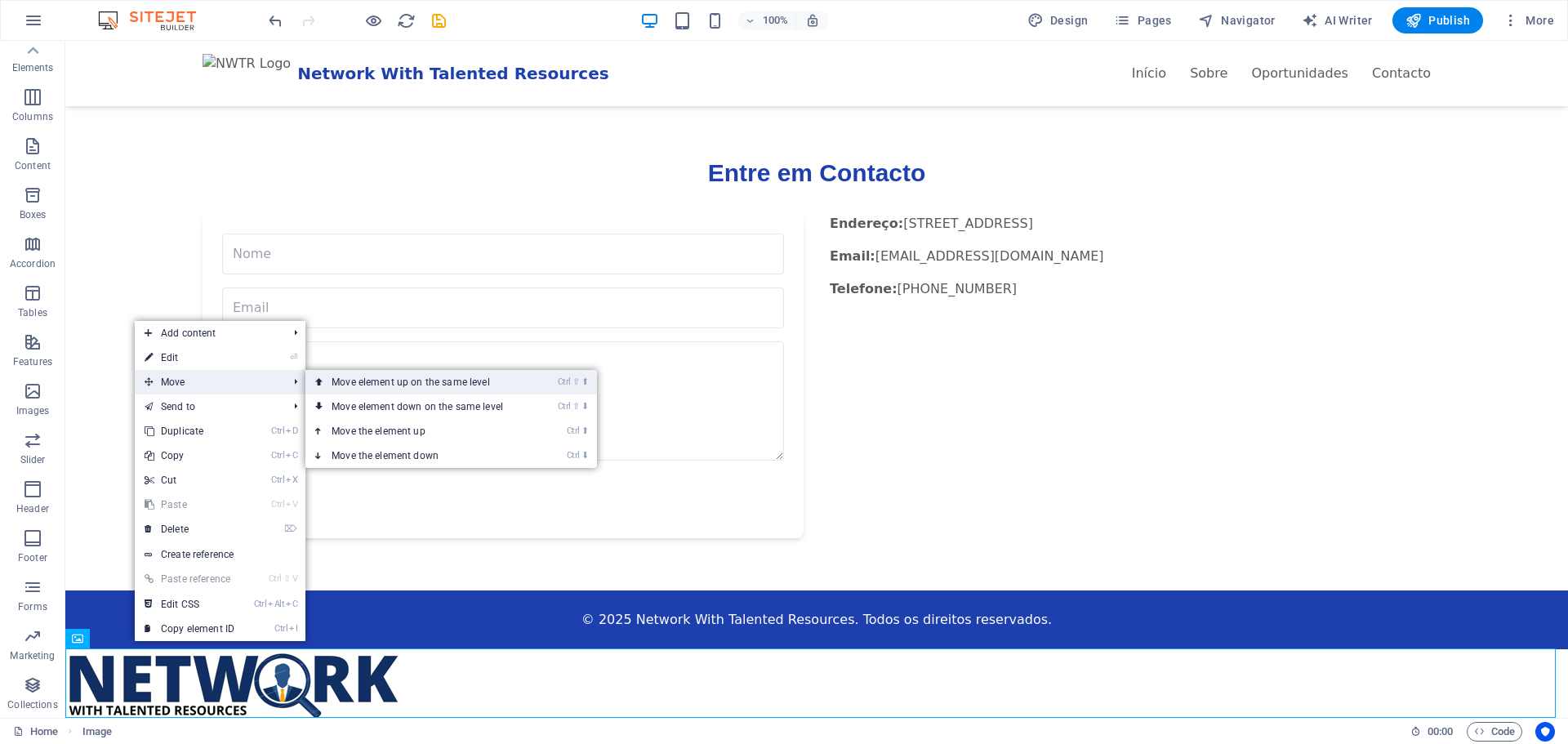
click at [353, 380] on link "Ctrl ⇧ ⬆ Move element up on the same level" at bounding box center [420, 382] width 230 height 25
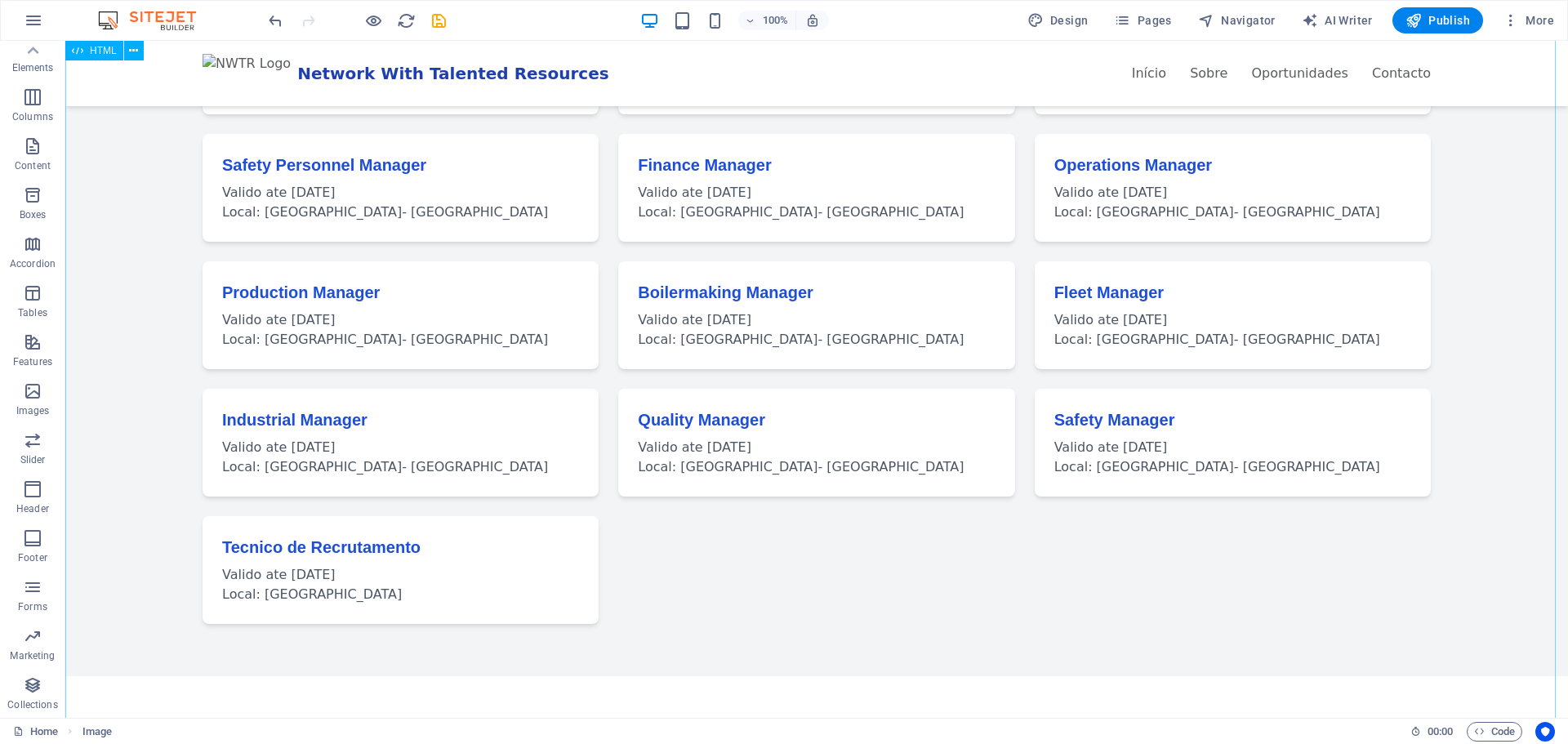
scroll to position [0, 0]
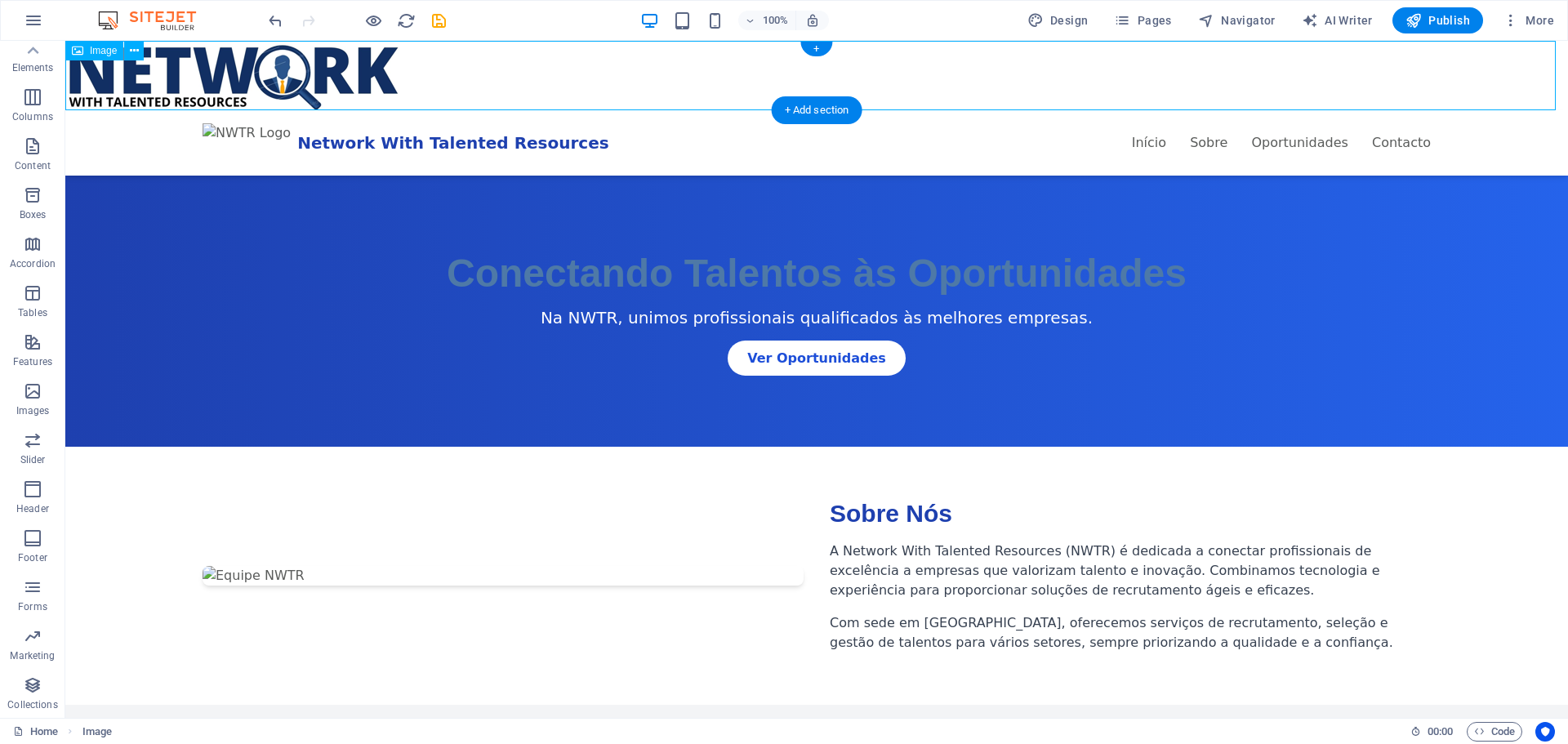
click at [334, 78] on figure at bounding box center [817, 76] width 1502 height 70
click at [135, 50] on icon at bounding box center [134, 50] width 9 height 17
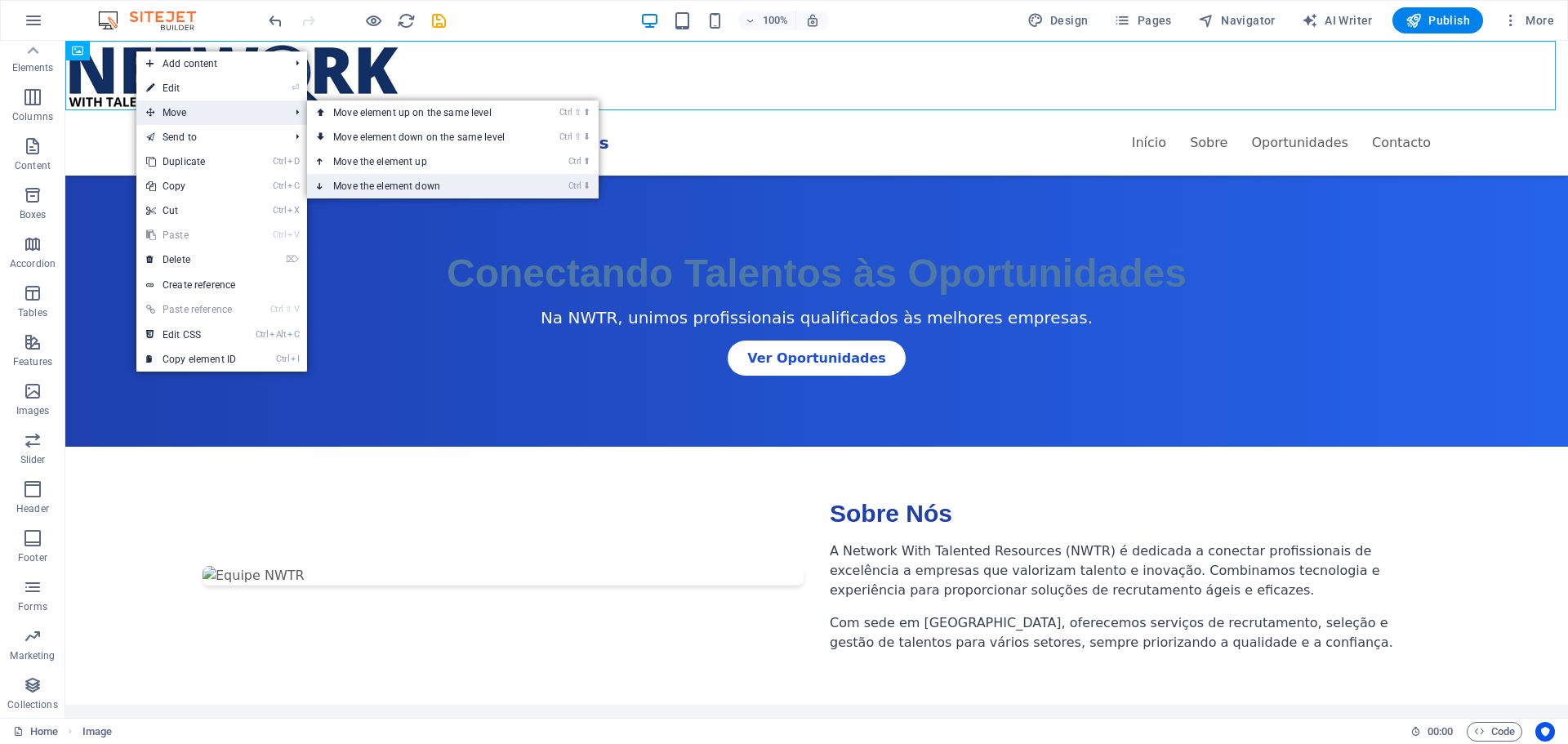
drag, startPoint x: 418, startPoint y: 186, endPoint x: 351, endPoint y: 145, distance: 78.5
click at [418, 186] on link "Ctrl ⬇ Move the element down" at bounding box center [422, 186] width 230 height 25
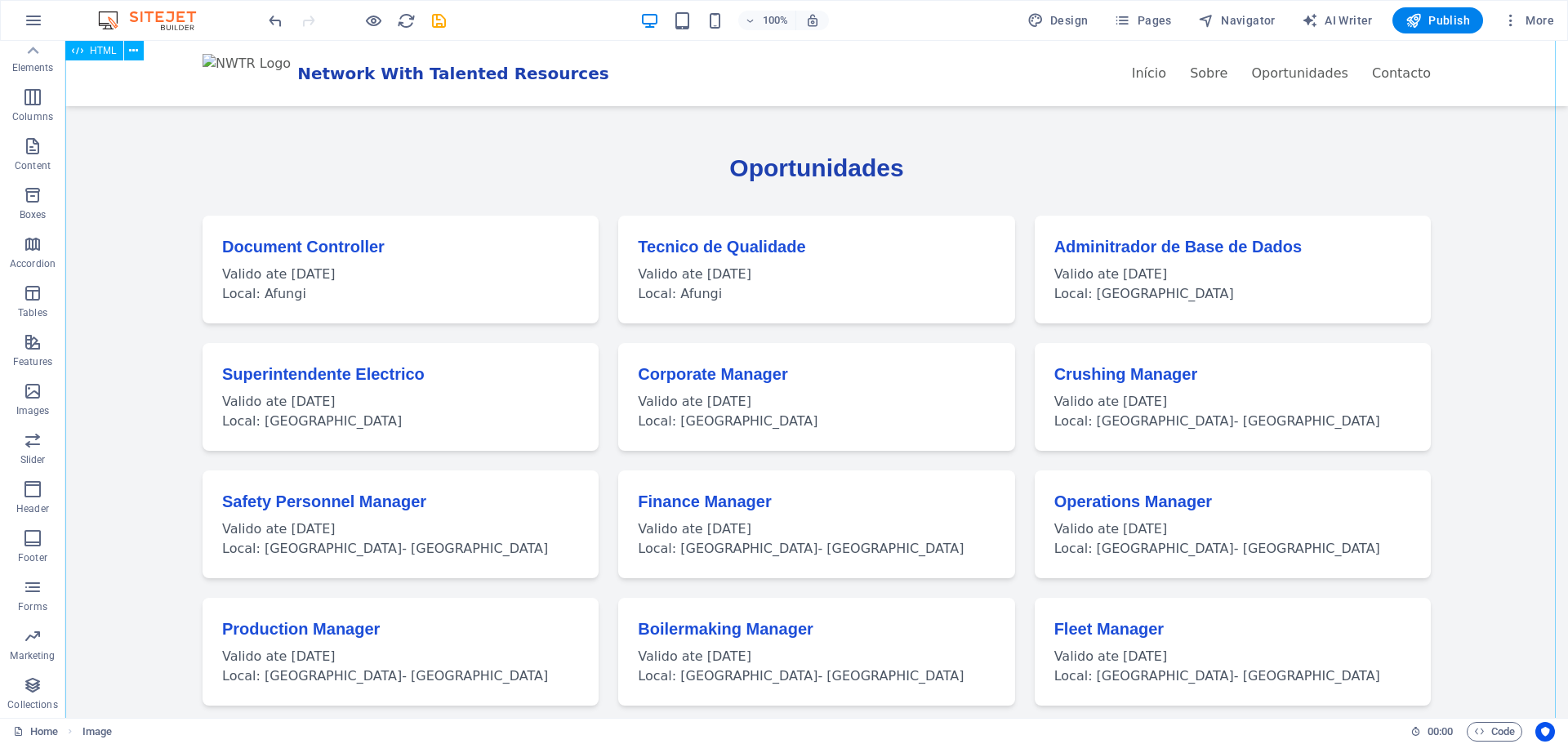
scroll to position [1440, 0]
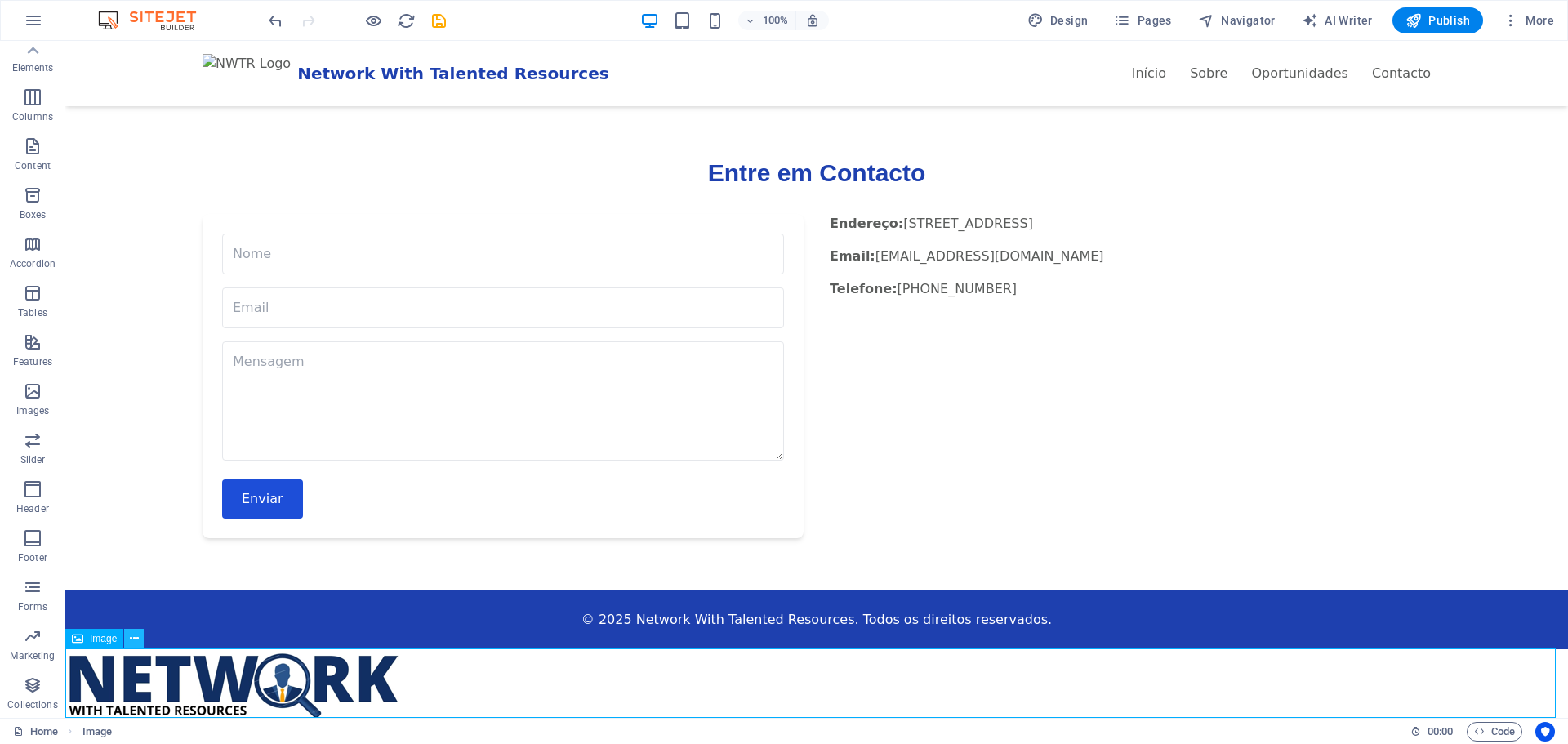
click at [134, 637] on icon at bounding box center [134, 638] width 9 height 17
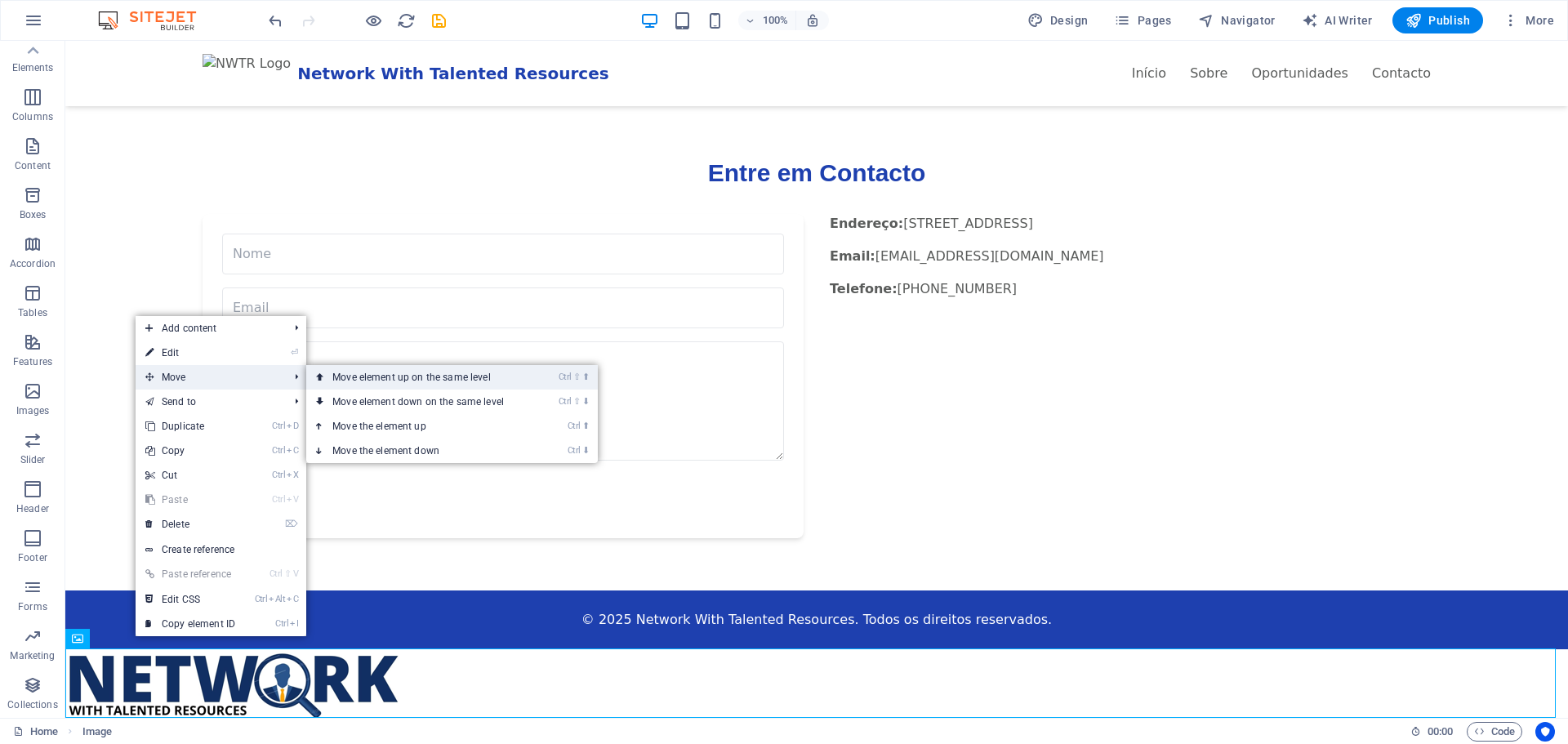
click at [371, 372] on link "Ctrl ⇧ ⬆ Move element up on the same level" at bounding box center [421, 377] width 230 height 25
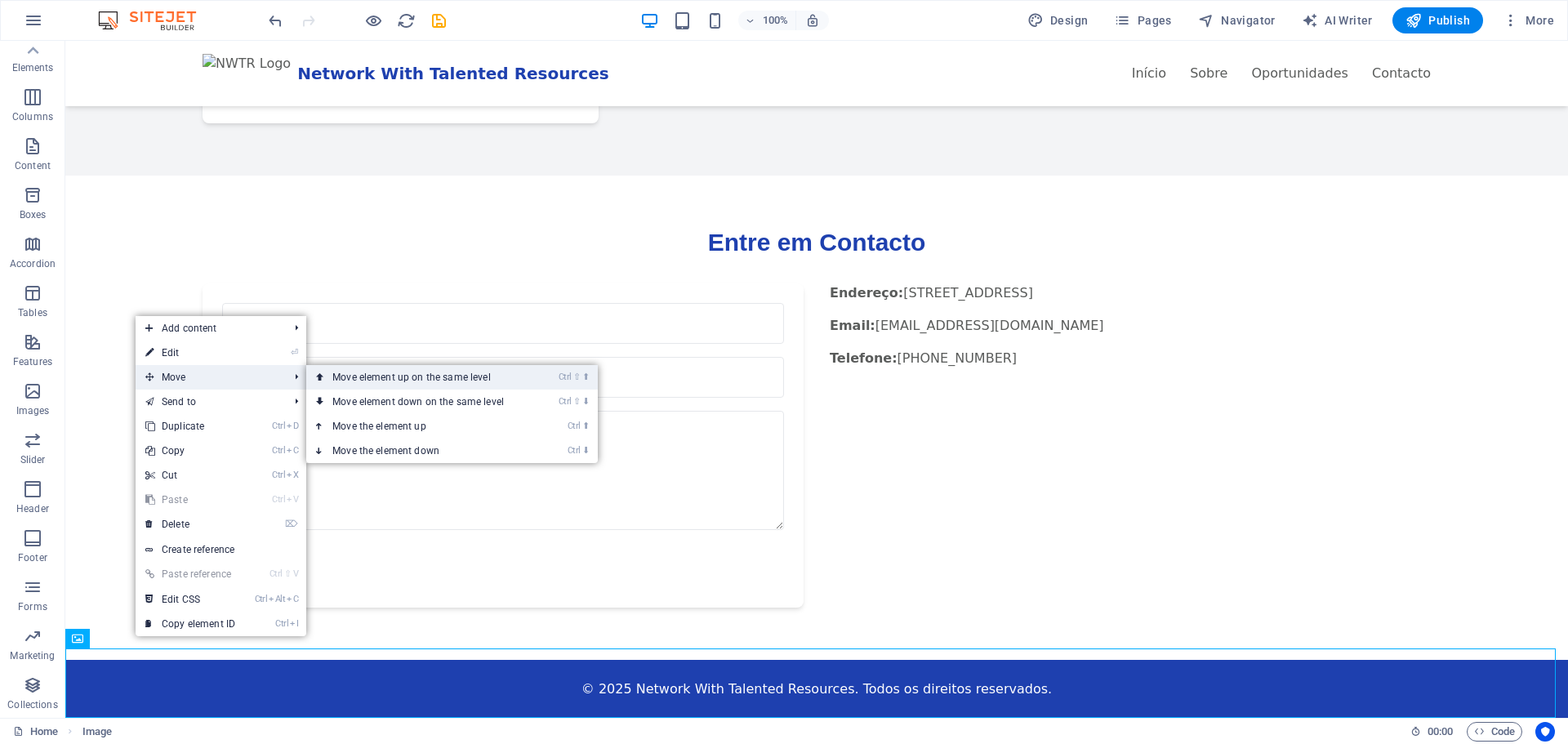
scroll to position [0, 0]
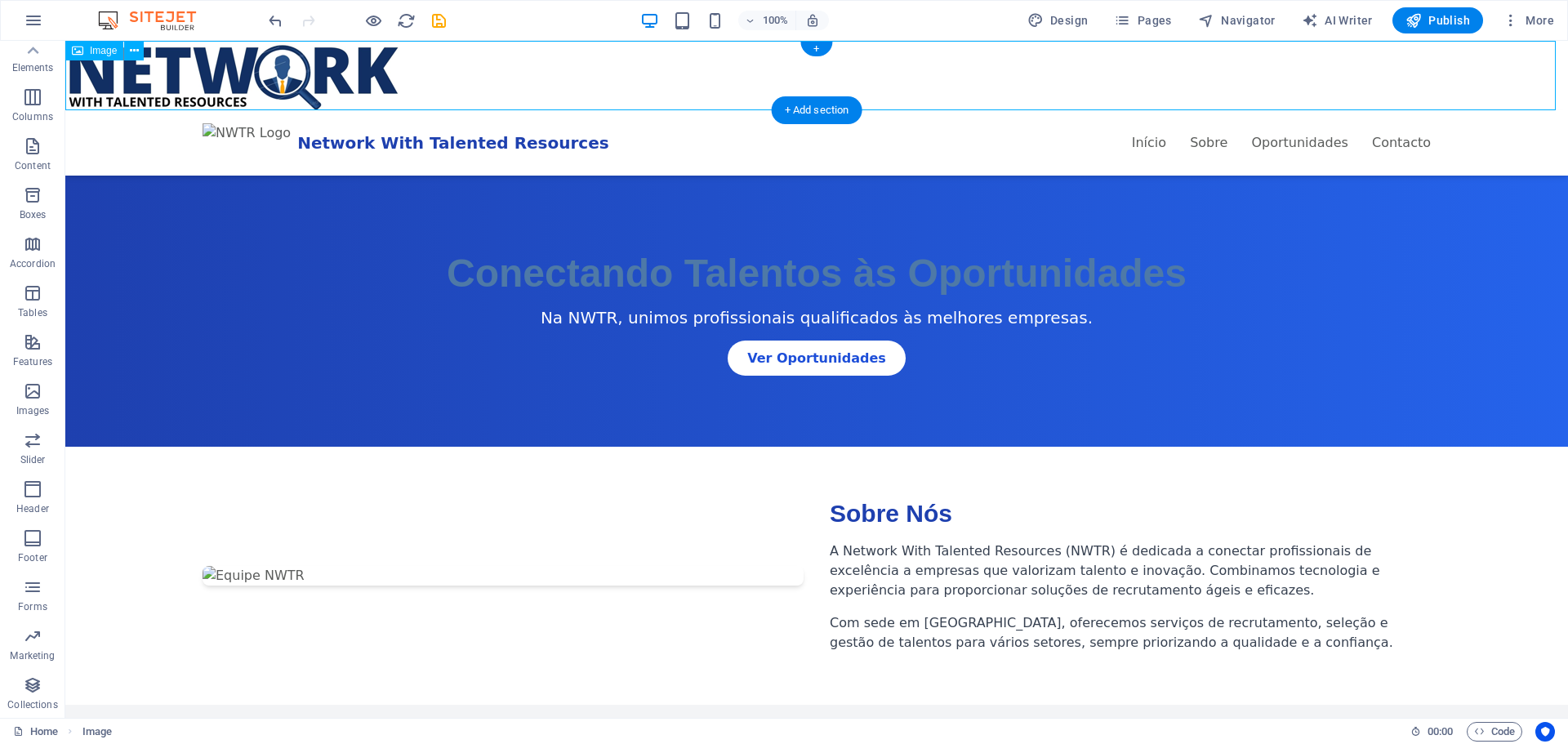
drag, startPoint x: 325, startPoint y: 61, endPoint x: 314, endPoint y: 89, distance: 30.1
click at [318, 90] on figure at bounding box center [817, 76] width 1502 height 70
click at [135, 99] on icon at bounding box center [133, 100] width 9 height 17
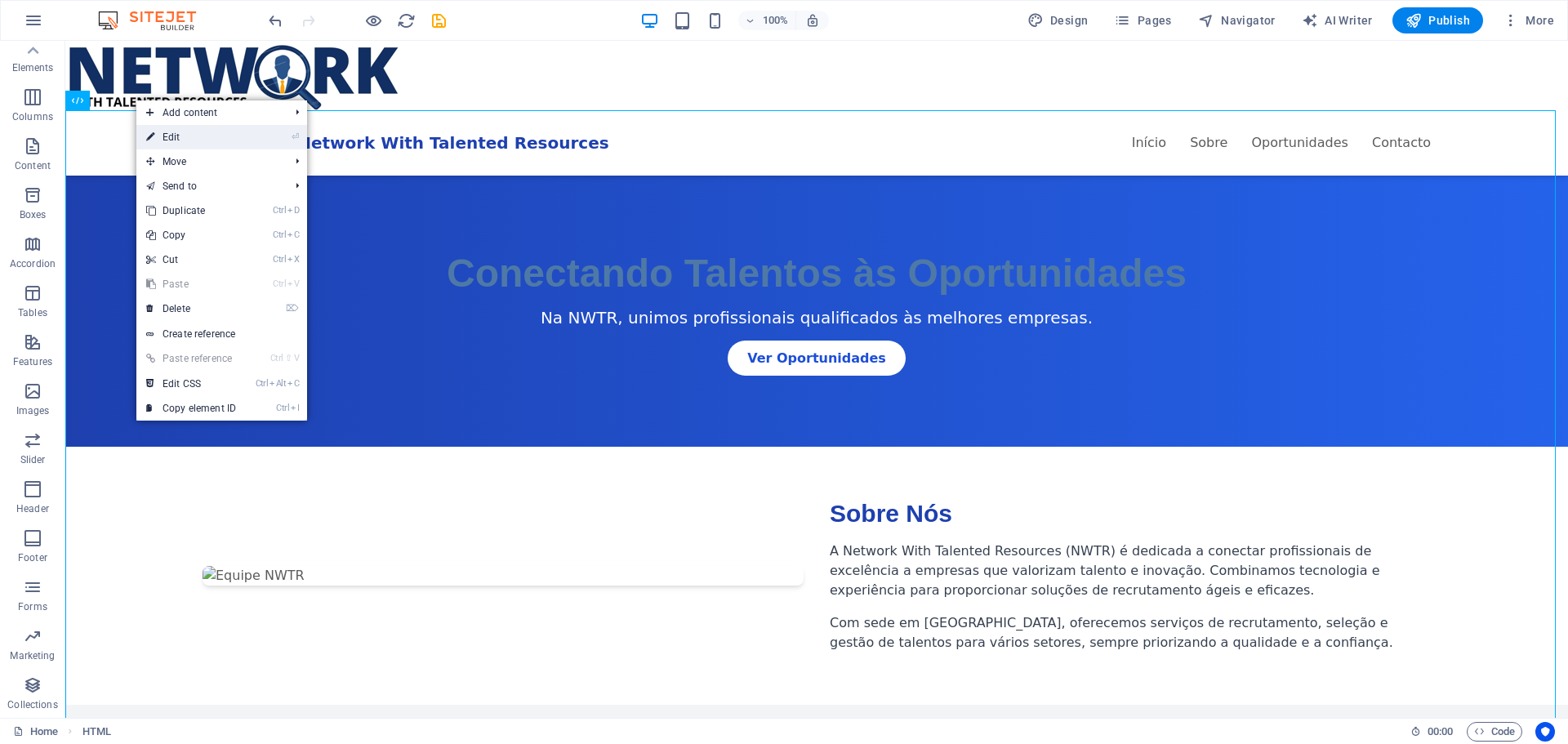
click at [163, 135] on link "⏎ Edit" at bounding box center [190, 136] width 109 height 25
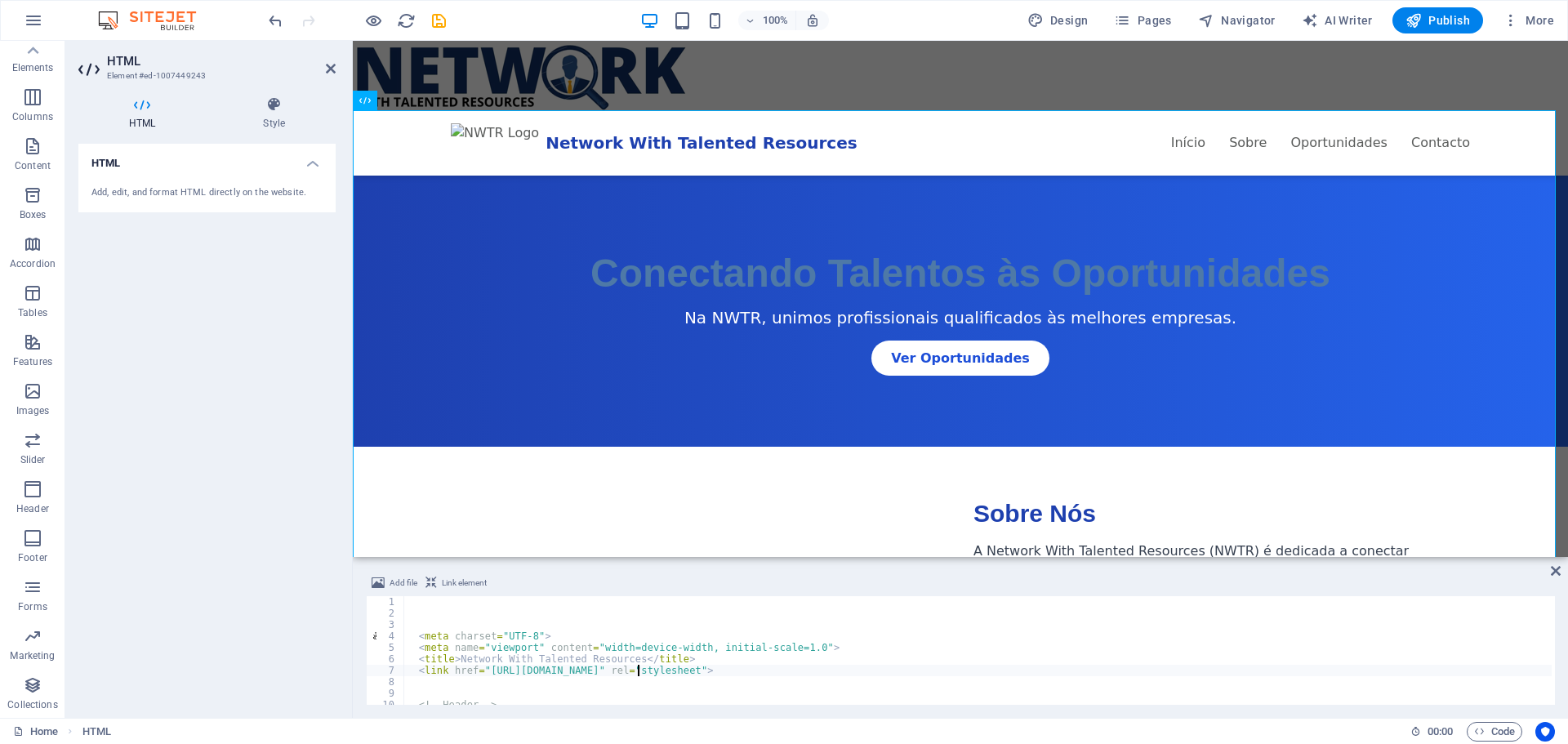
click at [639, 674] on div "< meta charset = "UTF-8" > < meta name = "viewport" content = "width=device-wid…" at bounding box center [1161, 660] width 1514 height 129
type textarea "<link href="https://cdn.jsdelivr.net/npm/tailwindcss@2.2.19/dist/tailwind.min.c…"
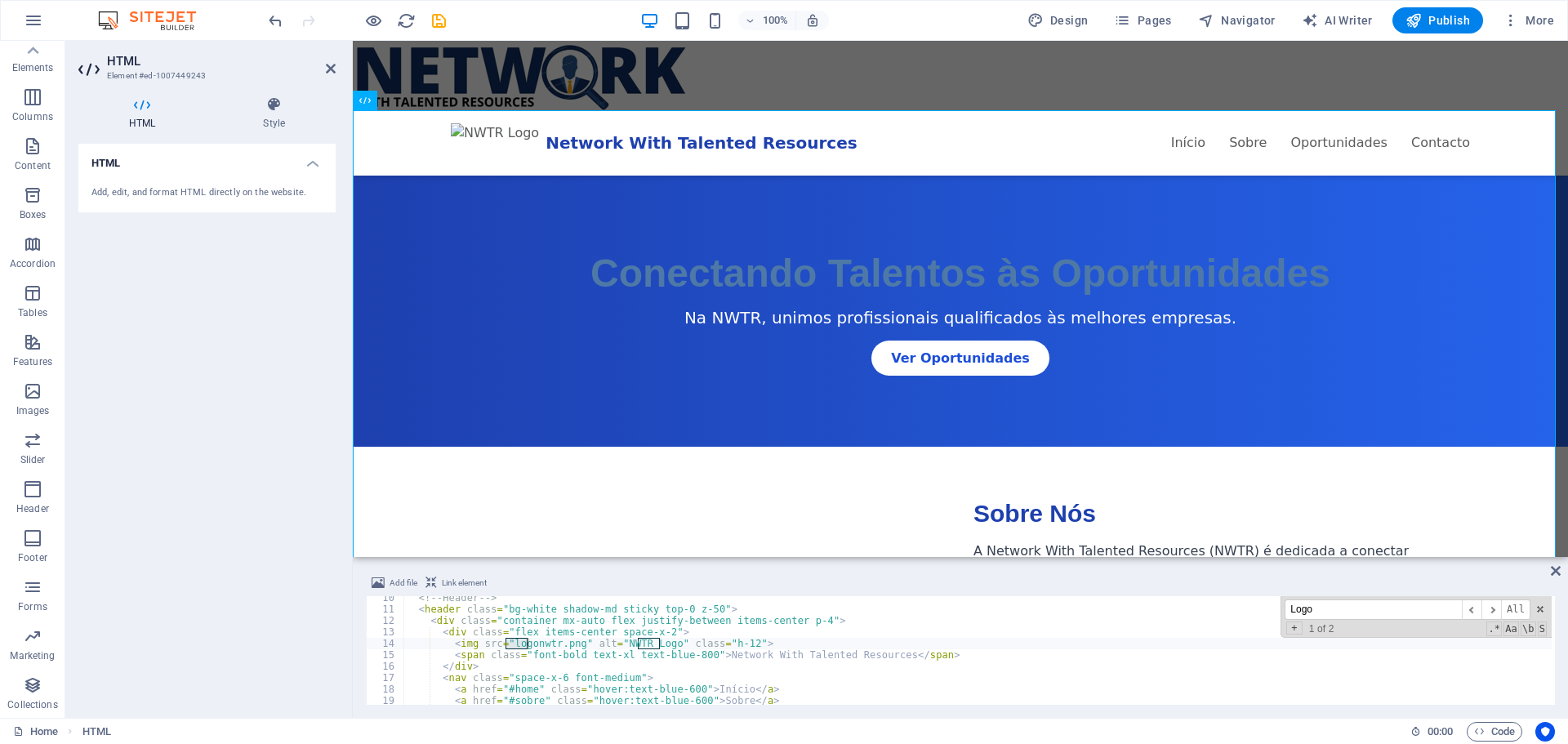
type input "Logo"
type textarea "<img src="logonwtr.png" alt="NWTR Logo" class="h-12">"
click at [537, 643] on div "<!-- Header --> < header class = "bg-white shadow-md sticky top-0 z-50" > < div…" at bounding box center [1161, 656] width 1514 height 129
click at [746, 641] on div "<!-- Header --> < header class = "bg-white shadow-md sticky top-0 z-50" > < div…" at bounding box center [1161, 656] width 1514 height 129
drag, startPoint x: 749, startPoint y: 640, endPoint x: 446, endPoint y: 643, distance: 303.0
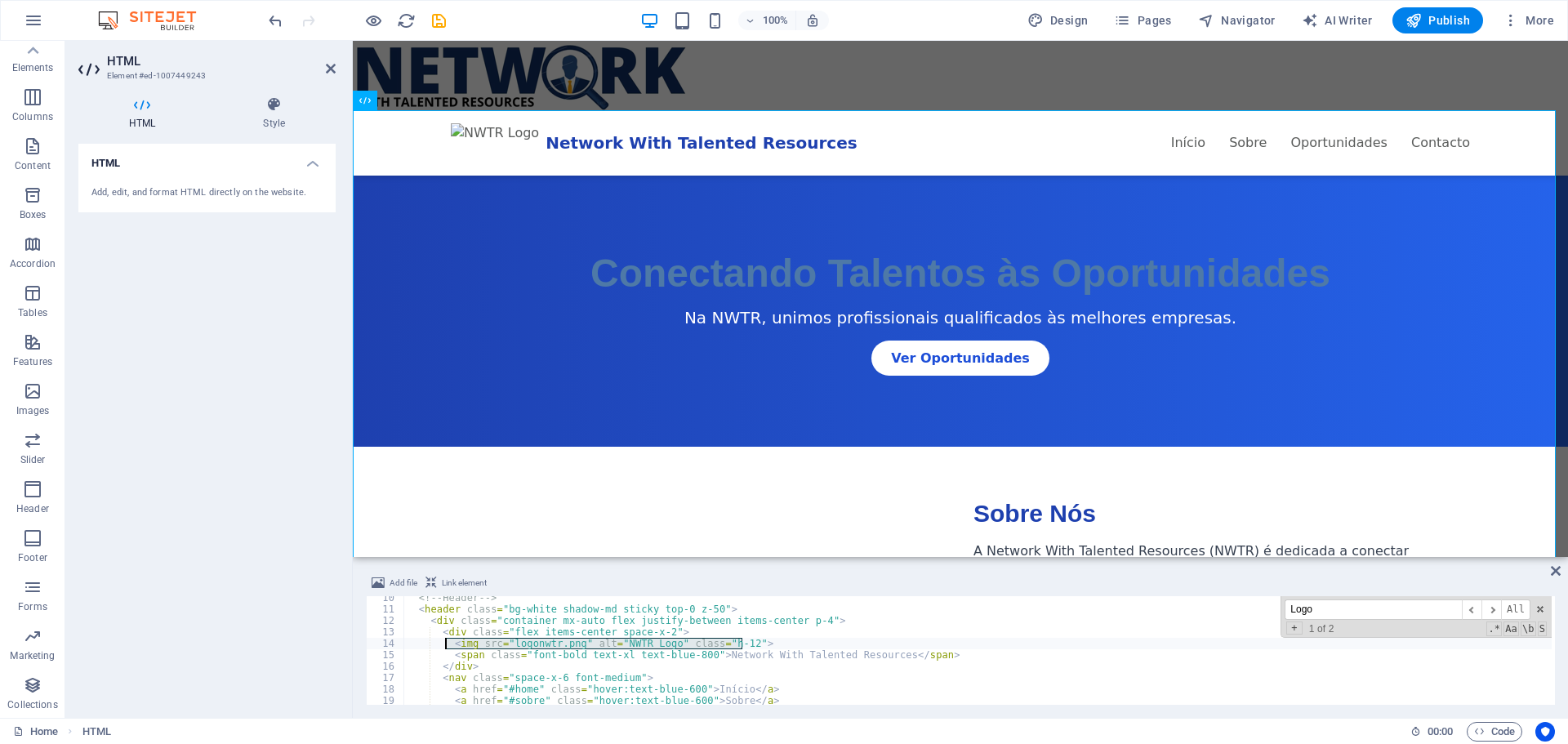
click at [446, 643] on div "<!-- Header --> < header class = "bg-white shadow-md sticky top-0 z-50" > < div…" at bounding box center [1161, 656] width 1514 height 129
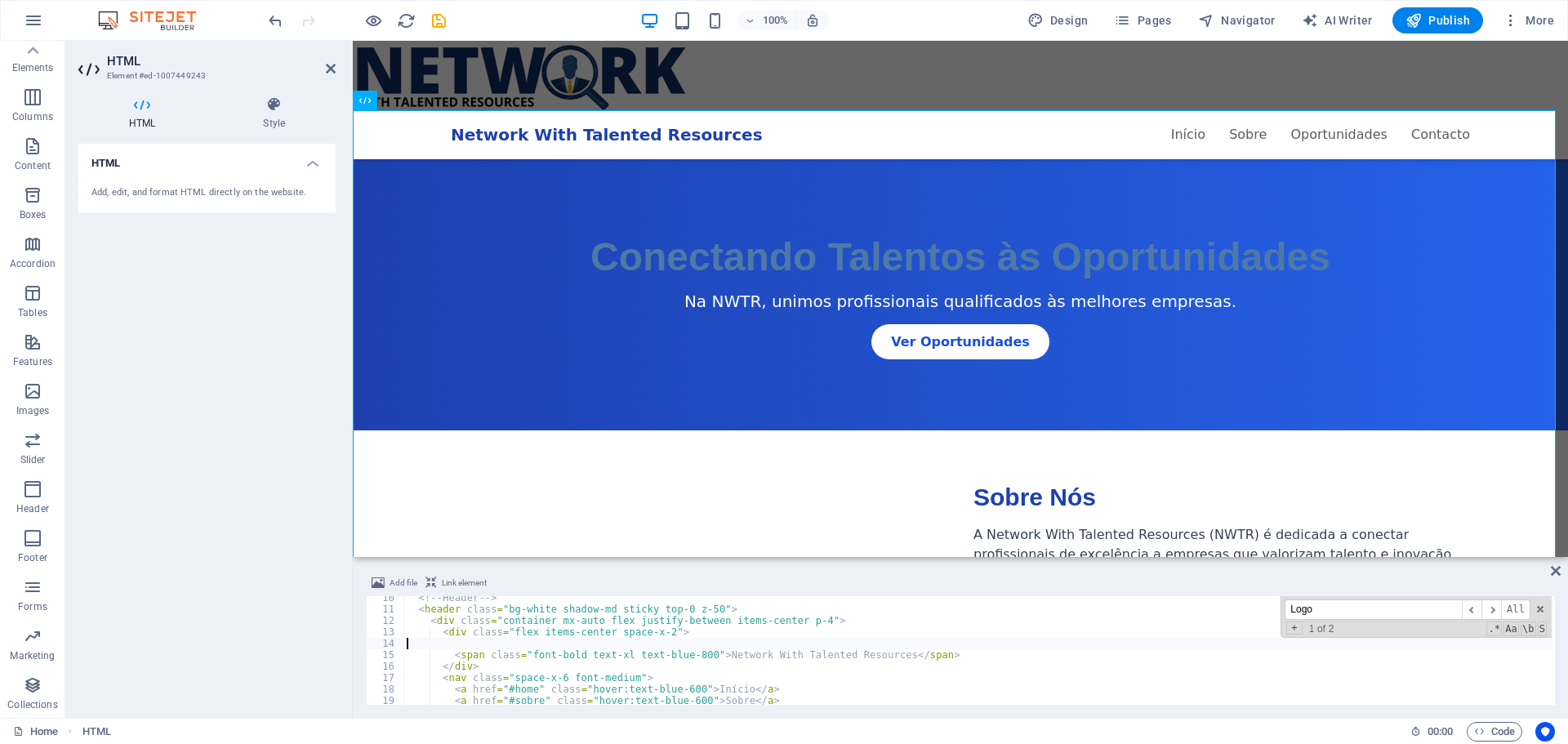
type textarea "<div class="flex items-center space-x-2">"
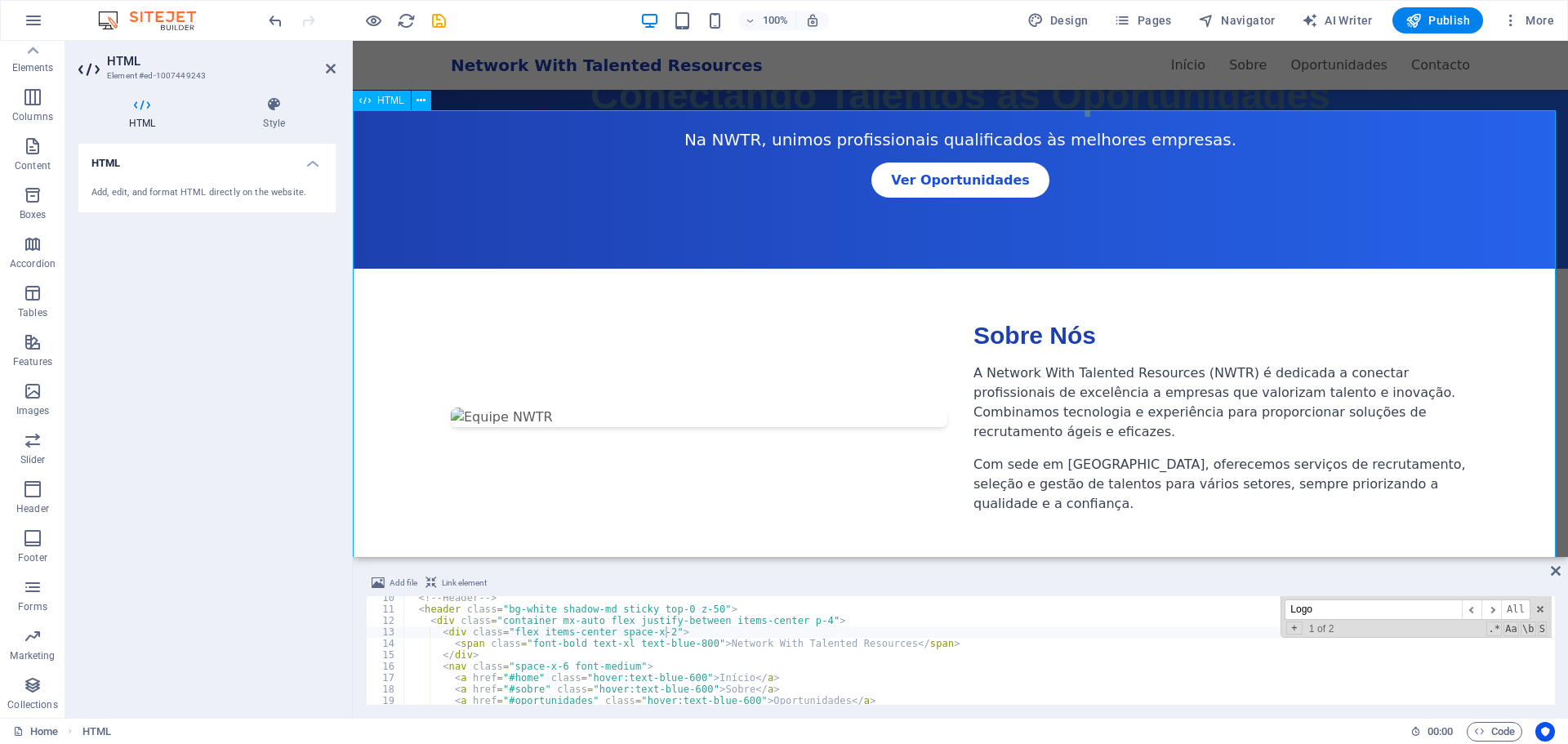
scroll to position [327, 0]
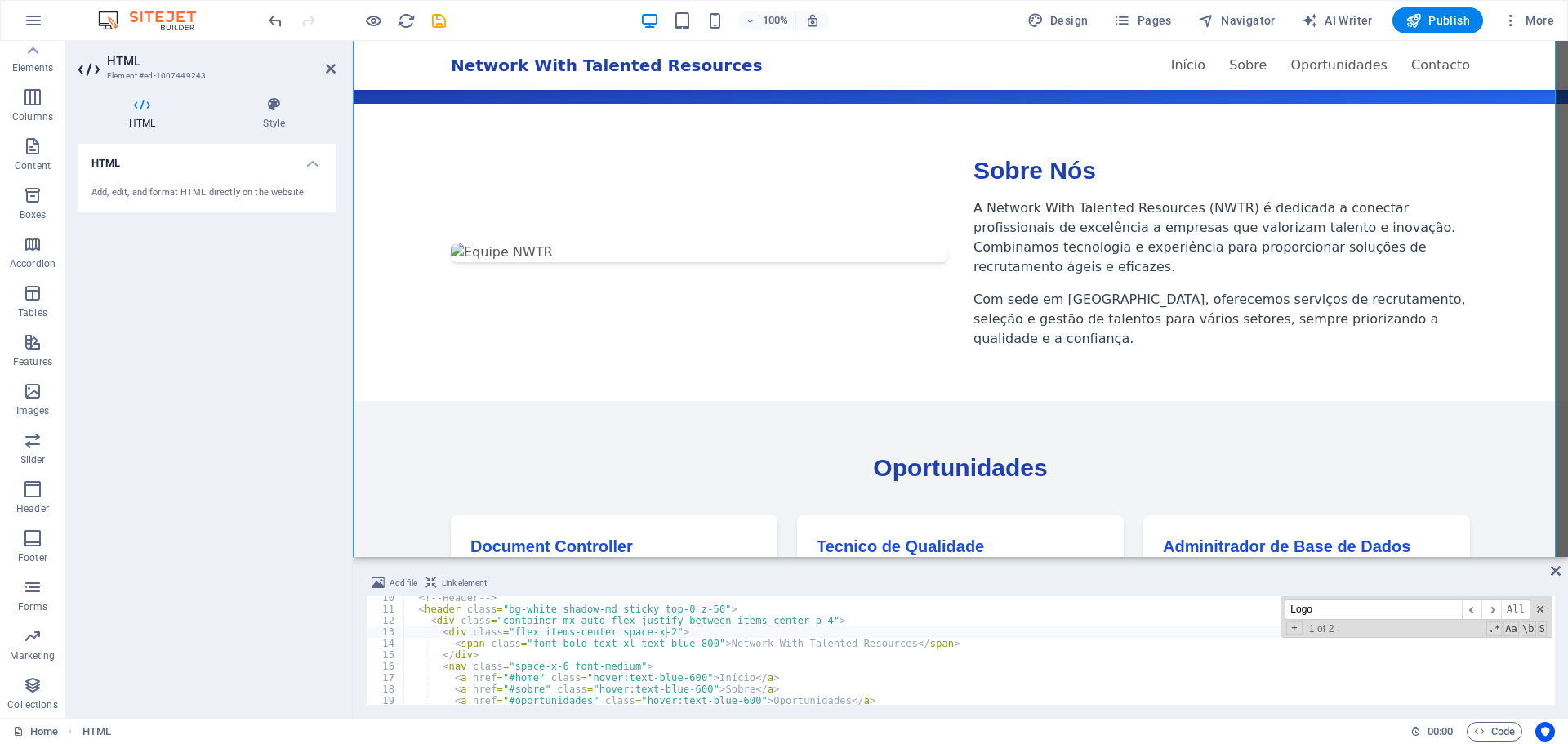
click at [1345, 610] on input "Logo" at bounding box center [1373, 609] width 177 height 21
type input "Log"
type textarea "<p class="text-gray-700 mb-4">A Network With Talented Resources (NWTR) é dedica…"
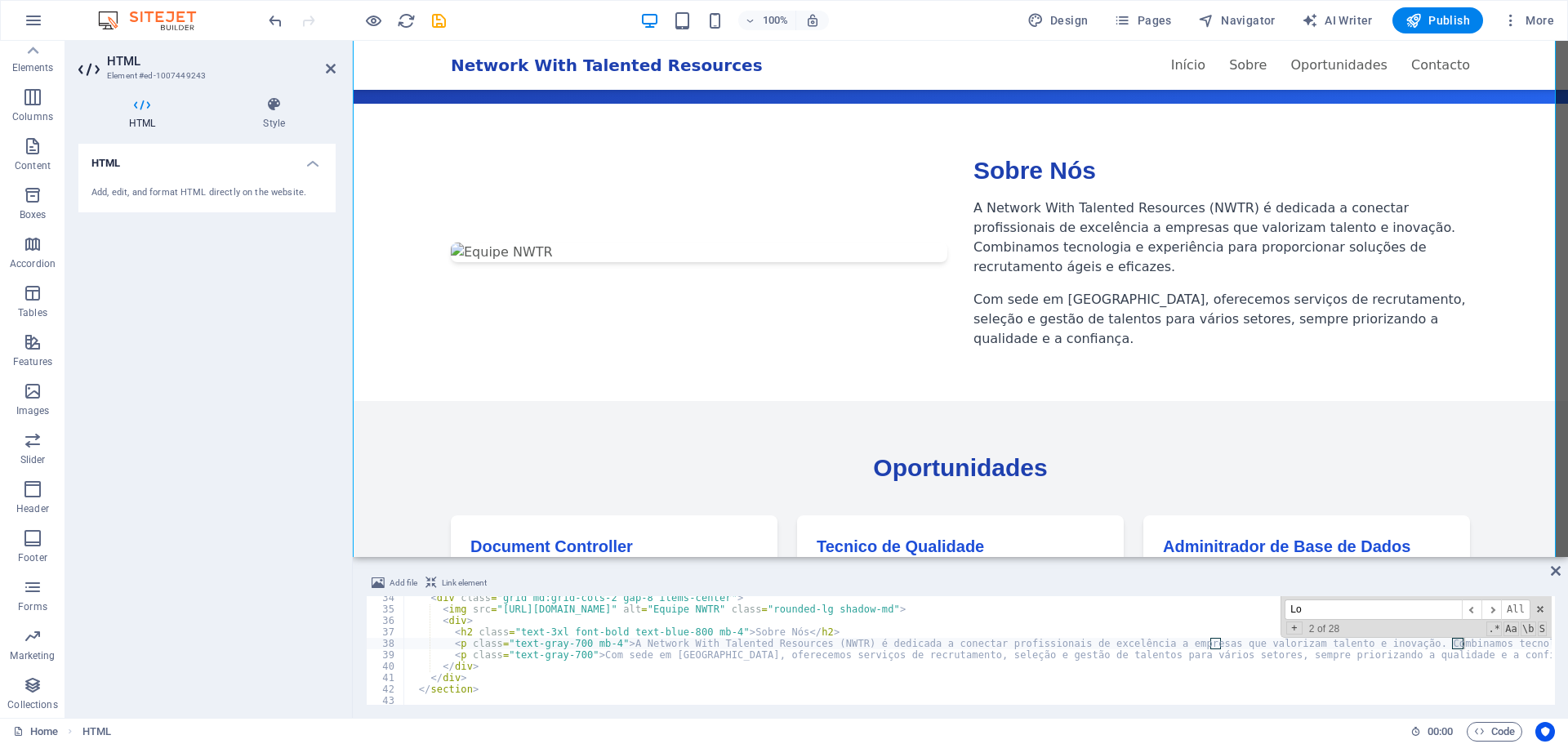
type input "L"
type input "eq"
type textarea "<input type="text" placeholder="Nome" class="w-full p-3 border rounded focus:ou…"
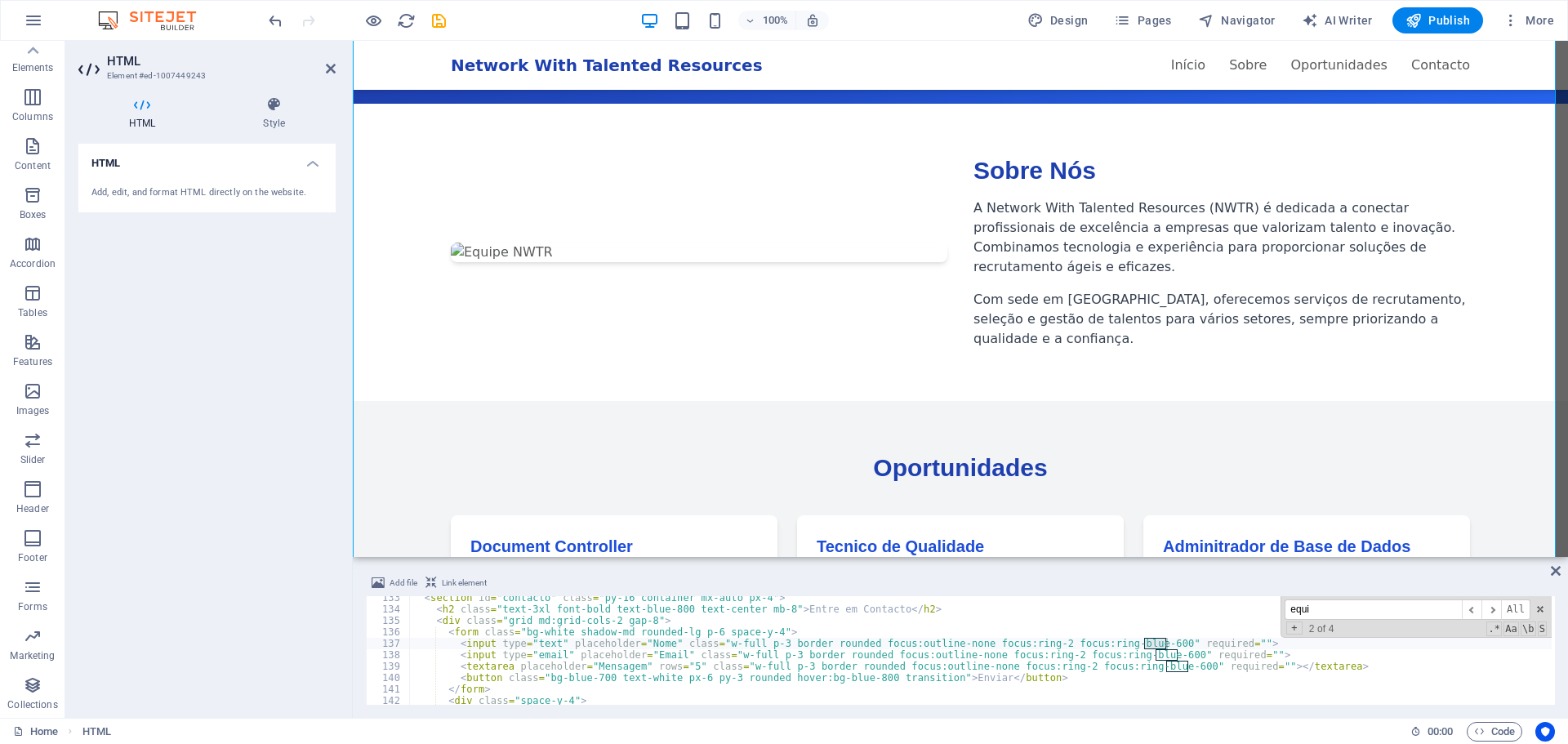
type input "equip"
type textarea "<img src="https://source.unsplash.com/600x400/?team,office" alt="Equipe NWTR" c…"
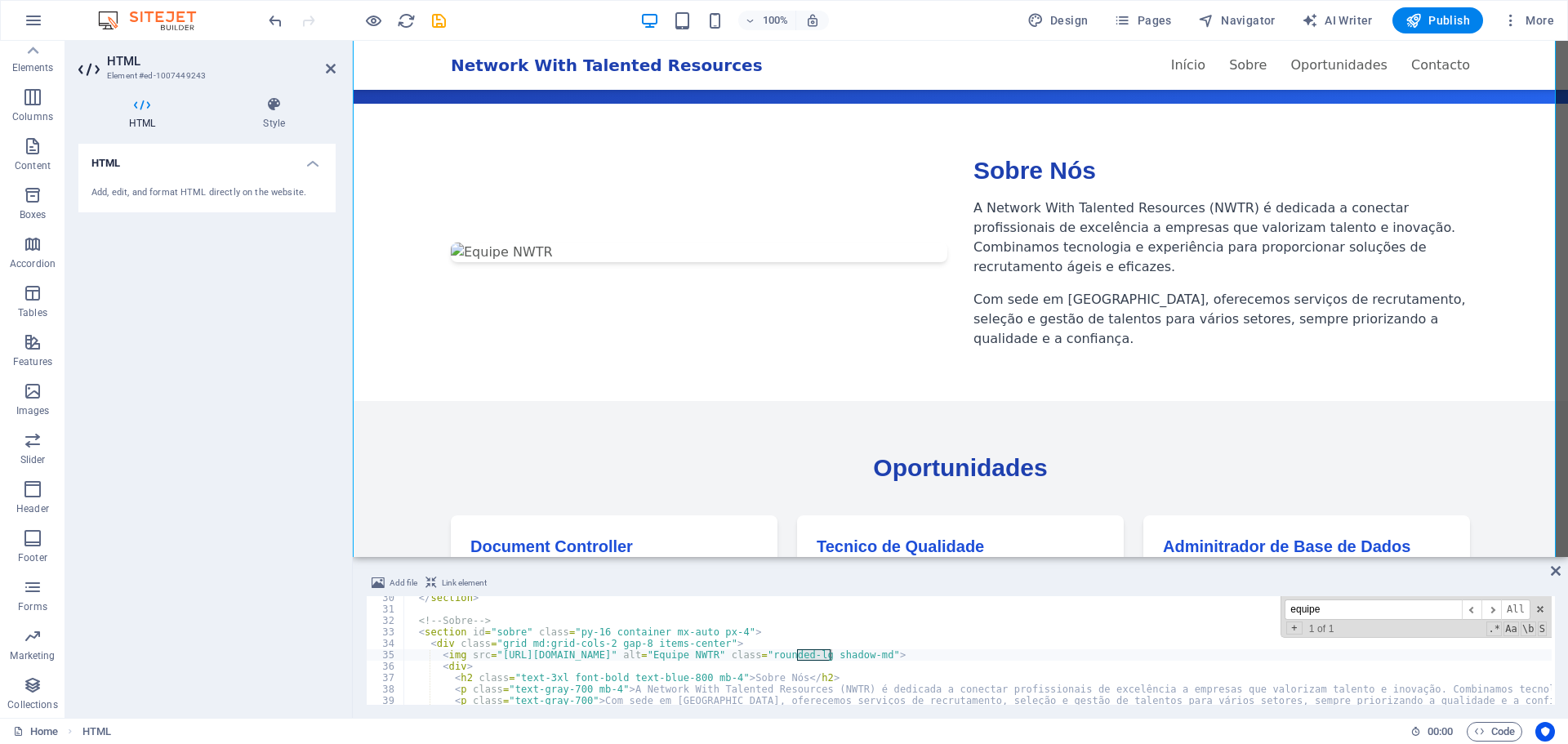
type input "equipe"
click at [1037, 658] on div "</ section > <!-- Sobre --> < section id = "sobre" class = "py-16 container mx-…" at bounding box center [1161, 656] width 1514 height 129
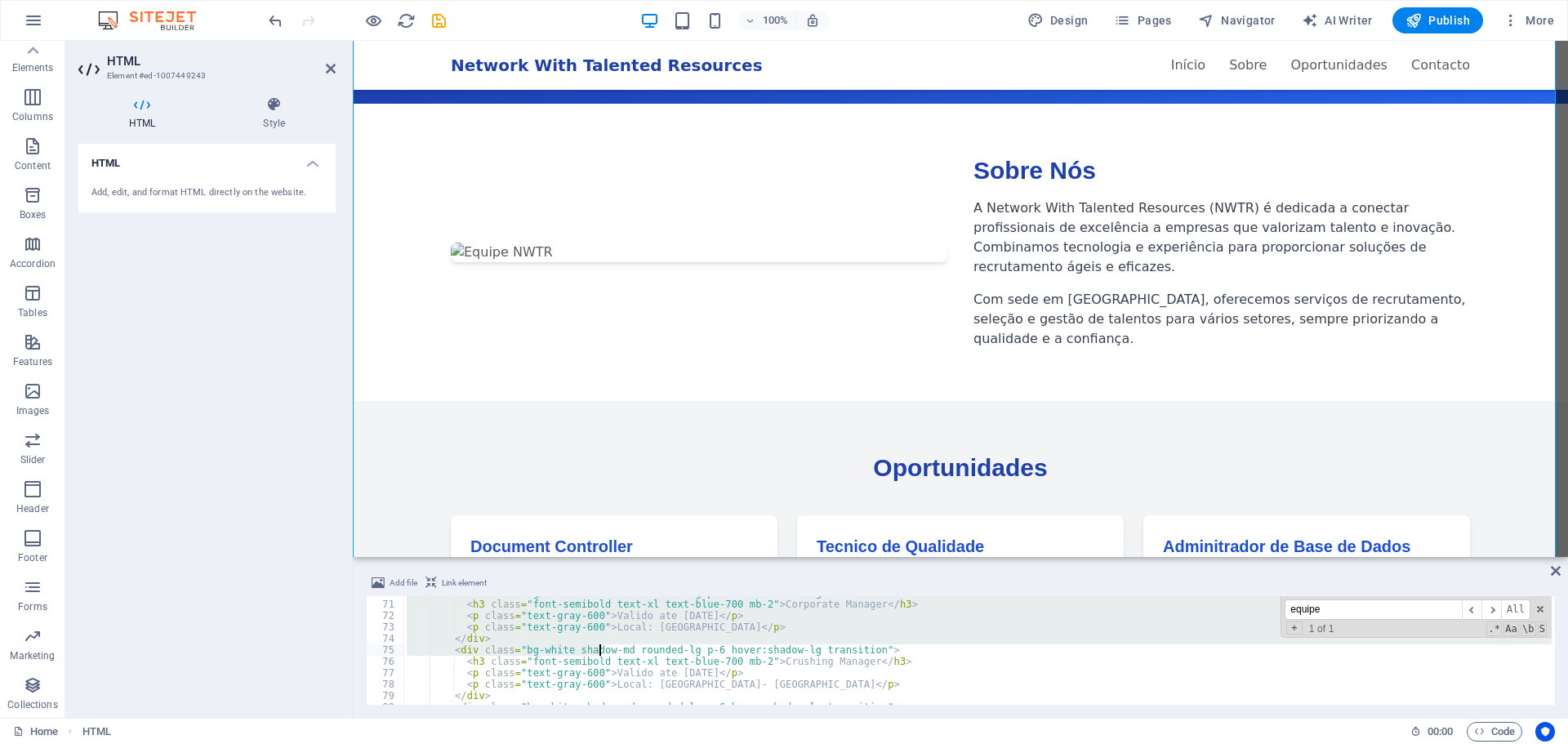
scroll to position [797, 0]
drag, startPoint x: 1039, startPoint y: 657, endPoint x: 640, endPoint y: 632, distance: 399.8
click at [640, 632] on div "< div class = "bg-white shadow-md rounded-lg p-6 hover:shadow-lg transition" > …" at bounding box center [1161, 651] width 1514 height 129
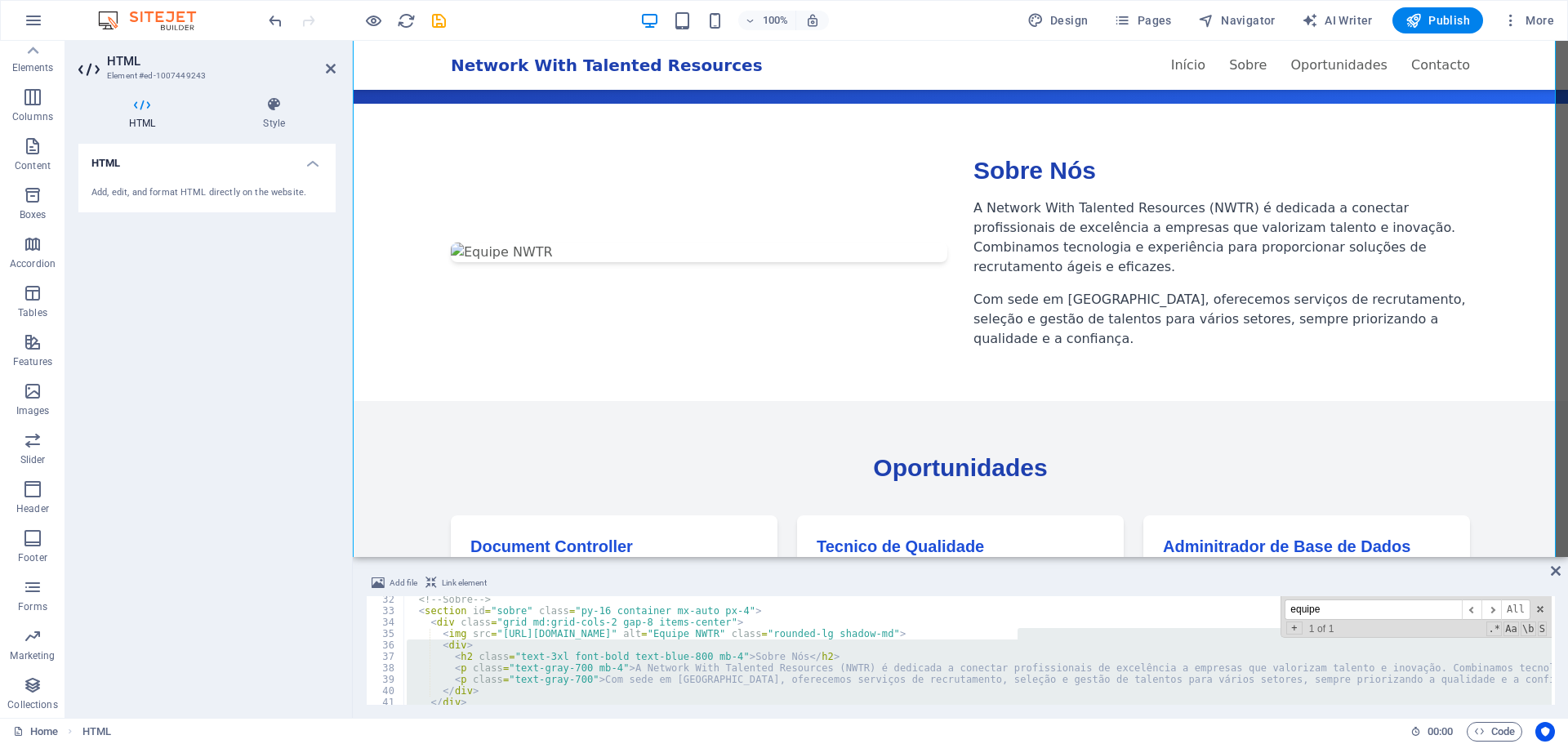
scroll to position [356, 0]
click at [834, 656] on div "<!-- Sobre --> < section id = "sobre" class = "py-16 container mx-auto px-4" > …" at bounding box center [977, 650] width 1148 height 109
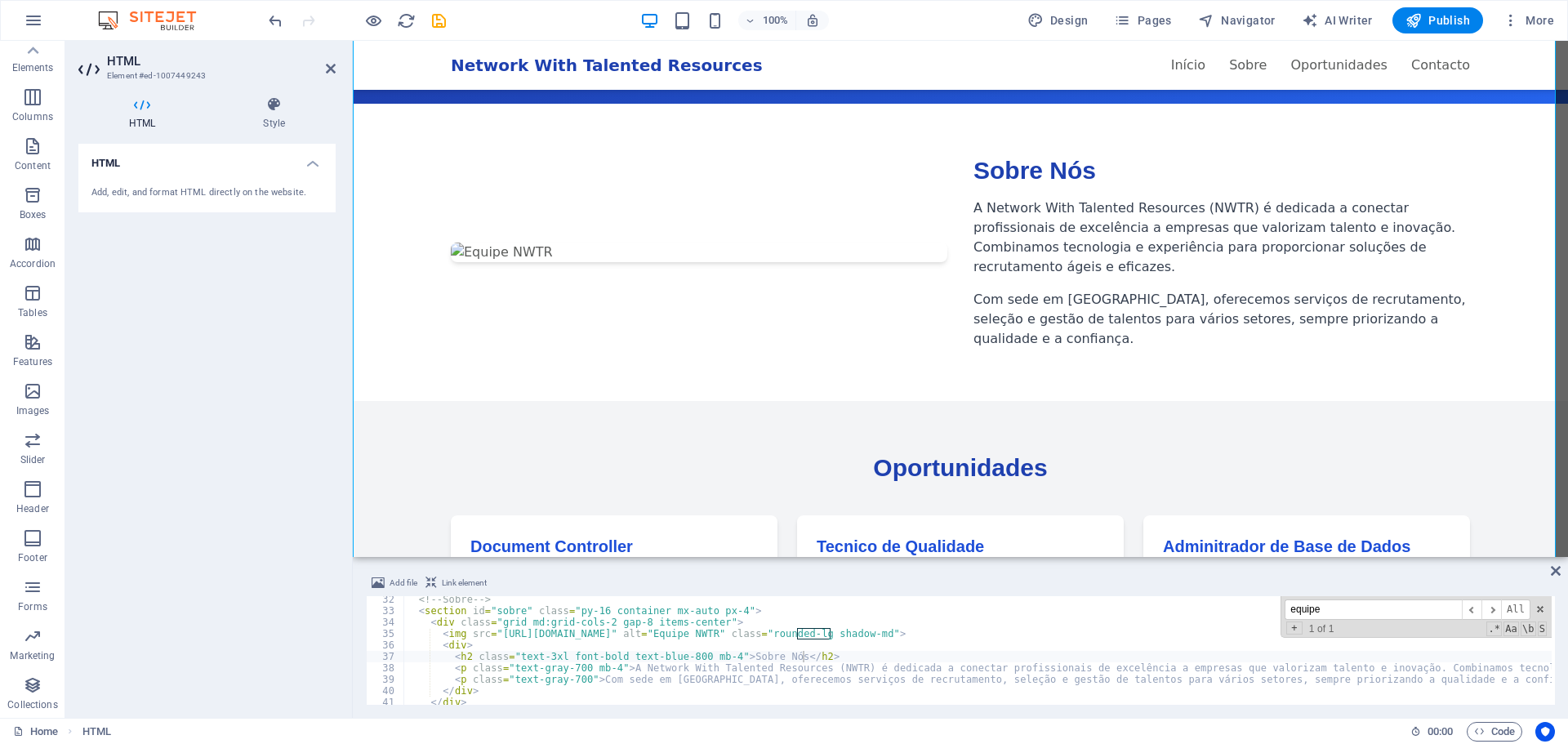
click at [1345, 617] on input "equipe" at bounding box center [1373, 609] width 177 height 21
type textarea "<img src="https://source.unsplash.com/600x400/?team,office" alt="Equipe NWTR" c…"
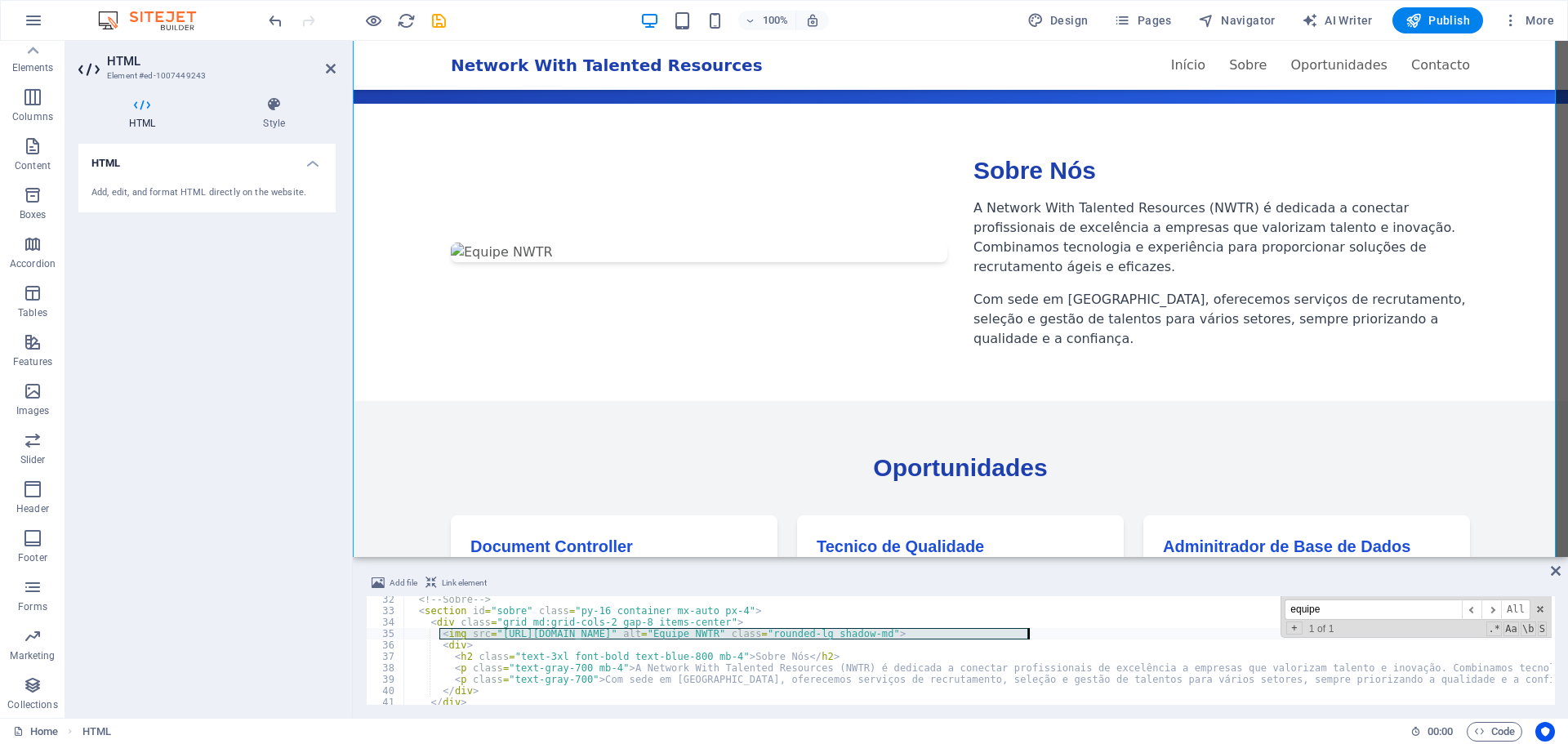
drag, startPoint x: 439, startPoint y: 637, endPoint x: 1036, endPoint y: 631, distance: 597.0
click at [1036, 631] on div "<!-- Sobre --> < section id = "sobre" class = "py-16 container mx-auto px-4" > …" at bounding box center [1161, 658] width 1514 height 129
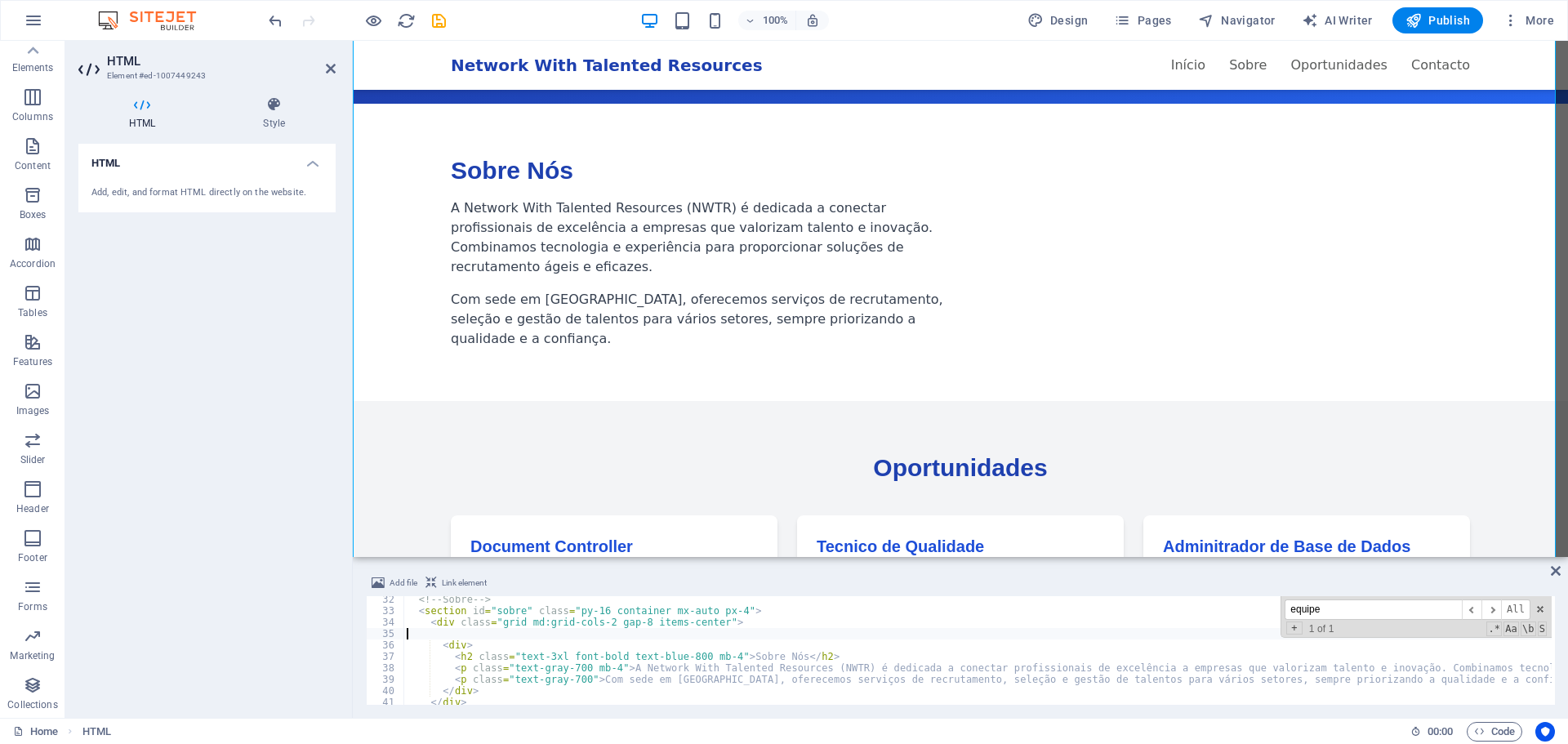
type textarea "<div class="grid md:grid-cols-2 gap-8 items-center">"
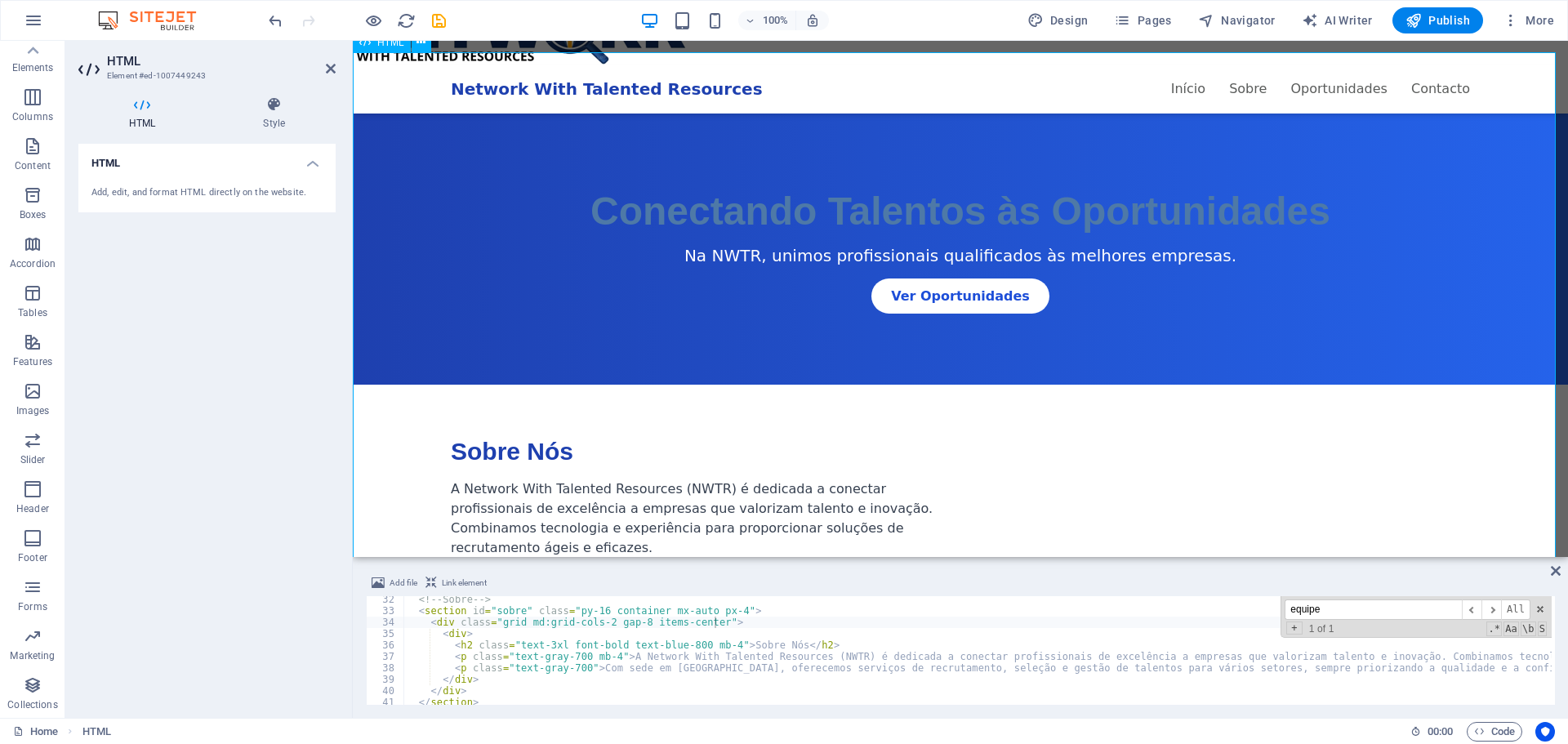
scroll to position [81, 0]
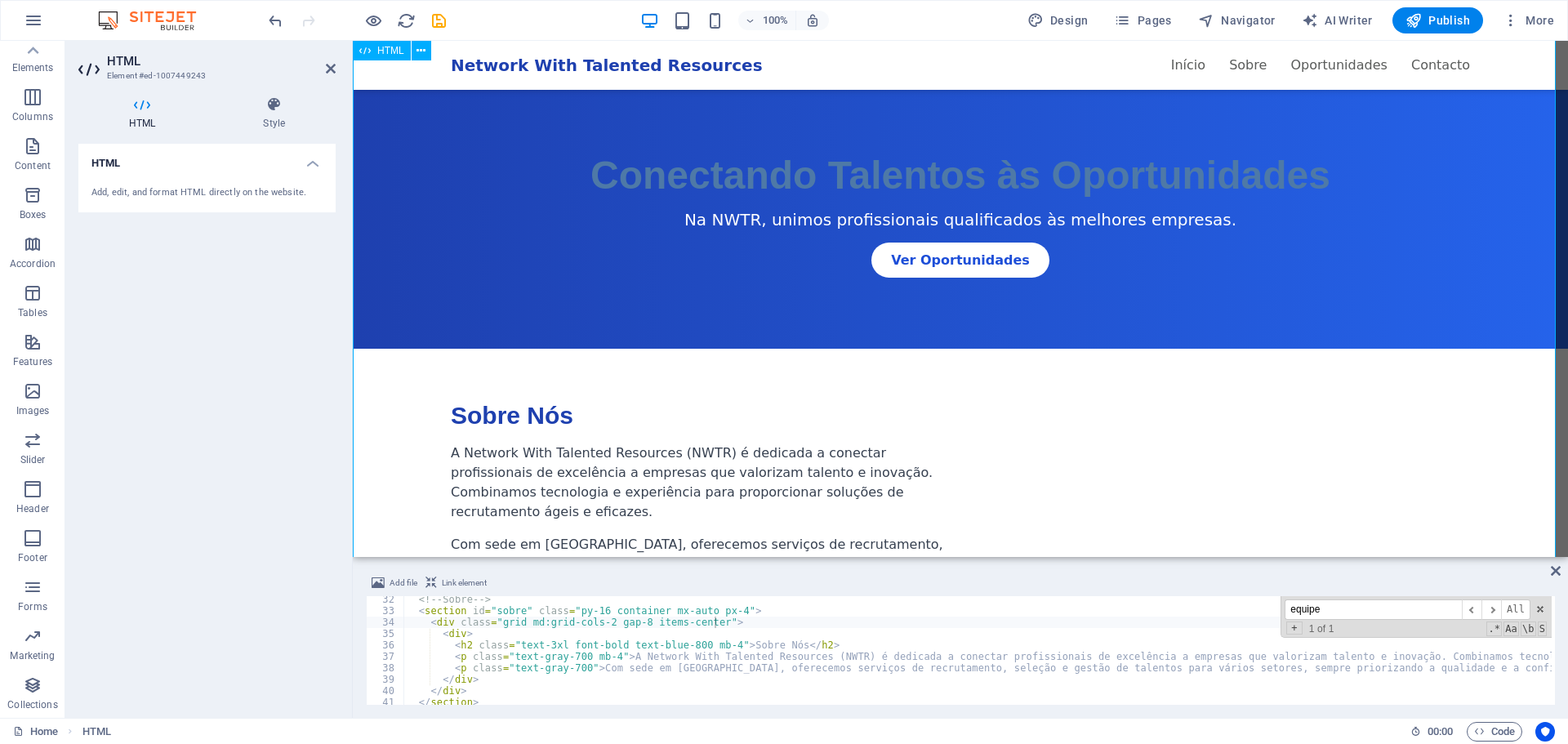
click at [1446, 20] on span "Publish" at bounding box center [1437, 20] width 65 height 17
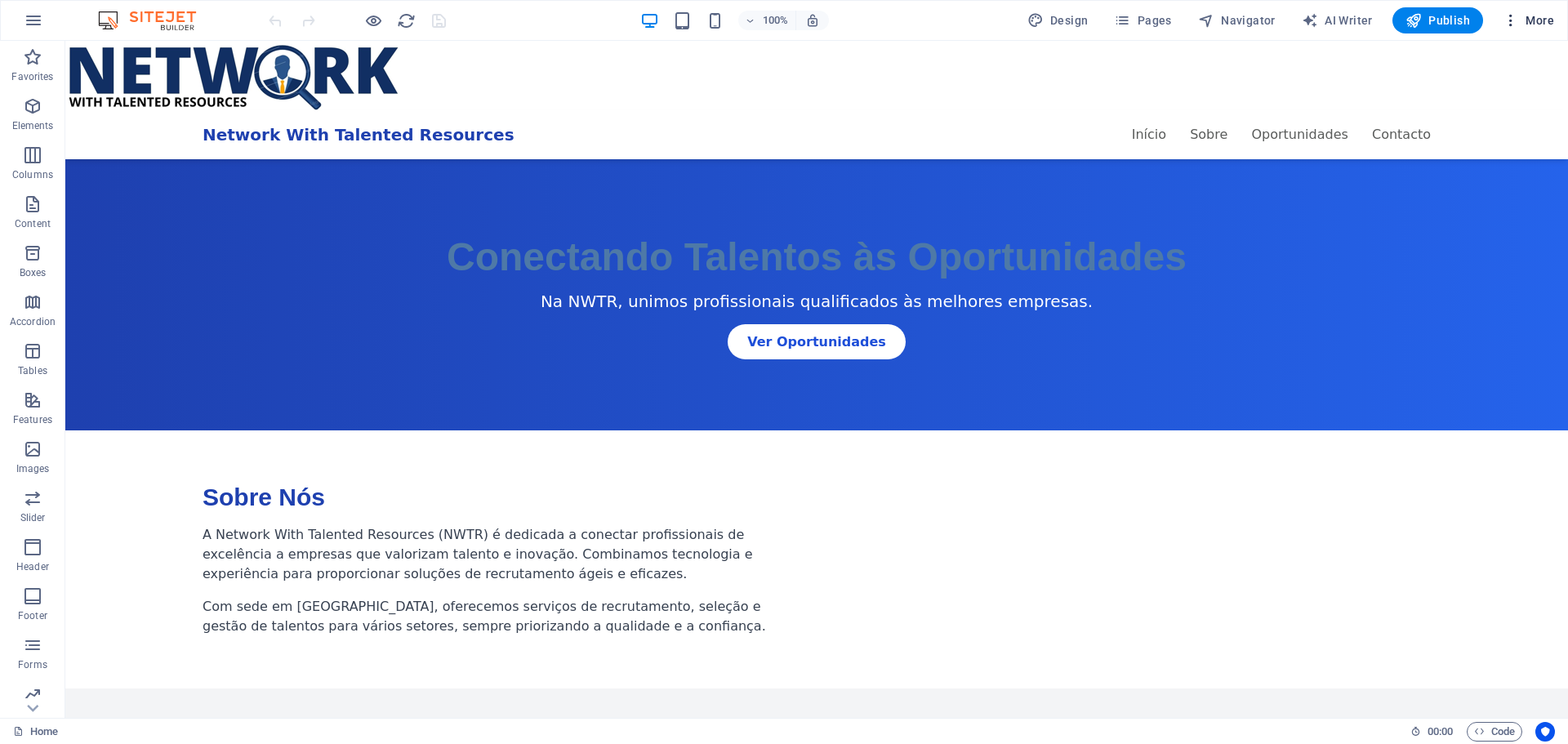
click at [1518, 22] on icon "button" at bounding box center [1510, 20] width 17 height 17
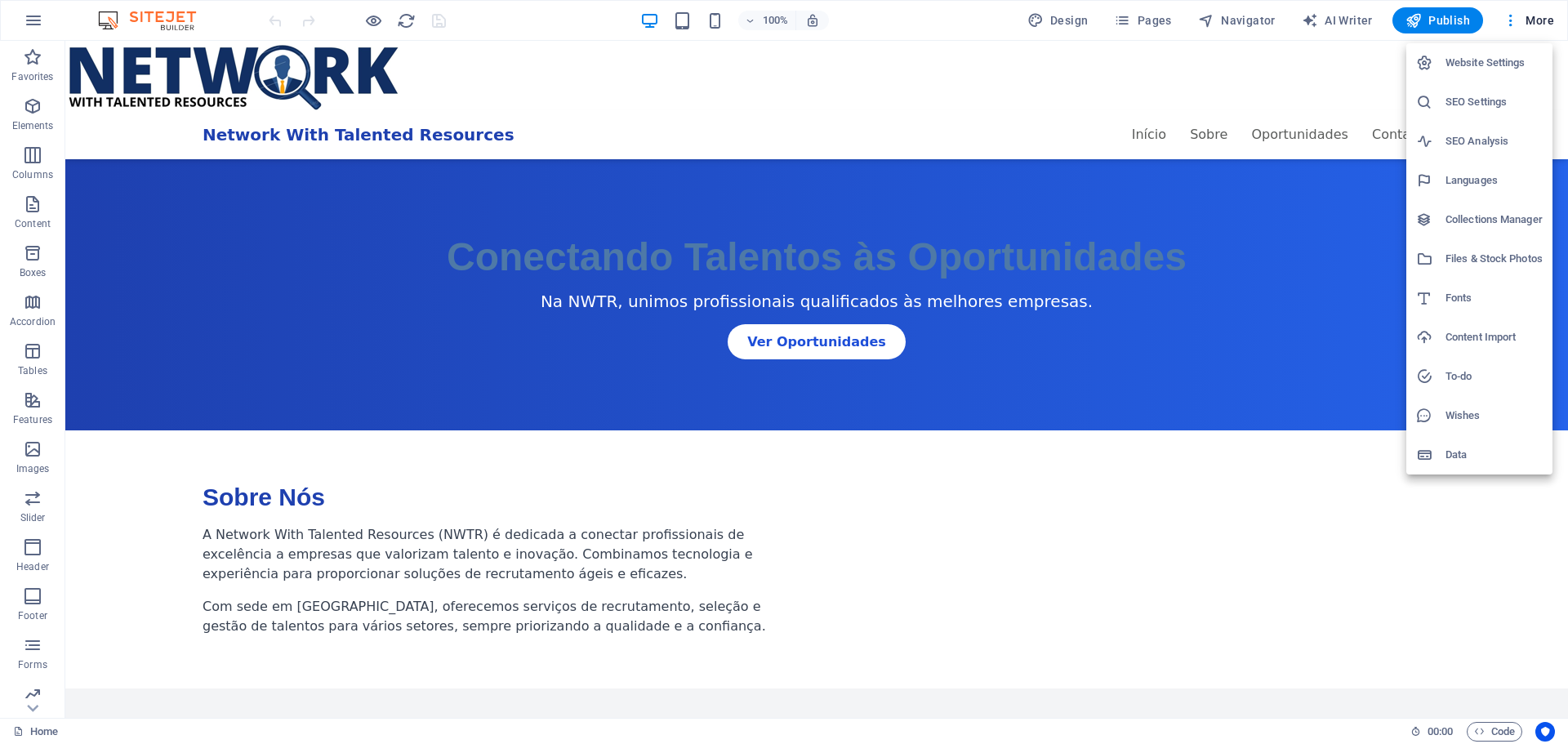
click at [1499, 99] on h6 "SEO Settings" at bounding box center [1493, 102] width 97 height 20
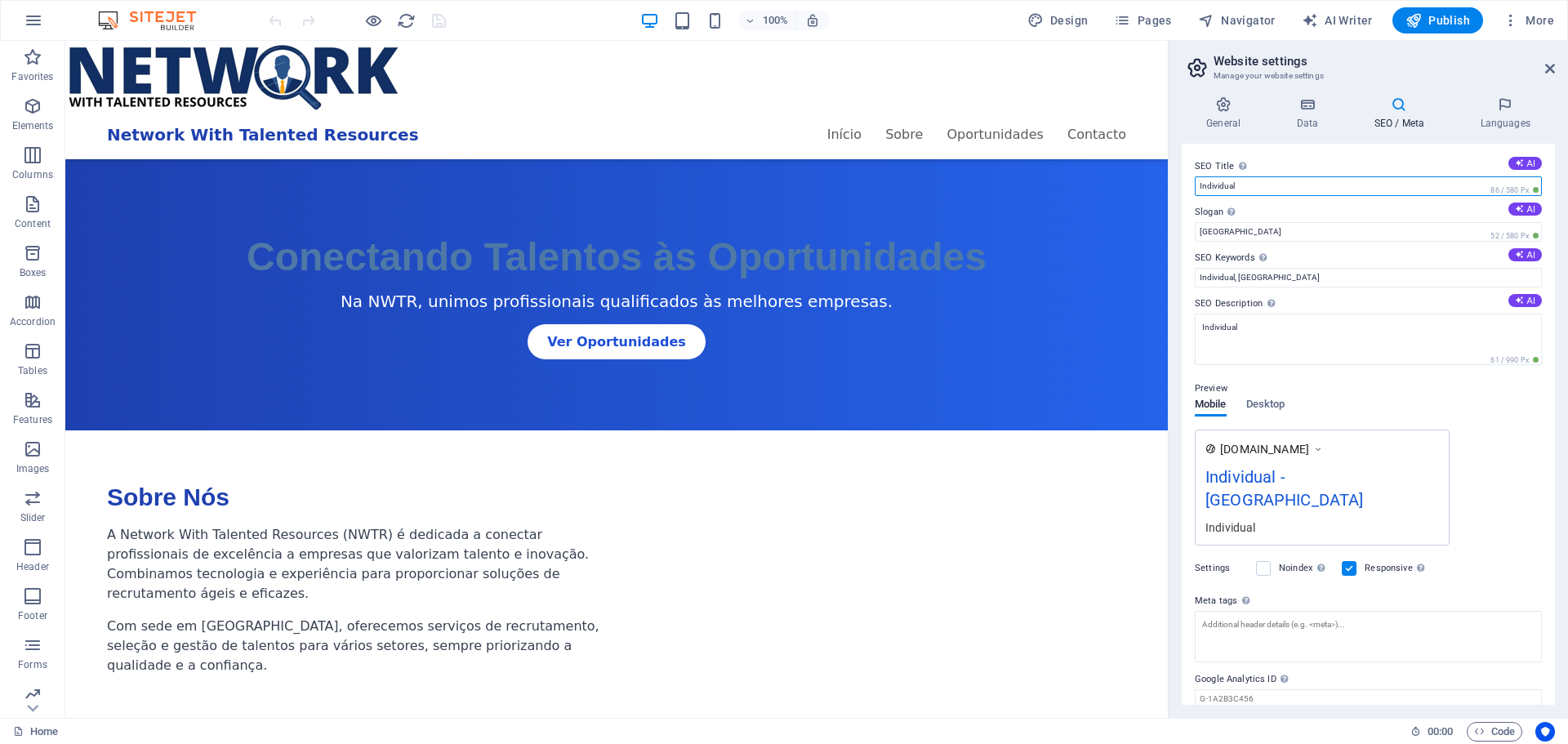
click at [1289, 184] on input "Individual" at bounding box center [1368, 186] width 347 height 20
type input "I"
type input "Recrutamento e Outsourcing"
click at [1276, 235] on input "[GEOGRAPHIC_DATA]" at bounding box center [1368, 232] width 347 height 20
type input "B"
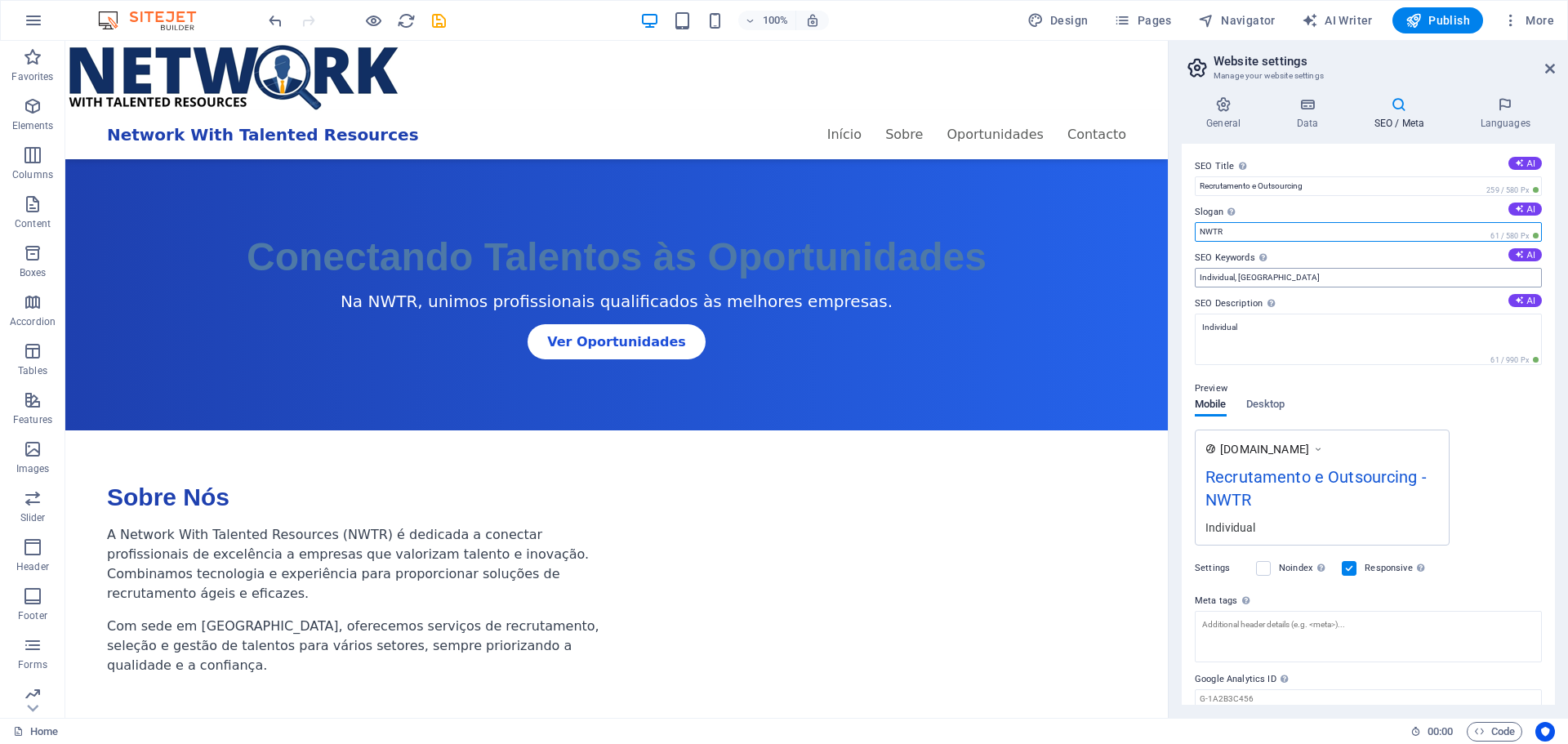
type input "NWTR"
click at [1281, 279] on input "Individual, [GEOGRAPHIC_DATA]" at bounding box center [1368, 278] width 347 height 20
drag, startPoint x: 1282, startPoint y: 279, endPoint x: 1194, endPoint y: 272, distance: 88.3
click at [1194, 272] on div "SEO Title The title of your website - make it something that stands out in sear…" at bounding box center [1368, 423] width 373 height 560
type input "Network with Talented Resources"
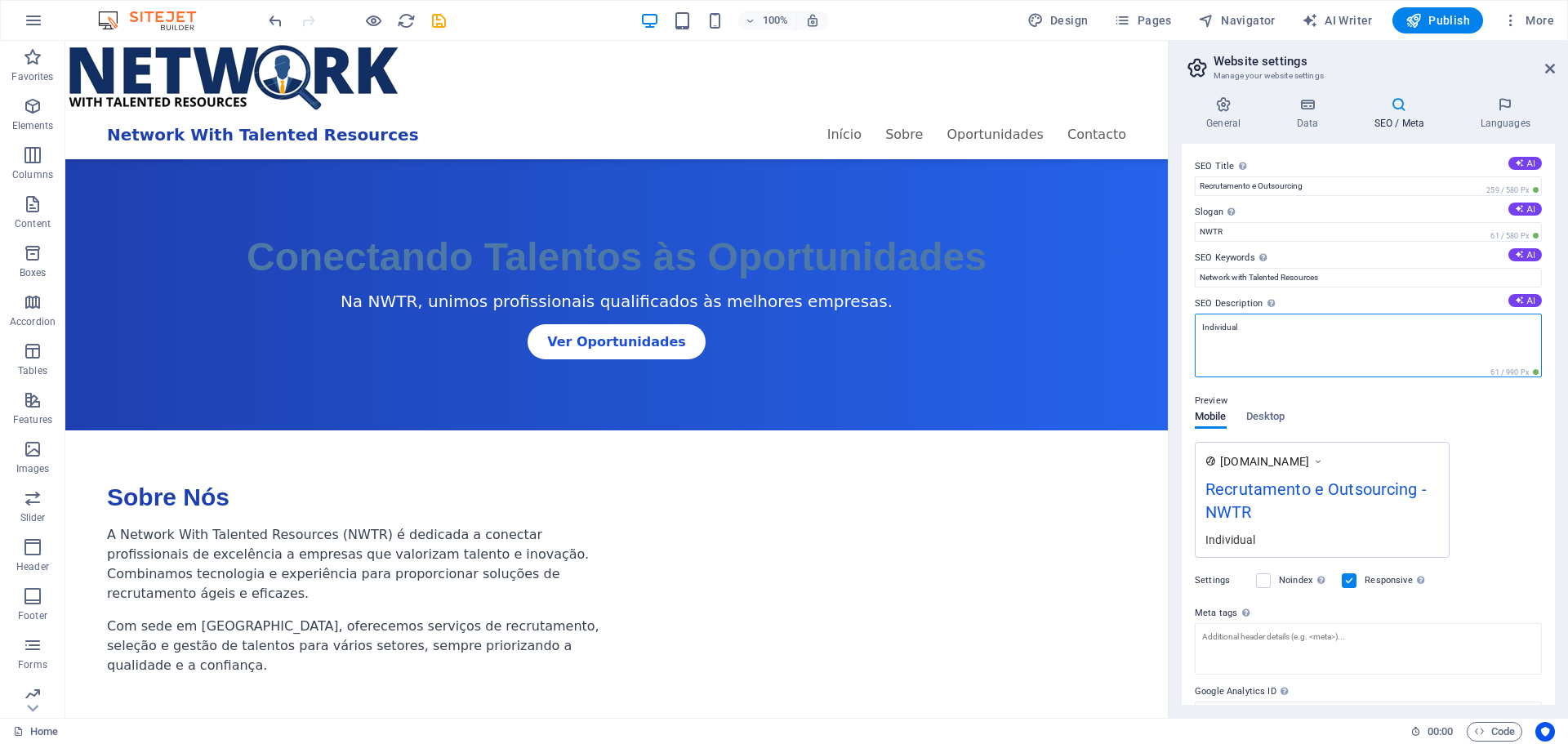
click at [1289, 331] on textarea "Individual" at bounding box center [1368, 345] width 347 height 64
drag, startPoint x: 1341, startPoint y: 371, endPoint x: 1234, endPoint y: 361, distance: 107.5
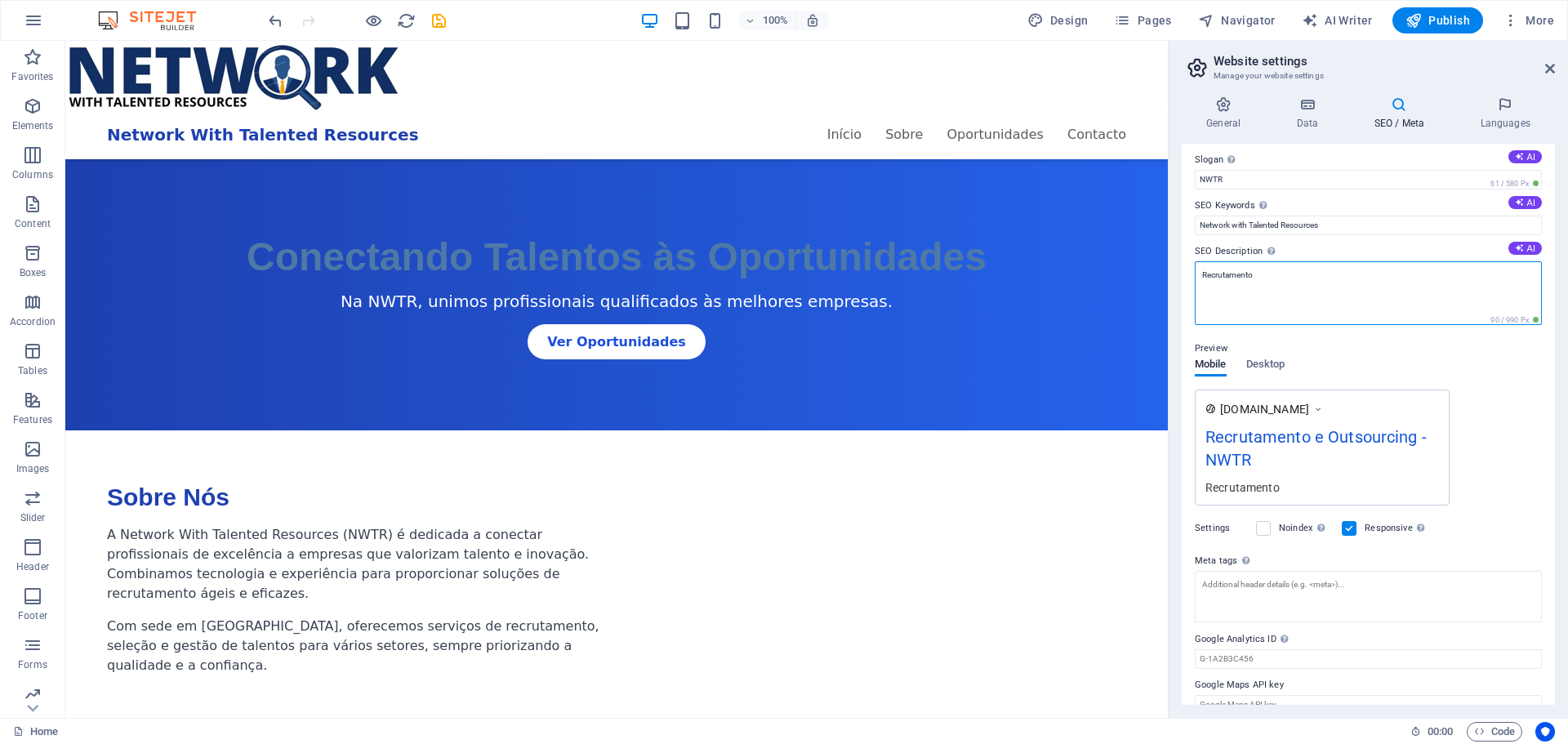
scroll to position [76, 0]
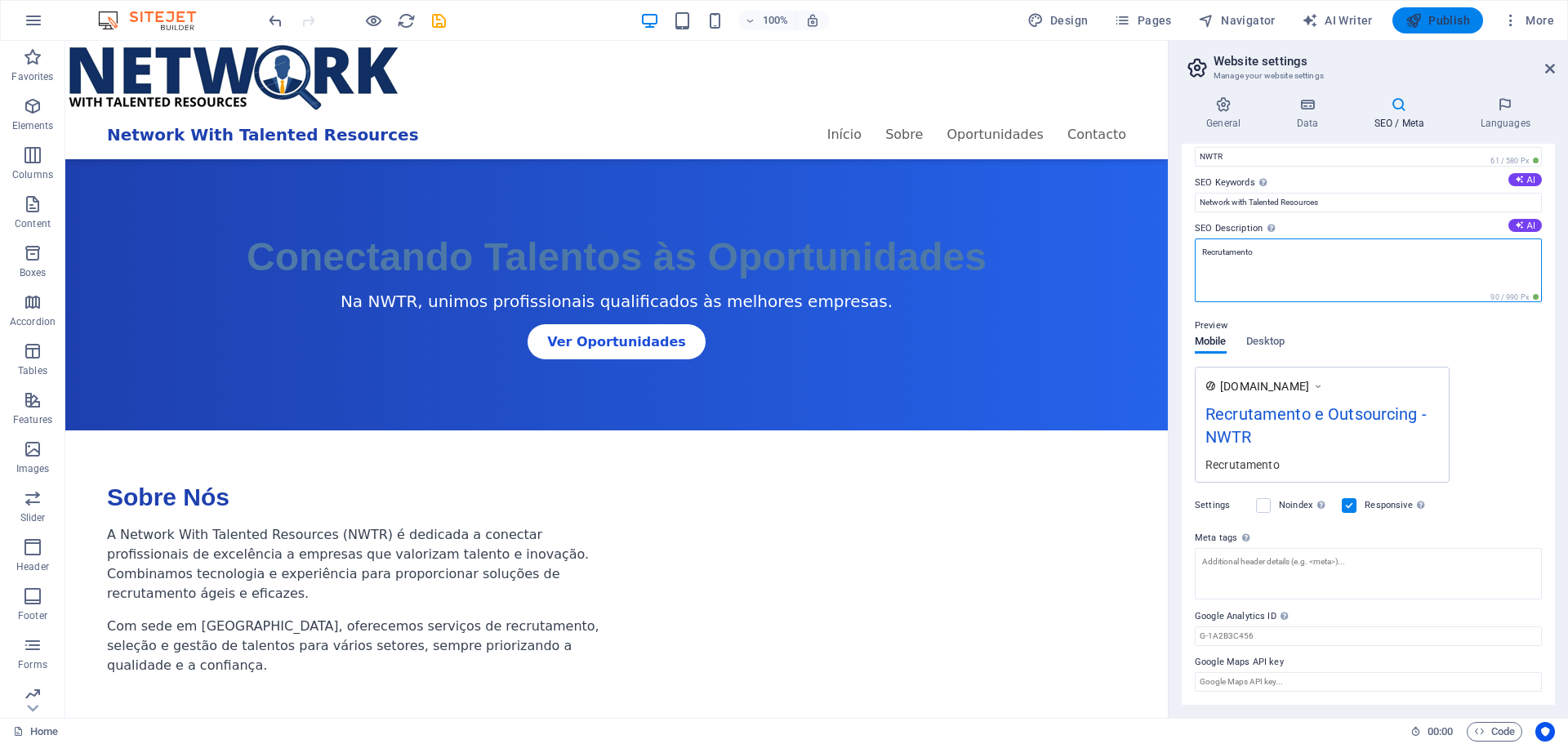
type textarea "Recrutamento"
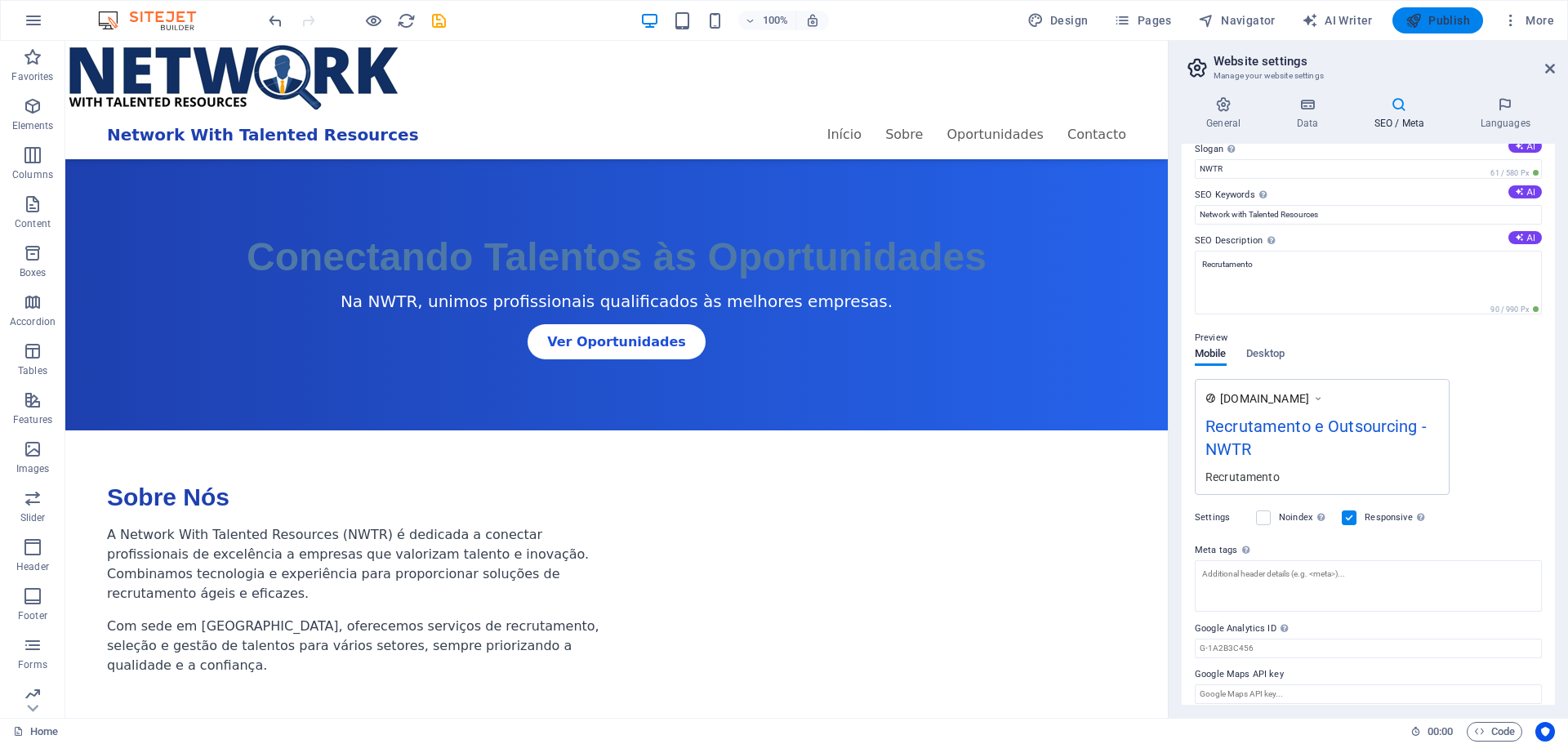
click at [1438, 19] on span "Publish" at bounding box center [1437, 20] width 65 height 17
